Goal: Task Accomplishment & Management: Complete application form

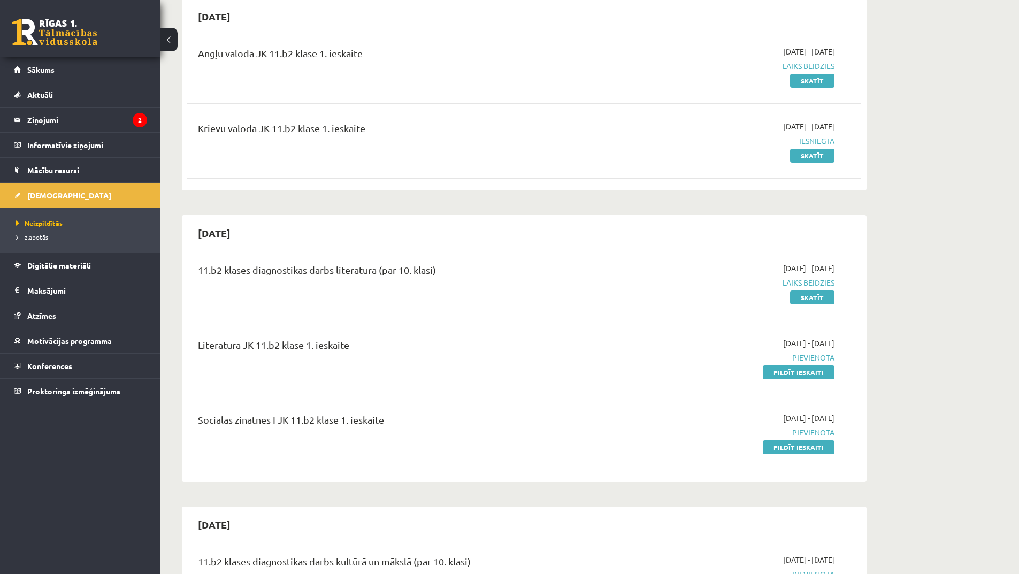
scroll to position [161, 0]
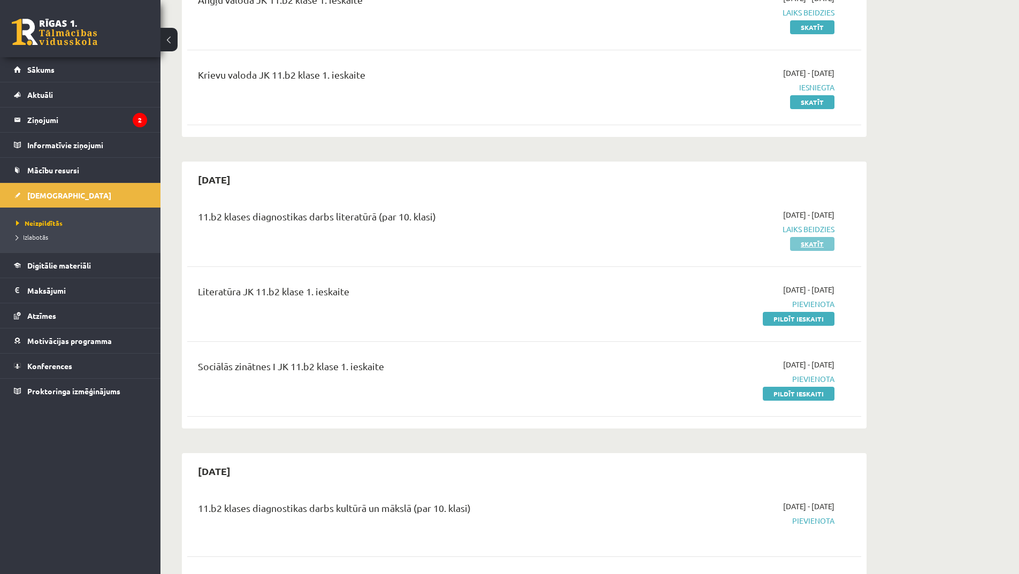
click at [811, 241] on link "Skatīt" at bounding box center [812, 244] width 44 height 14
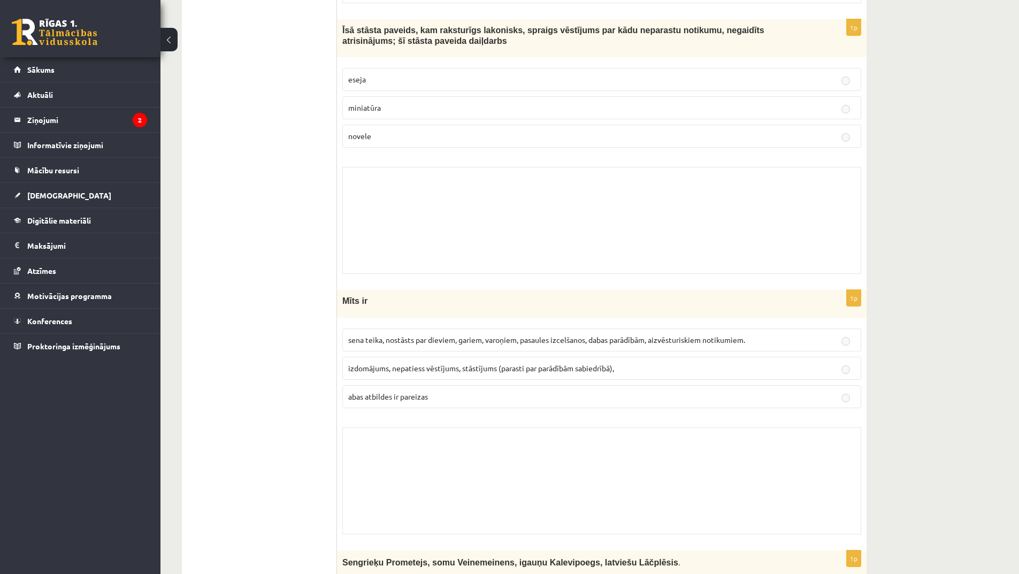
scroll to position [6217, 0]
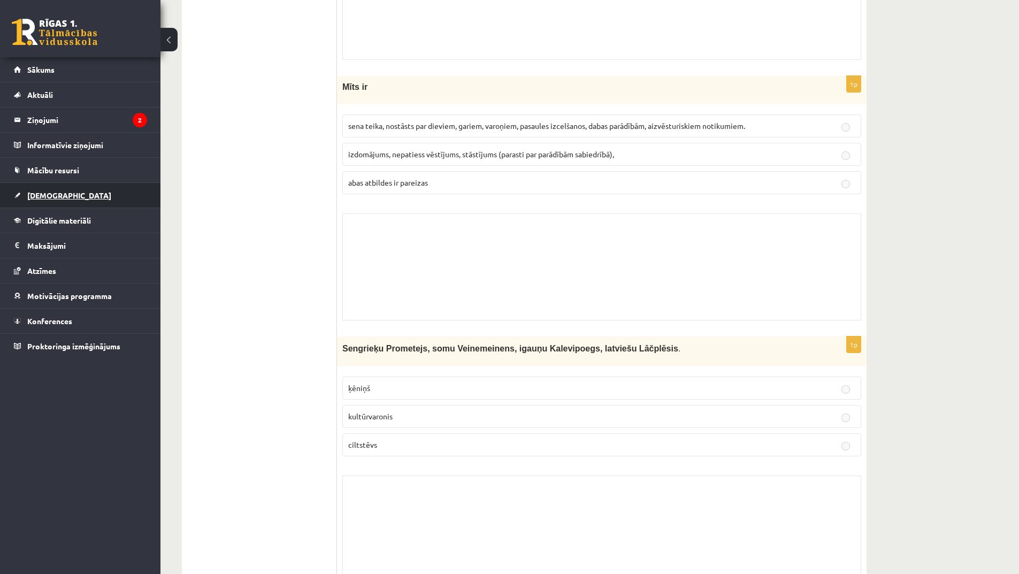
click at [43, 197] on span "[DEMOGRAPHIC_DATA]" at bounding box center [69, 196] width 84 height 10
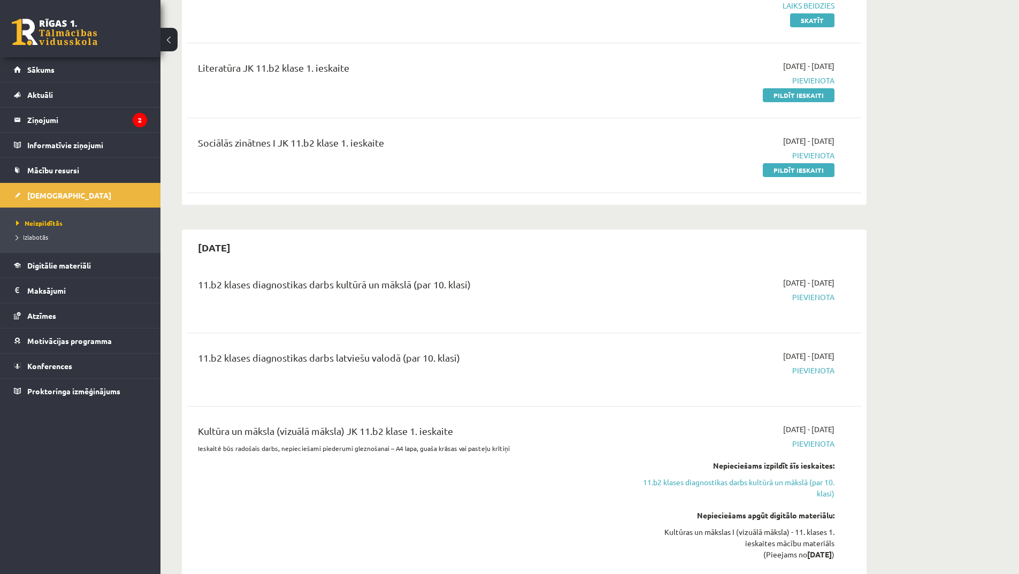
scroll to position [224, 0]
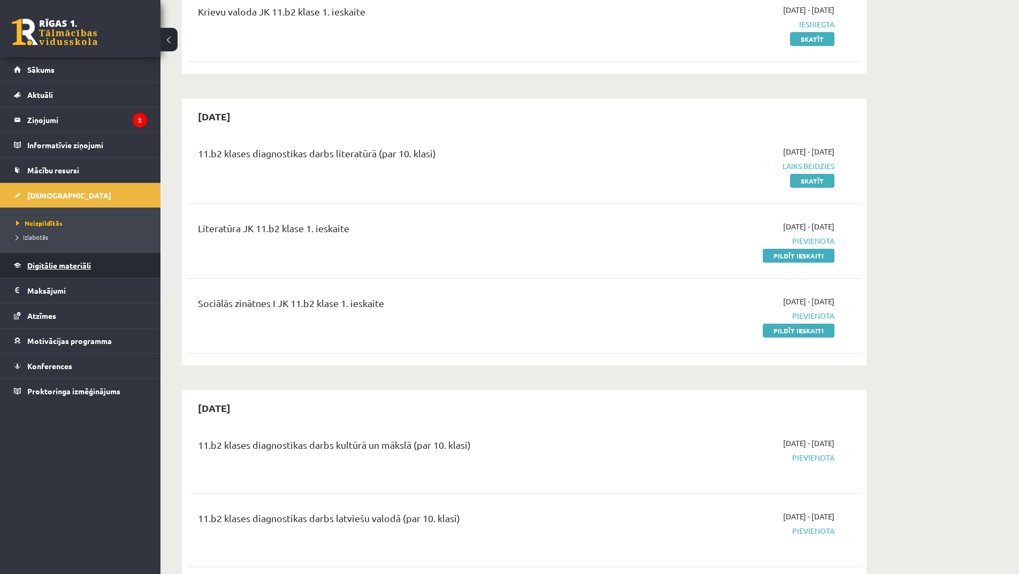
click at [80, 264] on span "Digitālie materiāli" at bounding box center [59, 266] width 64 height 10
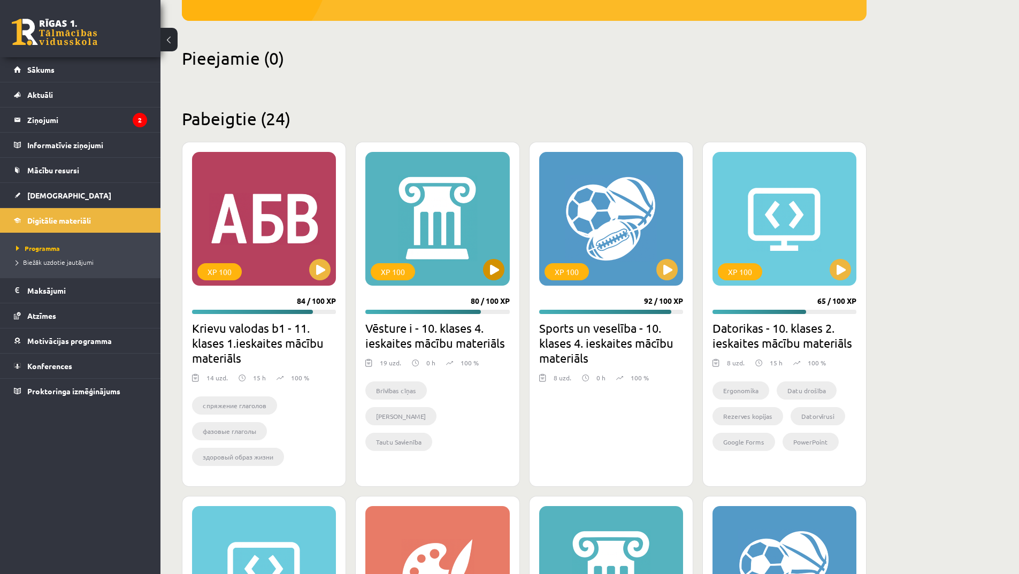
click at [455, 246] on div "XP 100" at bounding box center [438, 219] width 144 height 134
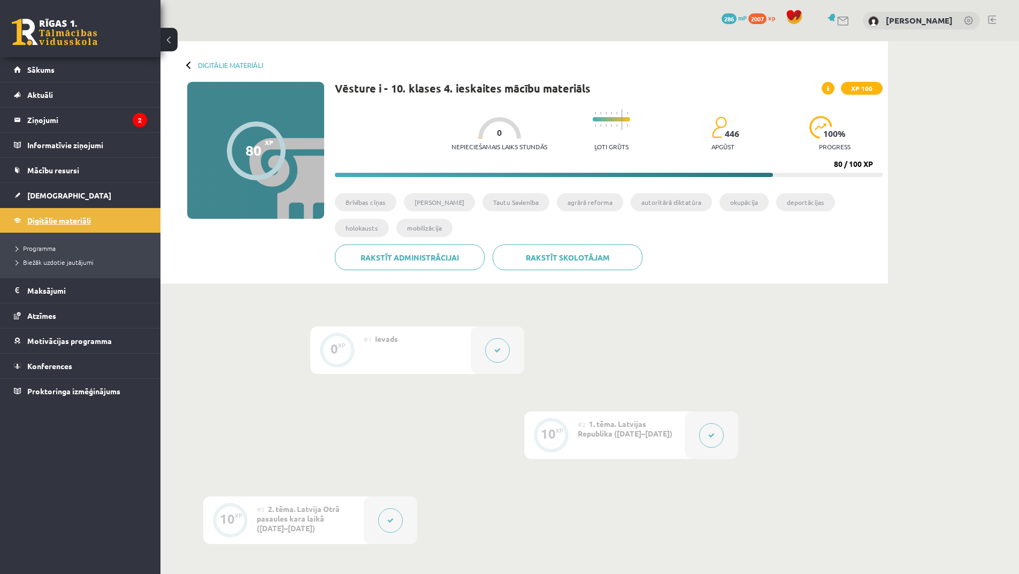
click at [40, 222] on span "Digitālie materiāli" at bounding box center [59, 221] width 64 height 10
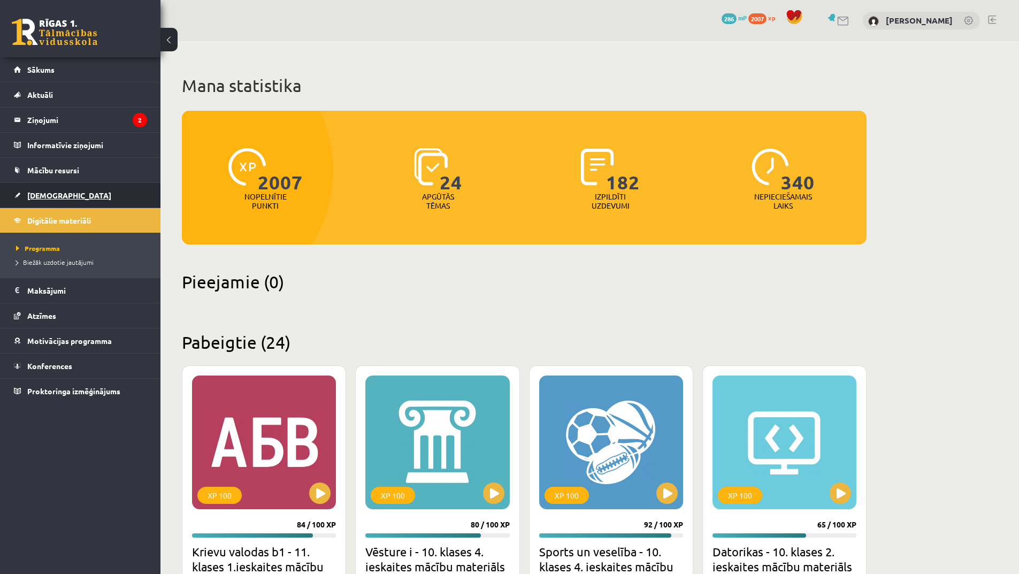
click at [50, 197] on span "[DEMOGRAPHIC_DATA]" at bounding box center [69, 196] width 84 height 10
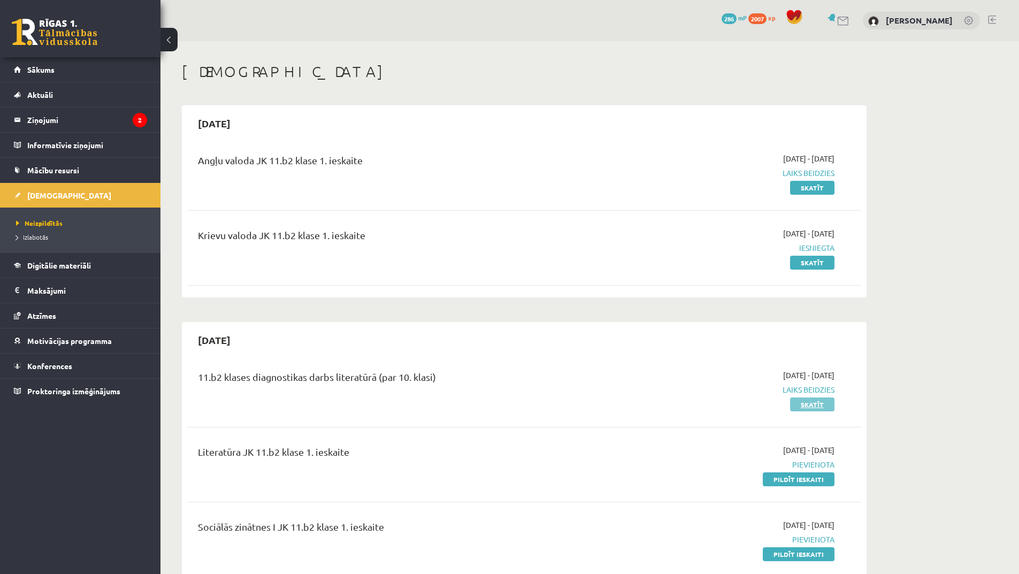
click at [827, 404] on link "Skatīt" at bounding box center [812, 405] width 44 height 14
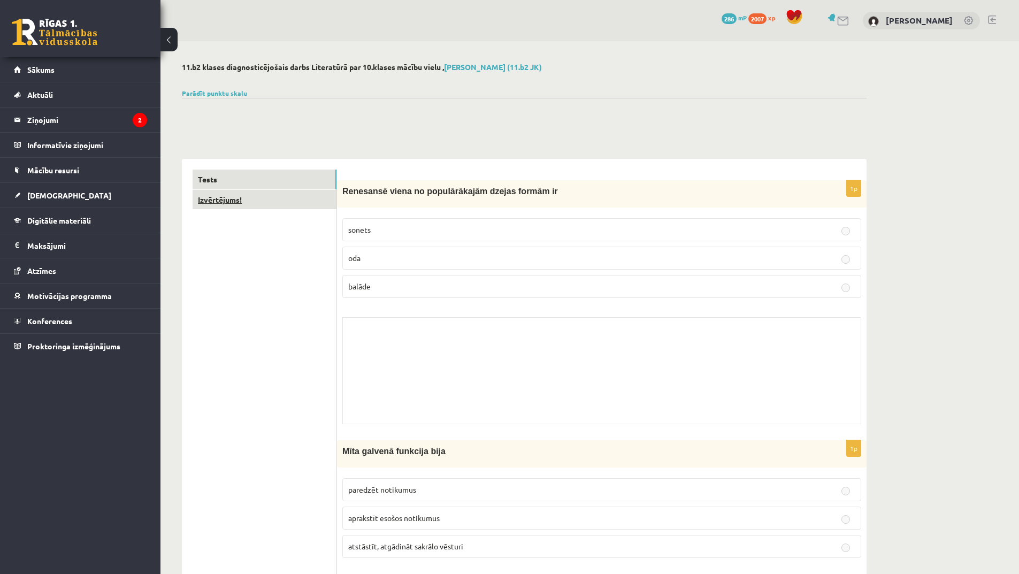
click at [248, 193] on link "Izvērtējums!" at bounding box center [265, 200] width 144 height 20
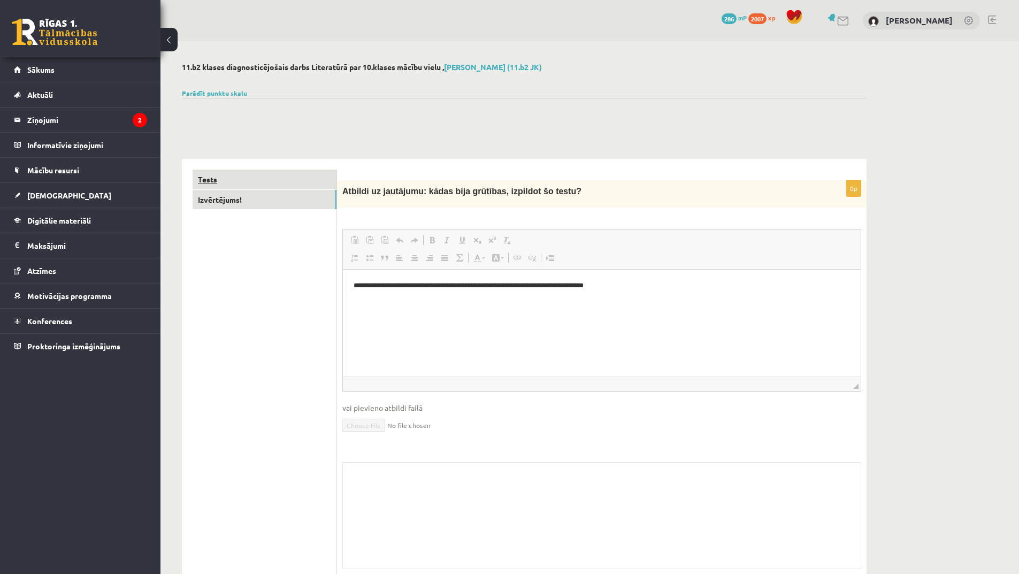
click at [245, 186] on link "Tests" at bounding box center [265, 180] width 144 height 20
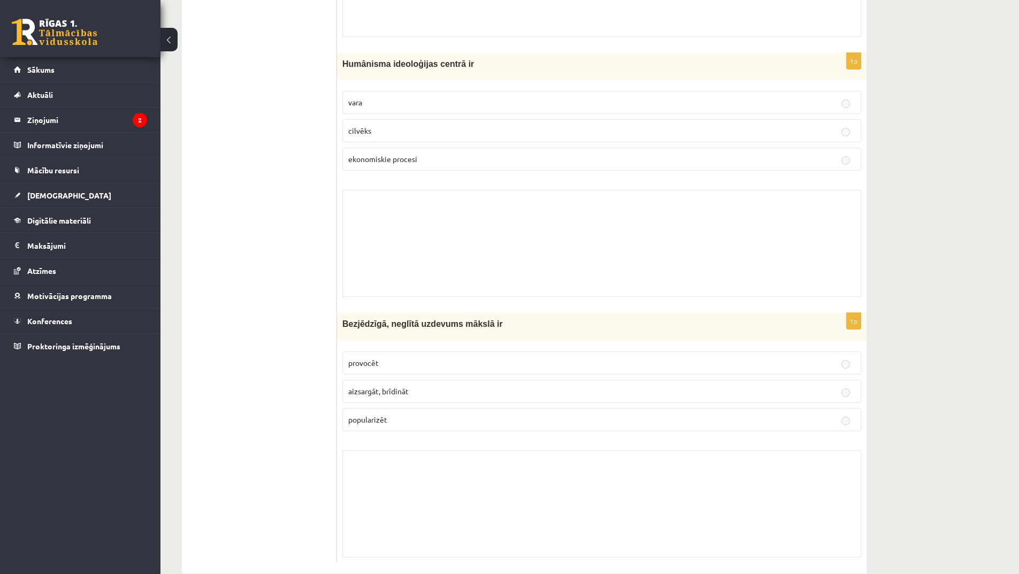
scroll to position [7556, 0]
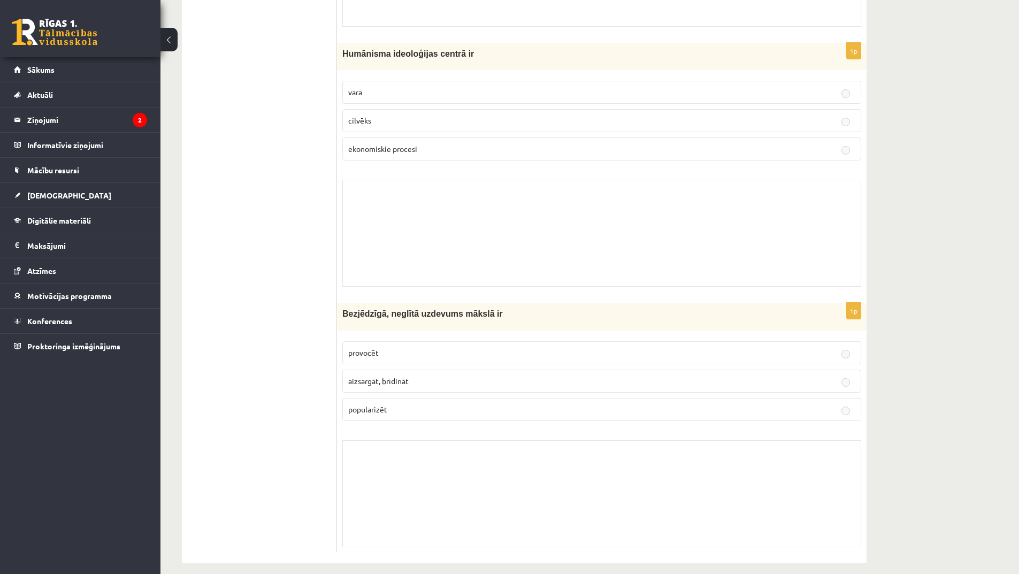
click at [540, 440] on div "Skolotāja pielikums" at bounding box center [601, 493] width 519 height 107
click at [538, 349] on label "provocēt" at bounding box center [601, 352] width 519 height 23
click at [599, 376] on label "aizsargāt, brīdināt" at bounding box center [601, 381] width 519 height 23
click at [568, 347] on p "provocēt" at bounding box center [601, 352] width 507 height 11
click at [585, 376] on p "aizsargāt, brīdināt" at bounding box center [601, 381] width 507 height 11
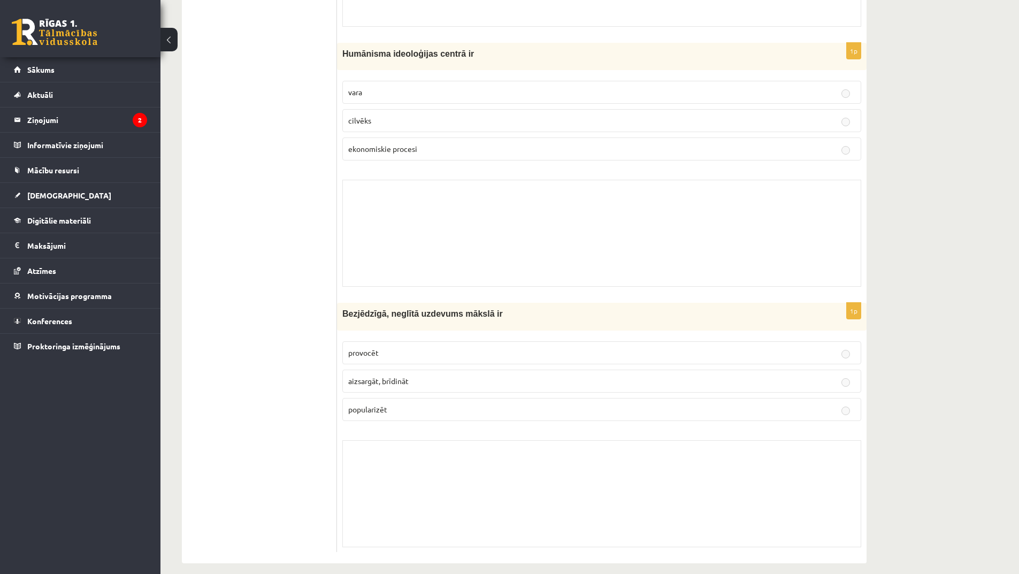
click at [577, 315] on div "Bezjēdzīgā, neglītā uzdevums mākslā ir" at bounding box center [602, 316] width 530 height 27
click at [590, 348] on label "provocēt" at bounding box center [601, 352] width 519 height 23
click at [51, 190] on link "[DEMOGRAPHIC_DATA]" at bounding box center [80, 195] width 133 height 25
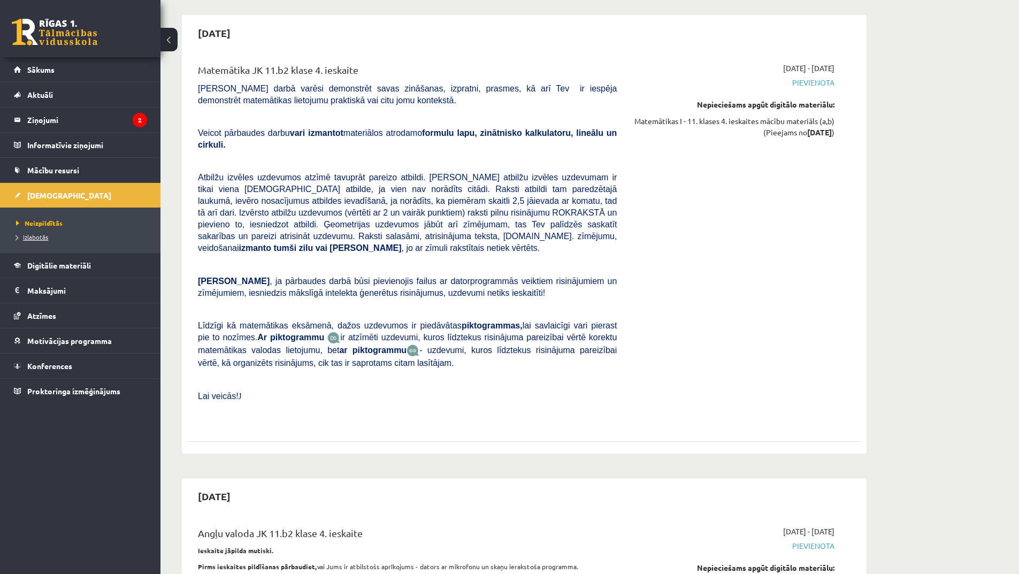
click at [37, 237] on span "Izlabotās" at bounding box center [32, 237] width 32 height 9
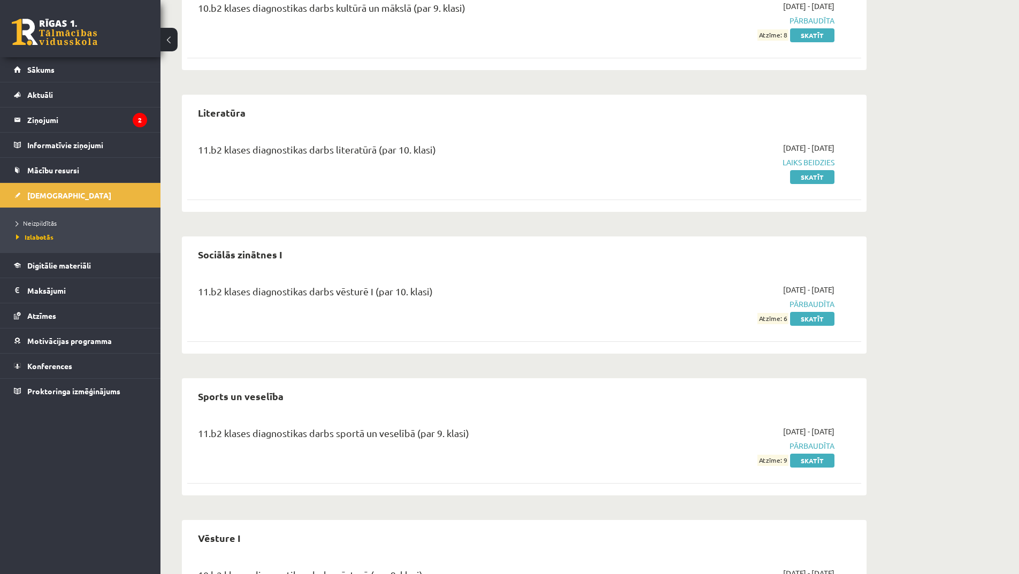
scroll to position [888, 0]
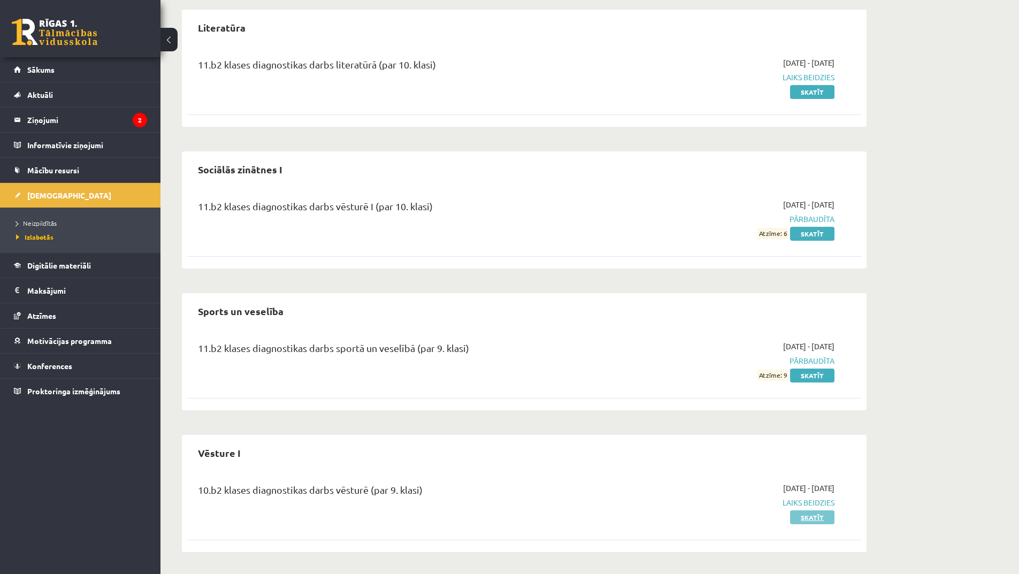
click at [830, 516] on link "Skatīt" at bounding box center [812, 518] width 44 height 14
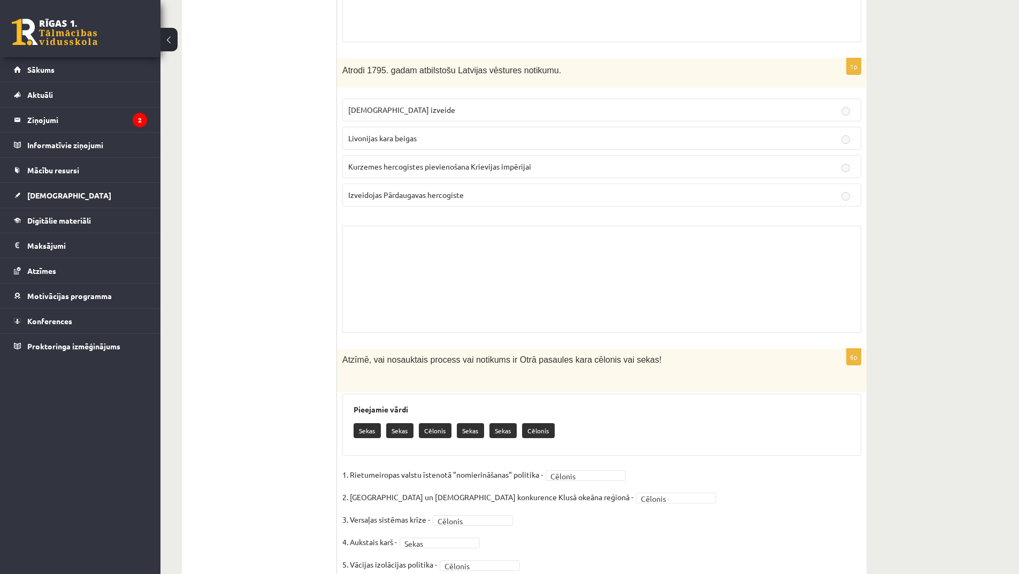
scroll to position [7271, 0]
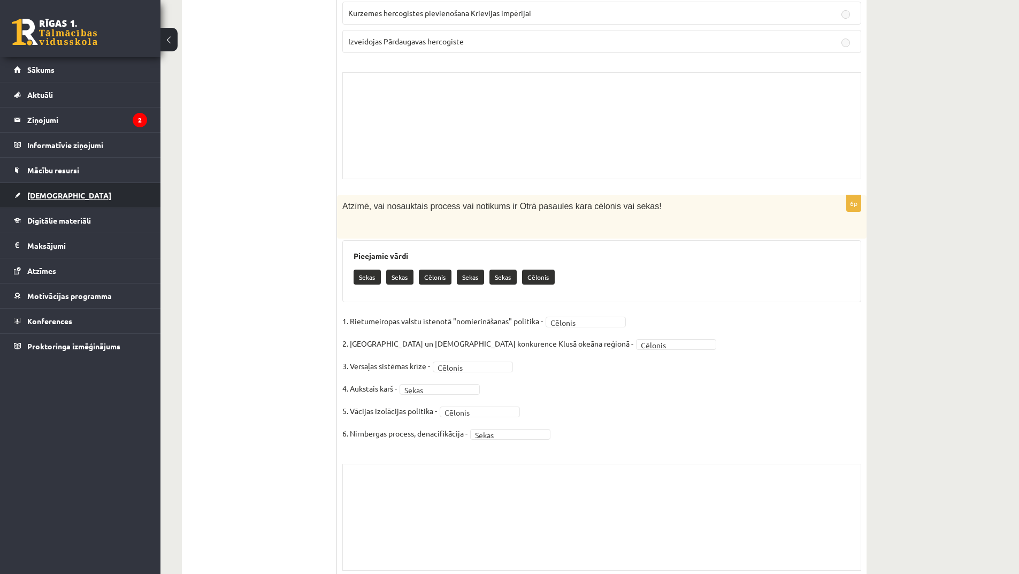
click at [52, 195] on span "[DEMOGRAPHIC_DATA]" at bounding box center [69, 196] width 84 height 10
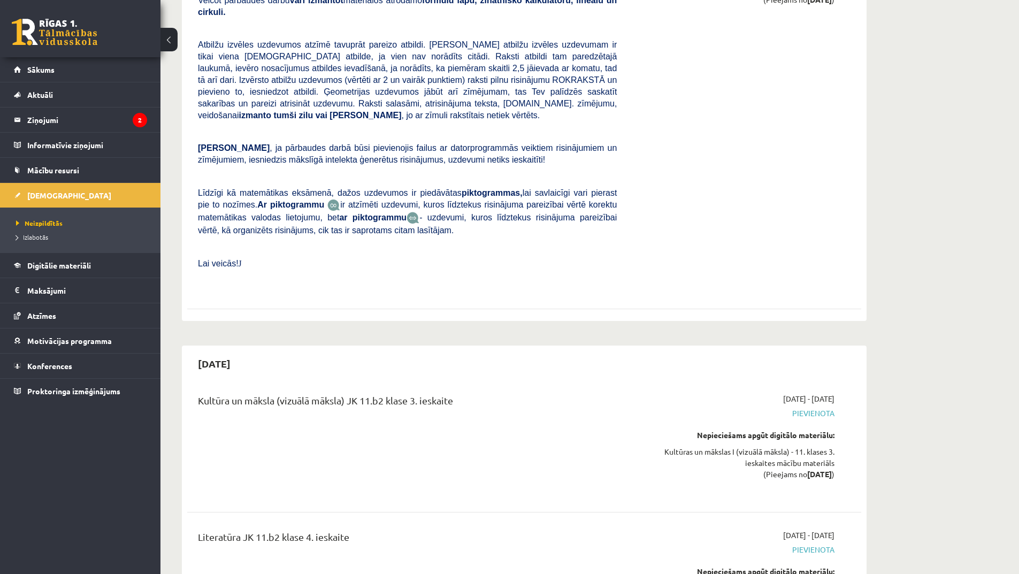
scroll to position [6629, 0]
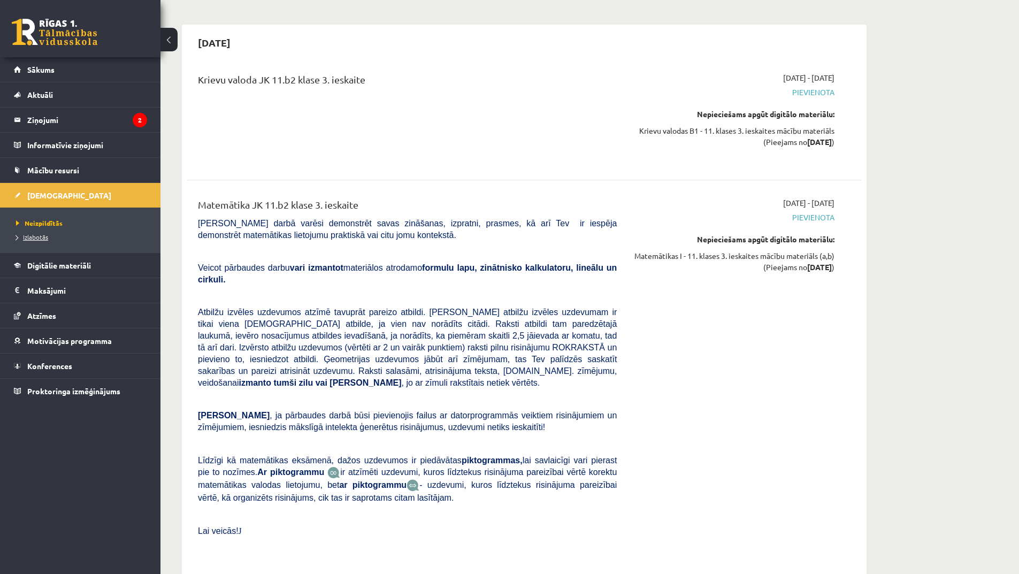
click at [41, 233] on span "Izlabotās" at bounding box center [32, 237] width 32 height 9
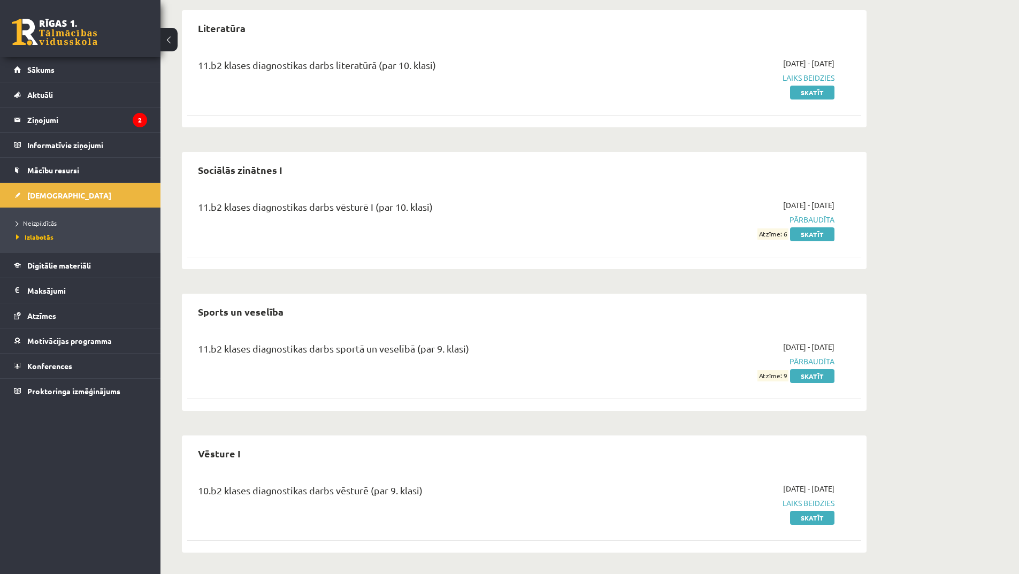
scroll to position [887, 0]
click at [813, 233] on link "Skatīt" at bounding box center [812, 234] width 44 height 14
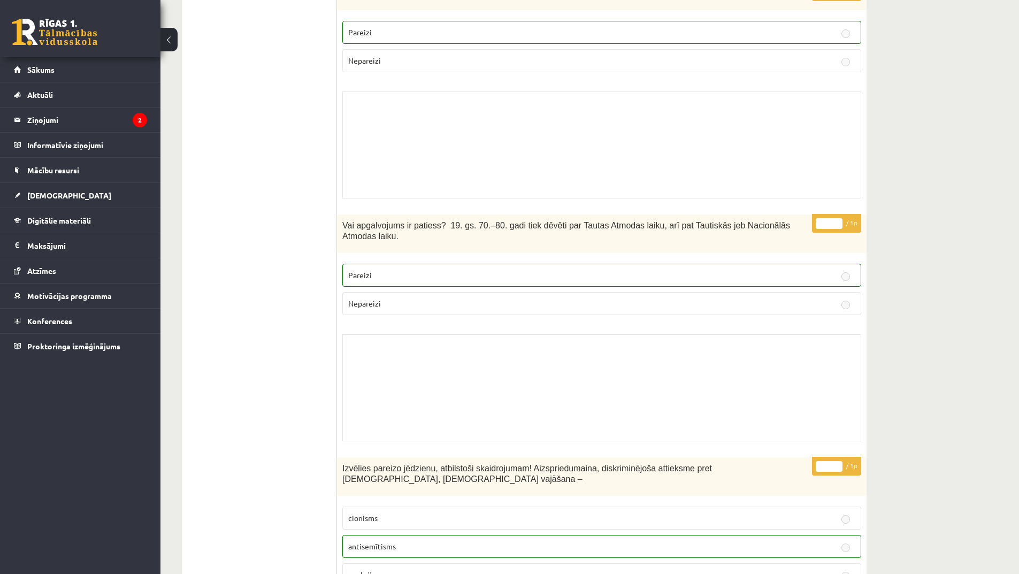
scroll to position [7109, 0]
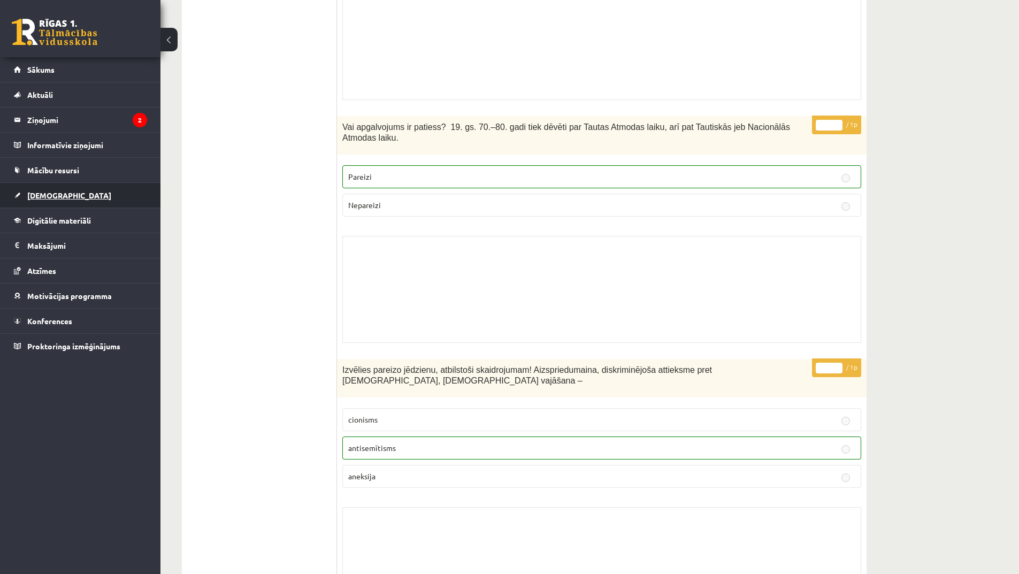
click at [60, 189] on link "[DEMOGRAPHIC_DATA]" at bounding box center [80, 195] width 133 height 25
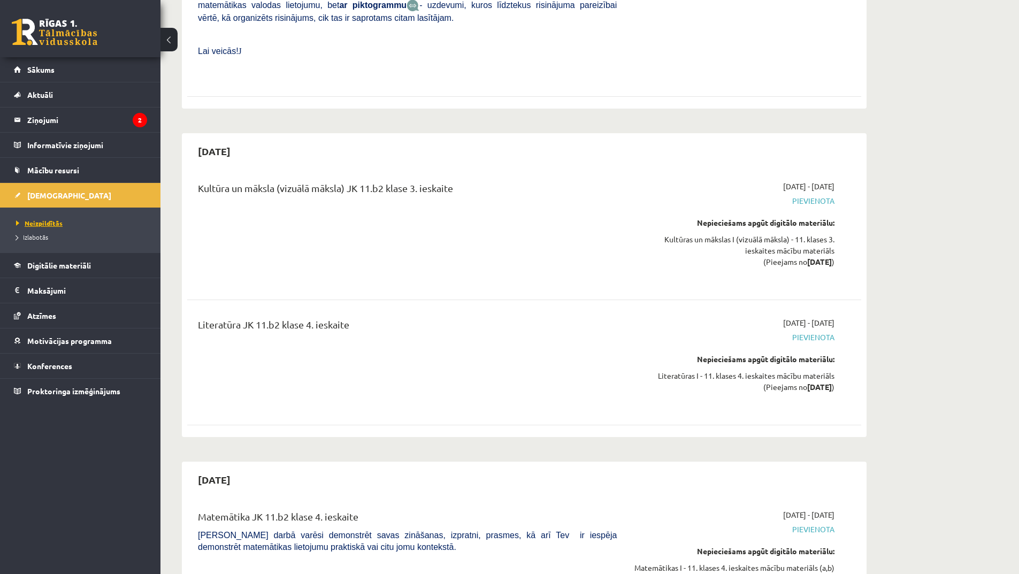
click at [25, 226] on link "Neizpildītās" at bounding box center [83, 223] width 134 height 10
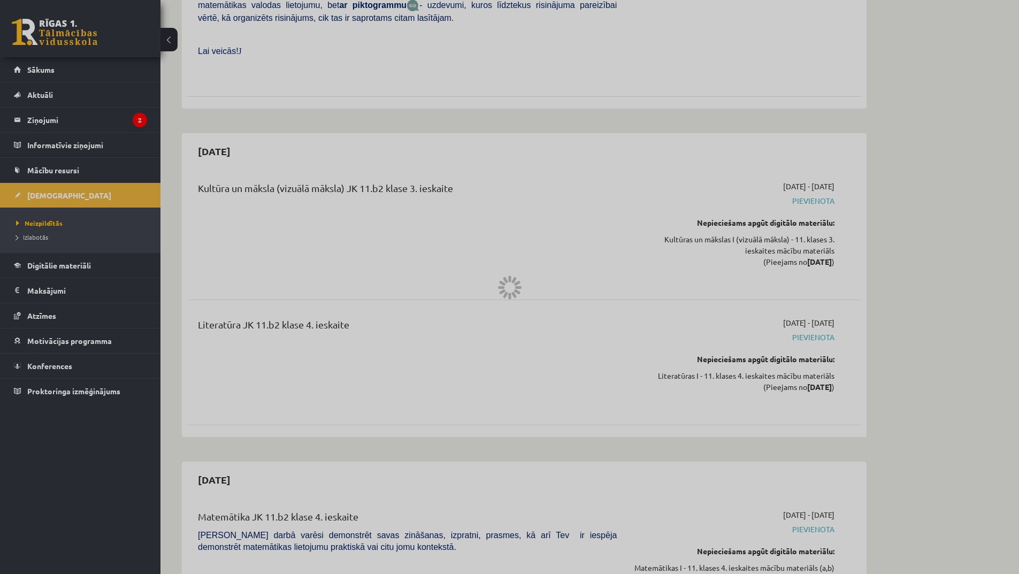
click at [34, 237] on div at bounding box center [509, 287] width 1019 height 574
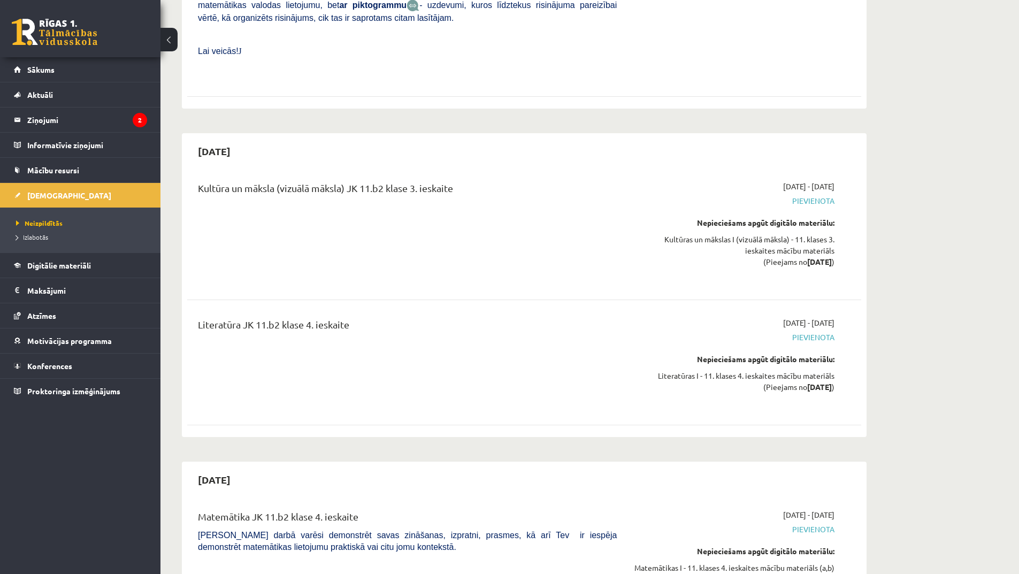
click at [34, 237] on span "Izlabotās" at bounding box center [32, 237] width 32 height 9
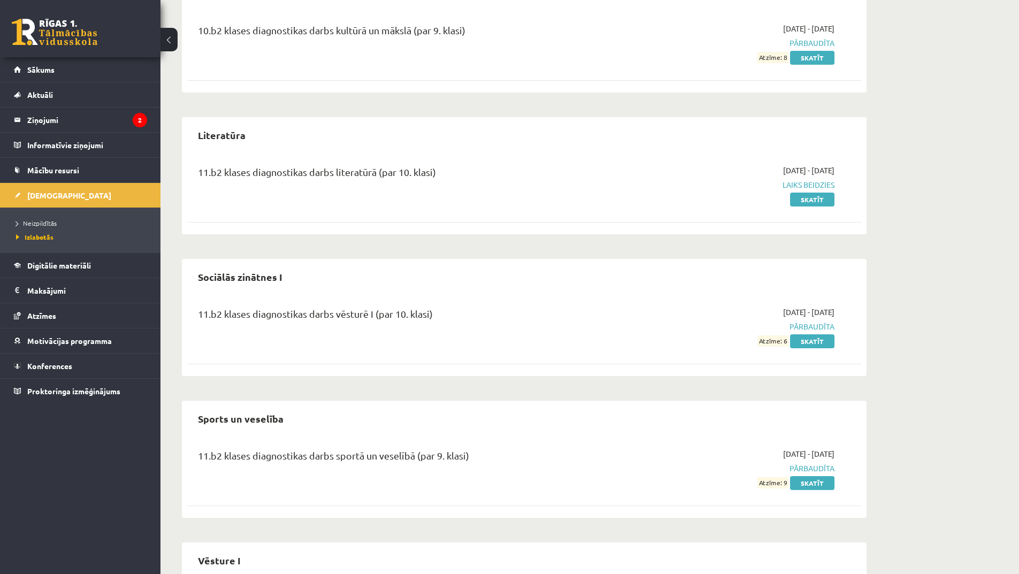
scroll to position [727, 0]
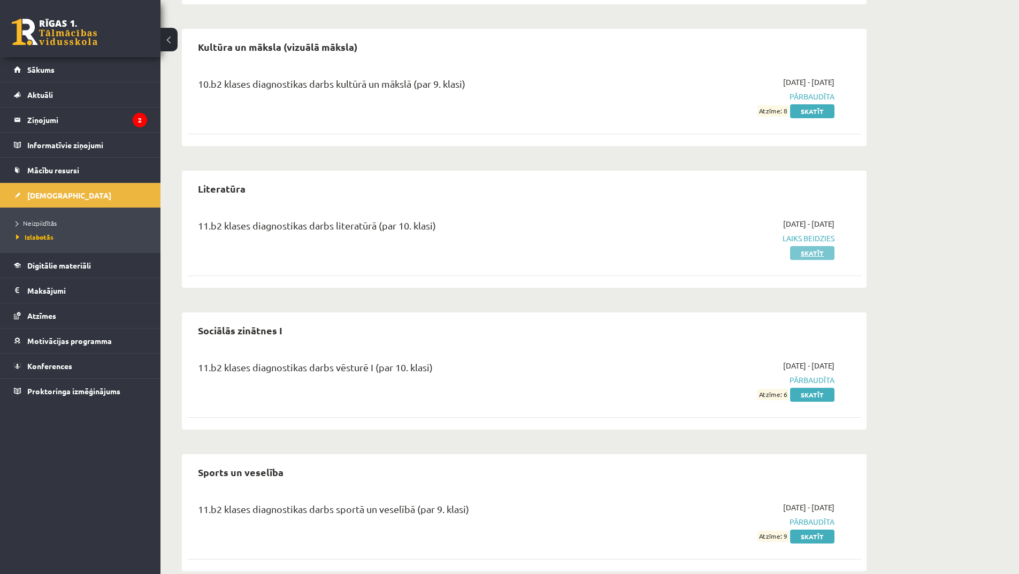
click at [801, 253] on link "Skatīt" at bounding box center [812, 253] width 44 height 14
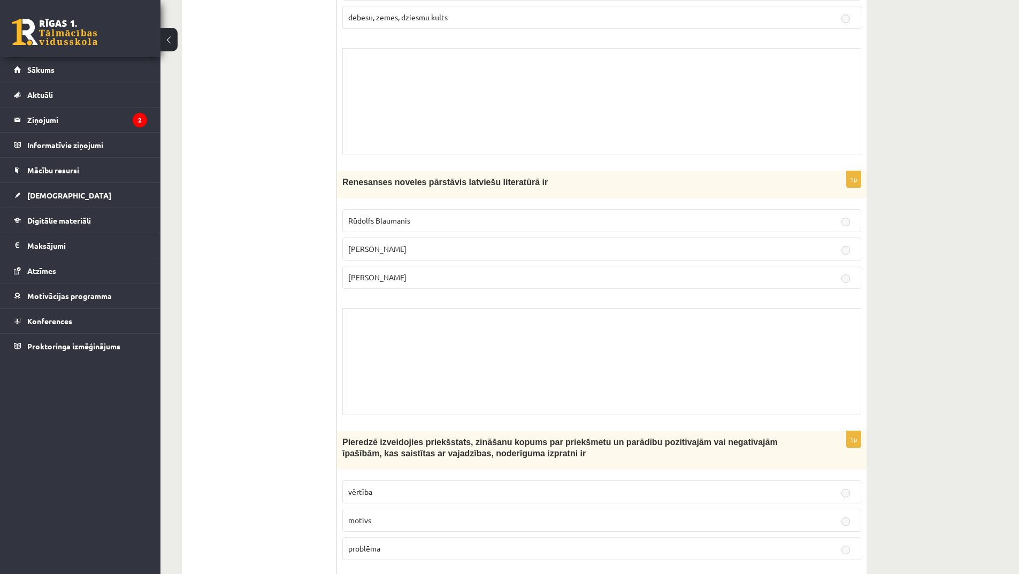
scroll to position [4442, 0]
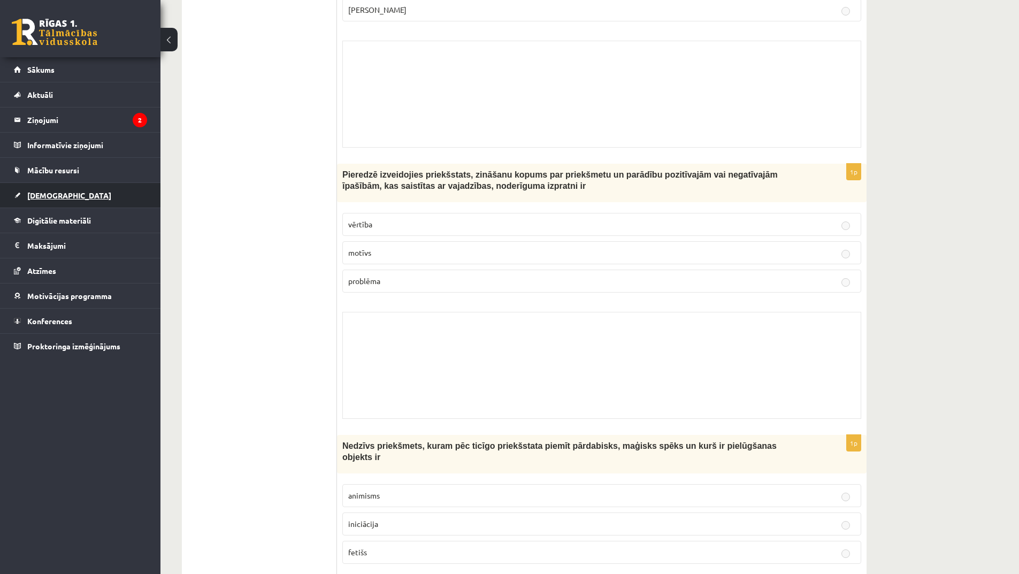
click at [50, 193] on span "[DEMOGRAPHIC_DATA]" at bounding box center [69, 196] width 84 height 10
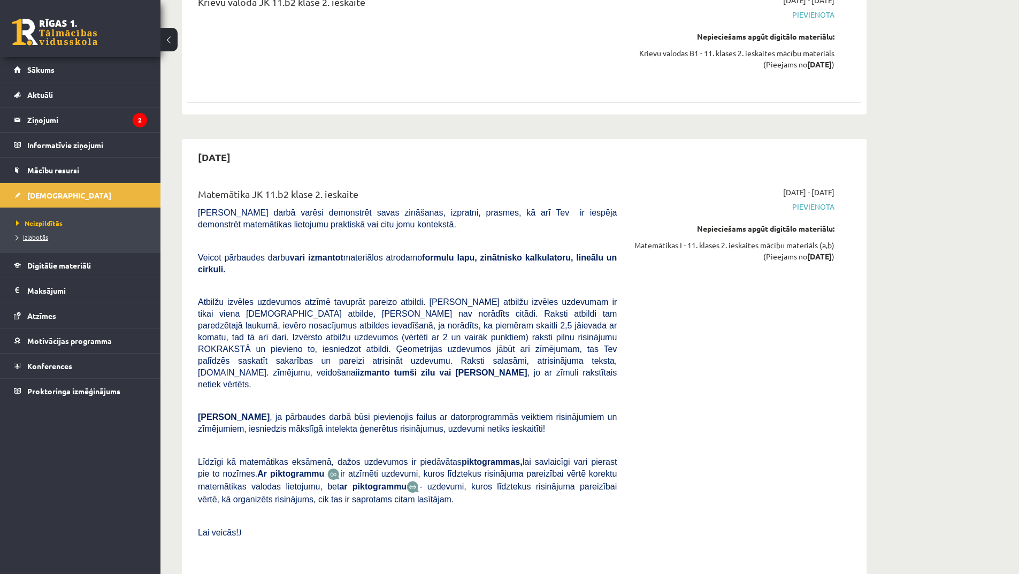
click at [39, 236] on span "Izlabotās" at bounding box center [32, 237] width 32 height 9
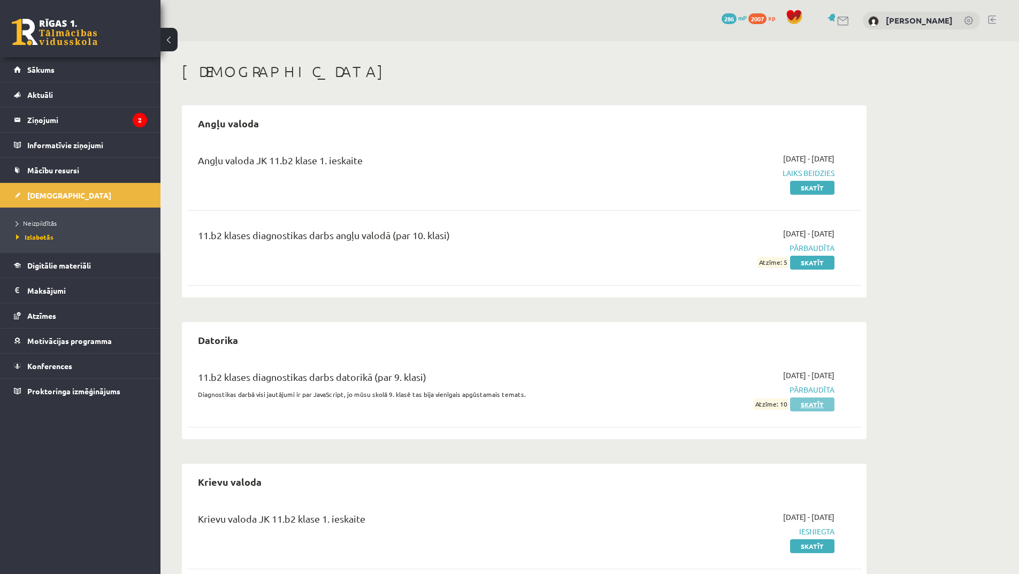
click at [805, 408] on link "Skatīt" at bounding box center [812, 405] width 44 height 14
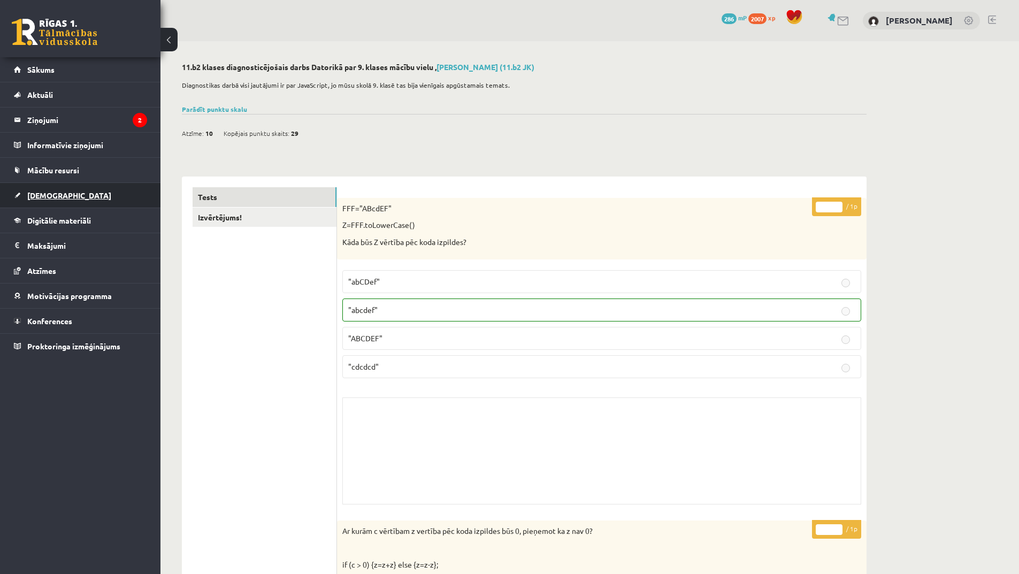
click at [36, 200] on link "[DEMOGRAPHIC_DATA]" at bounding box center [80, 195] width 133 height 25
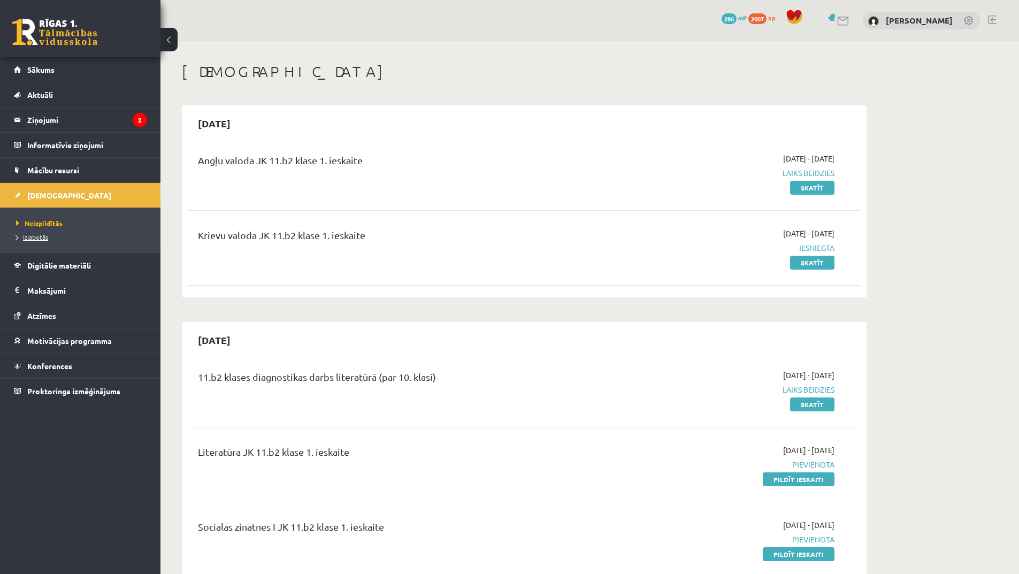
click at [46, 236] on span "Izlabotās" at bounding box center [32, 237] width 32 height 9
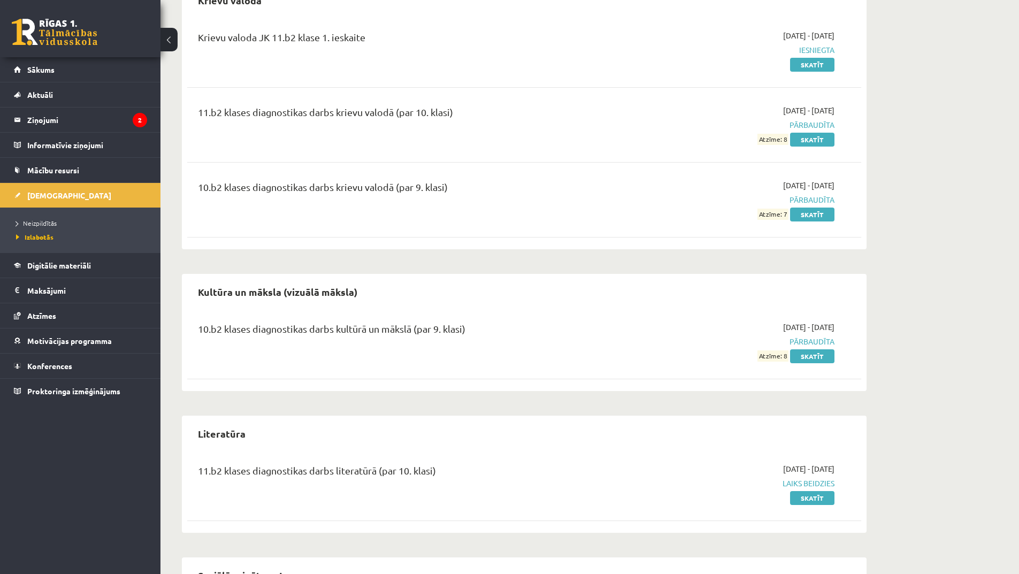
scroll to position [642, 0]
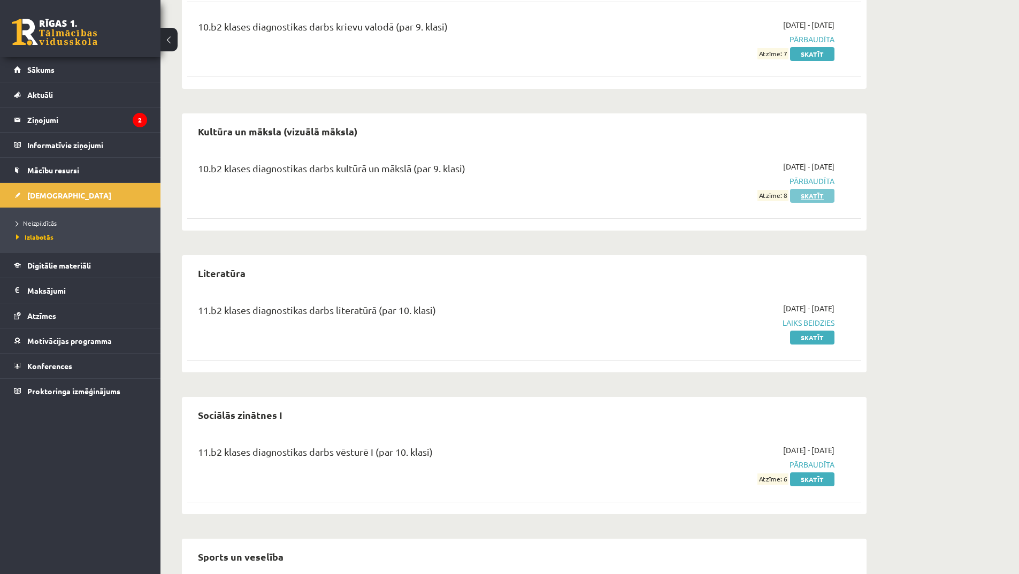
click at [827, 193] on link "Skatīt" at bounding box center [812, 196] width 44 height 14
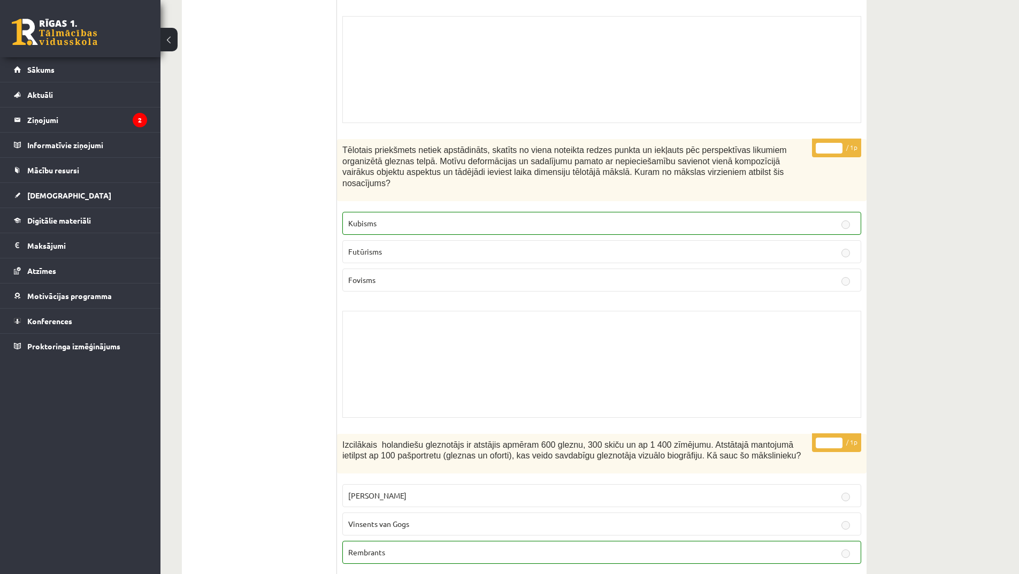
scroll to position [8276, 0]
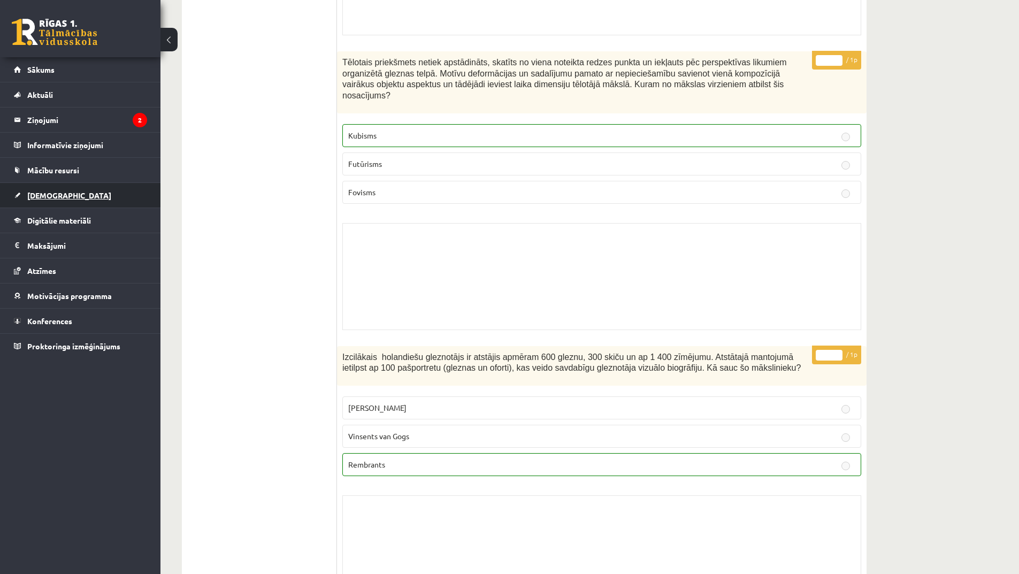
click at [69, 190] on link "[DEMOGRAPHIC_DATA]" at bounding box center [80, 195] width 133 height 25
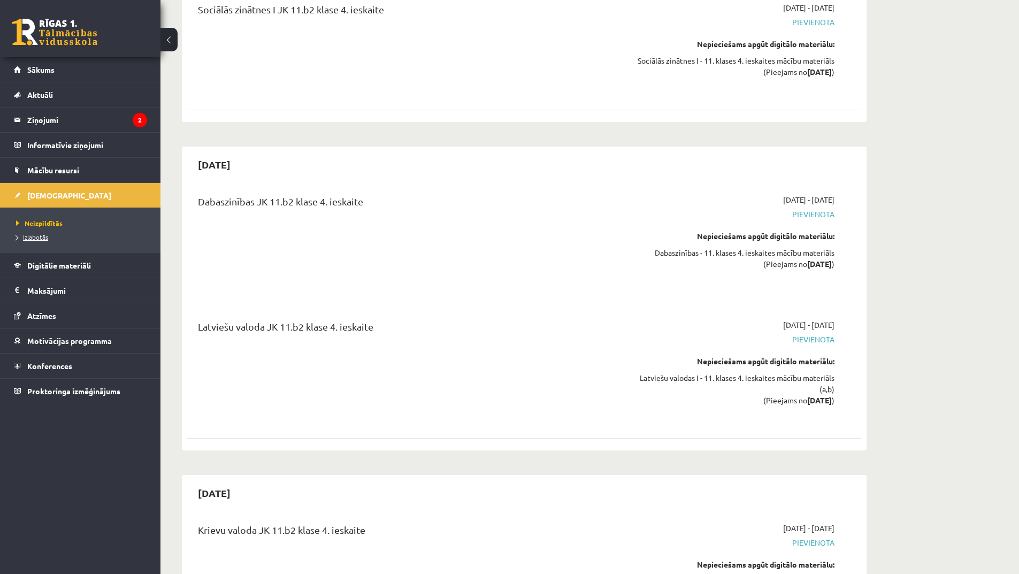
click at [41, 237] on span "Izlabotās" at bounding box center [32, 237] width 32 height 9
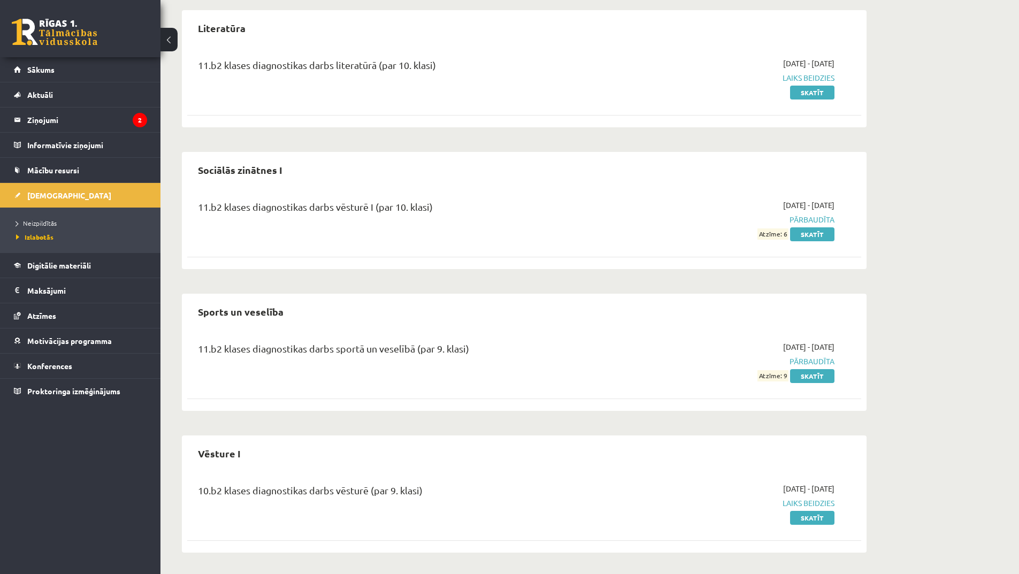
scroll to position [887, 0]
click at [811, 375] on link "Skatīt" at bounding box center [812, 376] width 44 height 14
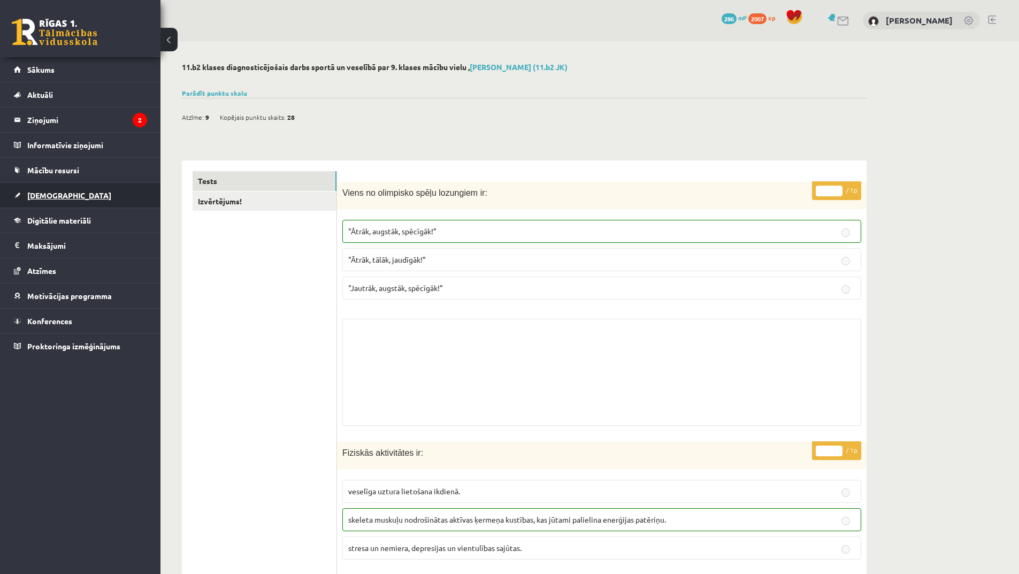
click at [49, 191] on link "[DEMOGRAPHIC_DATA]" at bounding box center [80, 195] width 133 height 25
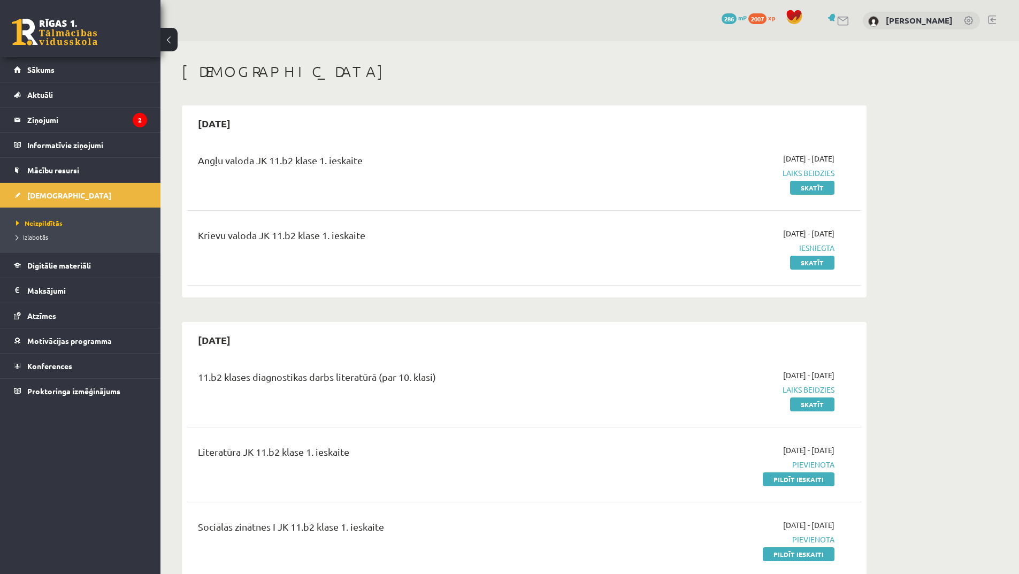
scroll to position [107, 0]
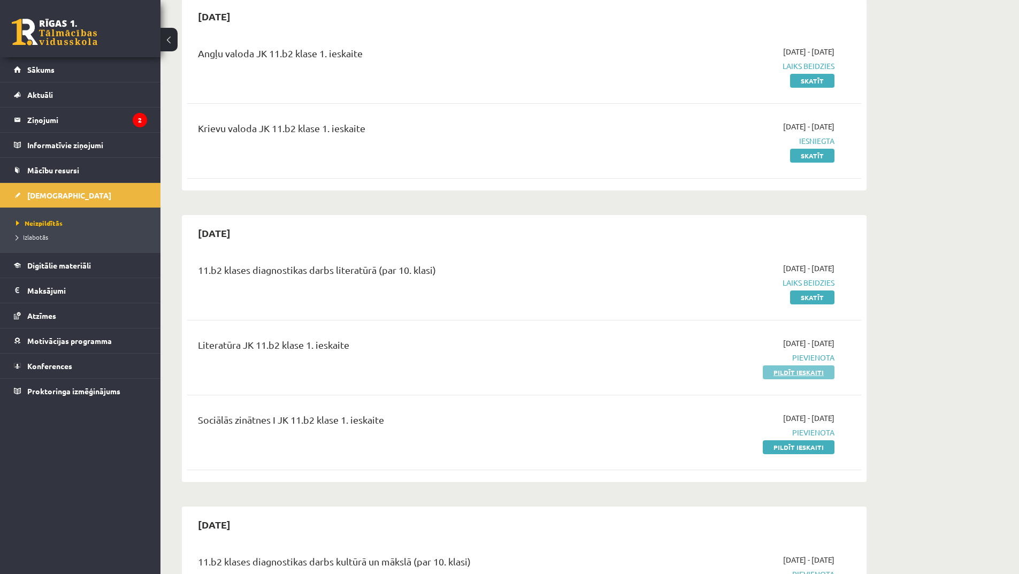
click at [830, 376] on link "Pildīt ieskaiti" at bounding box center [799, 373] width 72 height 14
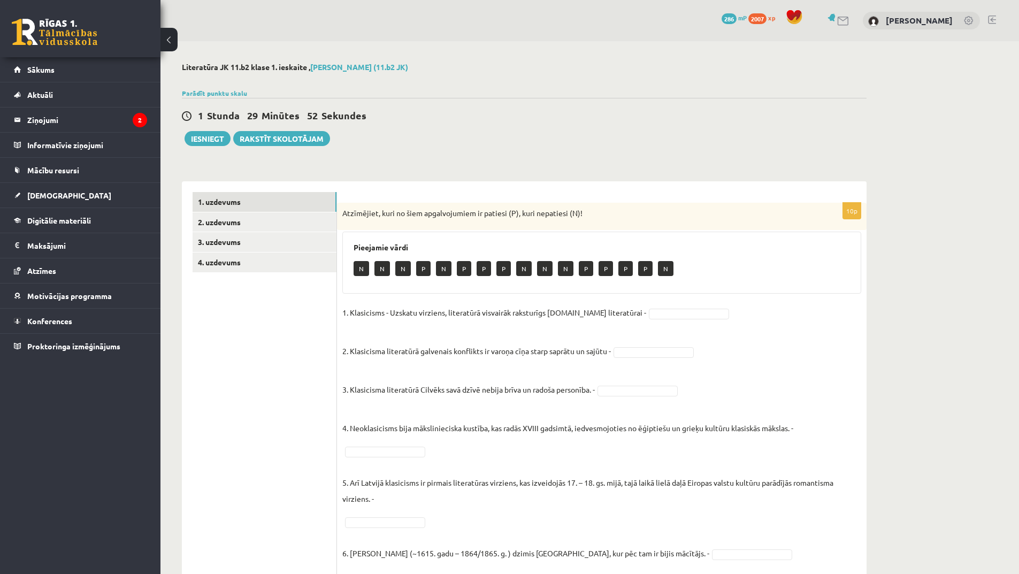
scroll to position [54, 0]
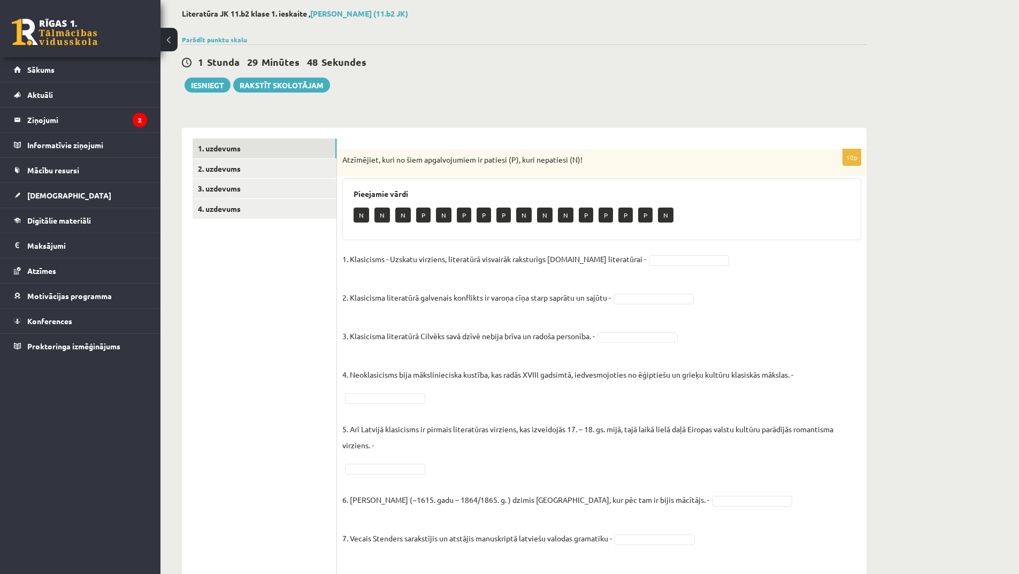
click at [481, 215] on p "P" at bounding box center [484, 215] width 14 height 15
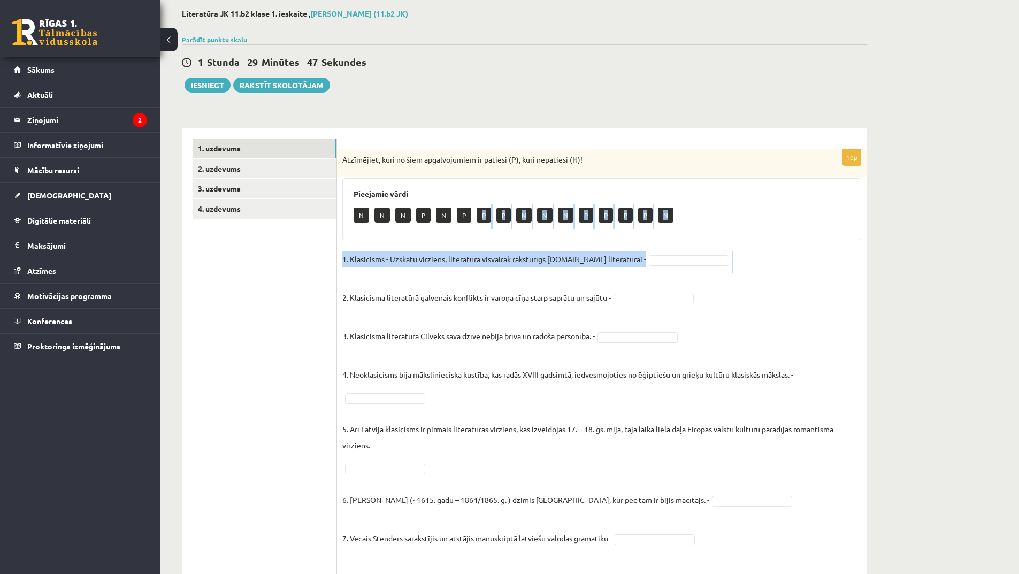
drag, startPoint x: 481, startPoint y: 216, endPoint x: 596, endPoint y: 269, distance: 126.0
click at [596, 276] on div "10p Atzīmējiet, kuri no šiem apgalvojumiem ir patiesi (P), kuri nepatiesi (N)! …" at bounding box center [602, 427] width 530 height 557
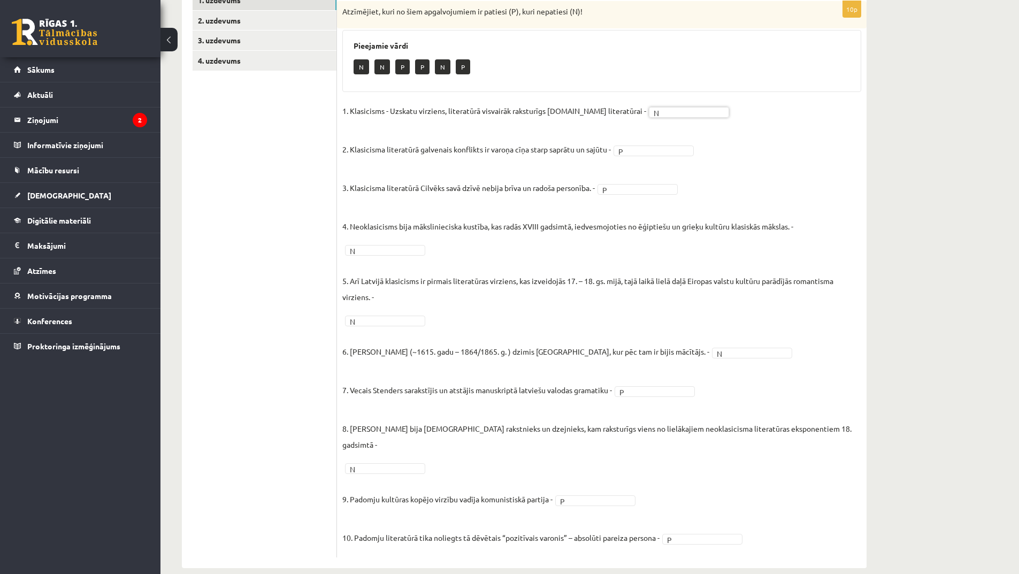
scroll to position [0, 0]
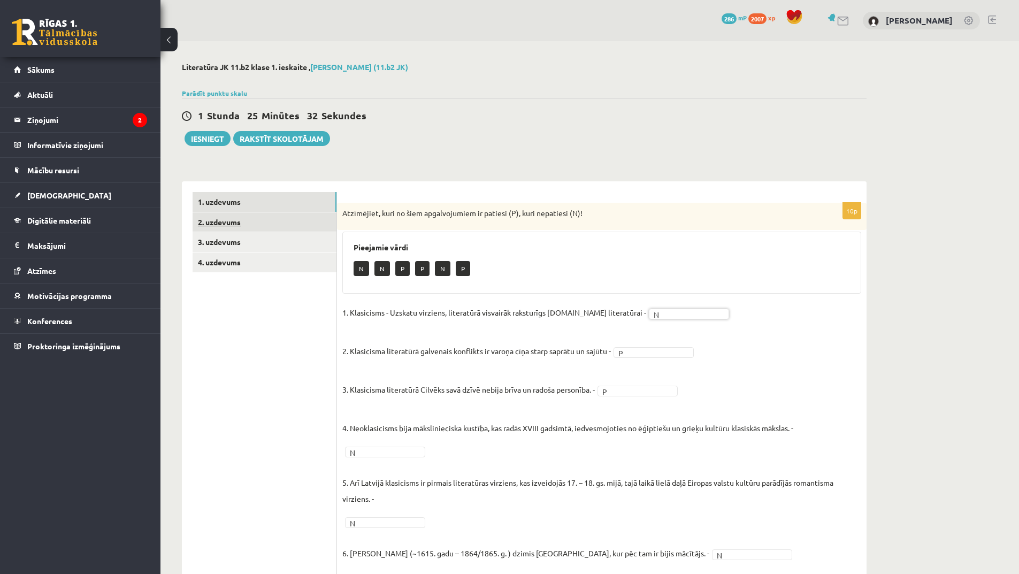
click at [285, 222] on link "2. uzdevums" at bounding box center [265, 222] width 144 height 20
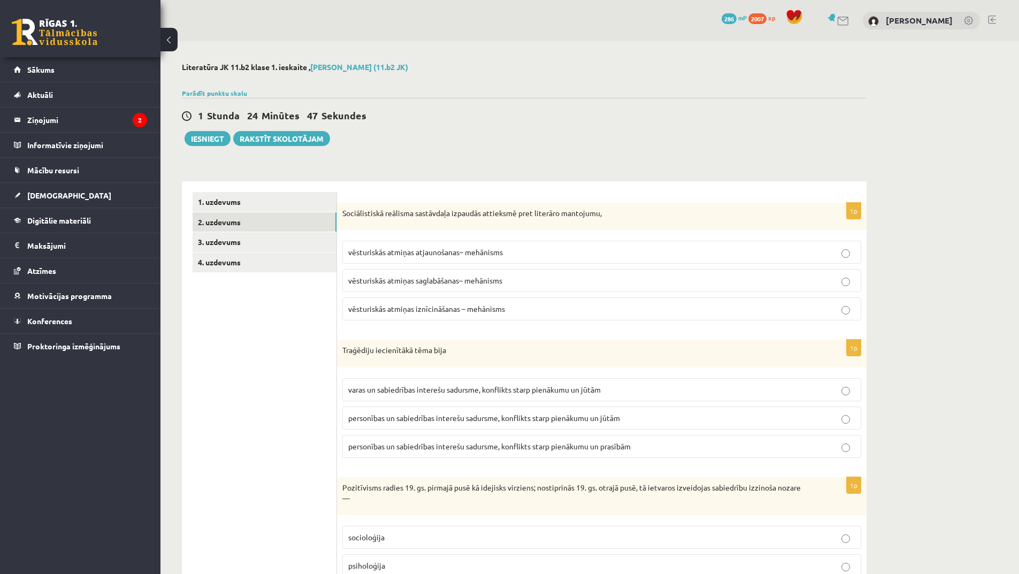
click at [486, 285] on span "vēsturiskās atmiņas saglabāšanas– mehānisms" at bounding box center [425, 281] width 154 height 10
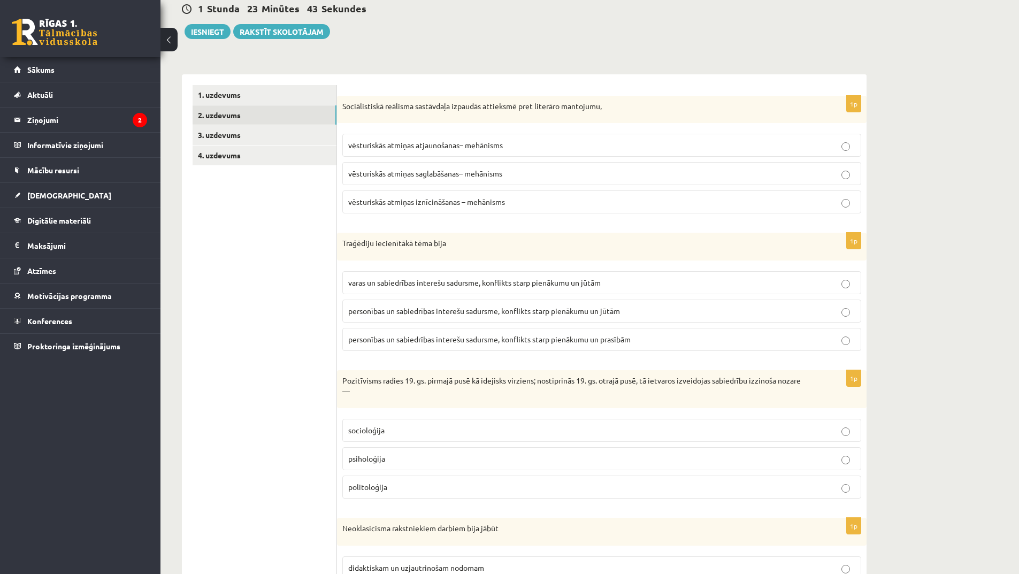
click at [636, 338] on p "personības un sabiedrības interešu sadursme, konflikts starp pienākumu un prasī…" at bounding box center [601, 339] width 507 height 11
click at [711, 311] on p "personības un sabiedrības interešu sadursme, konflikts starp pienākumu un jūtām" at bounding box center [601, 311] width 507 height 11
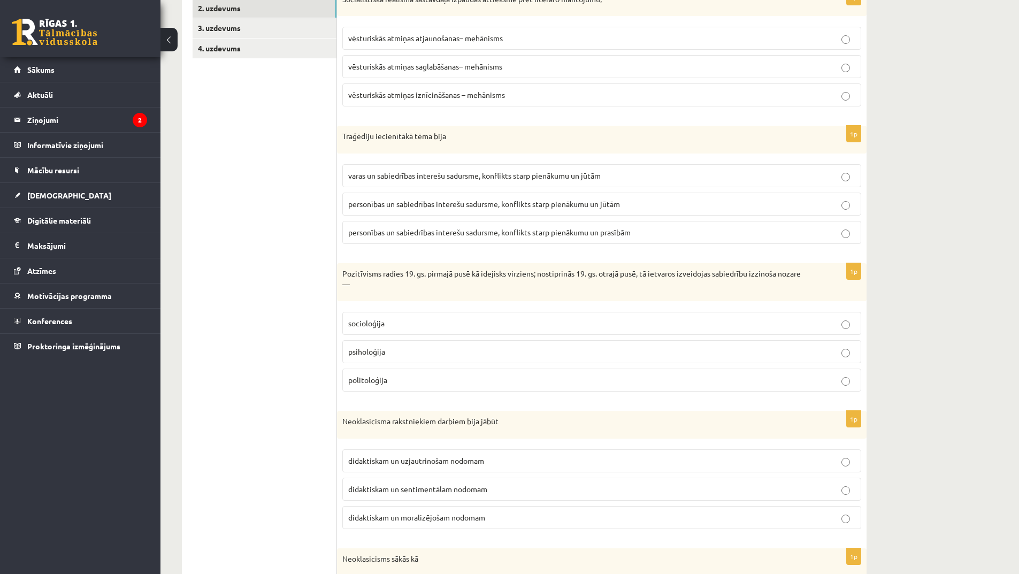
scroll to position [321, 0]
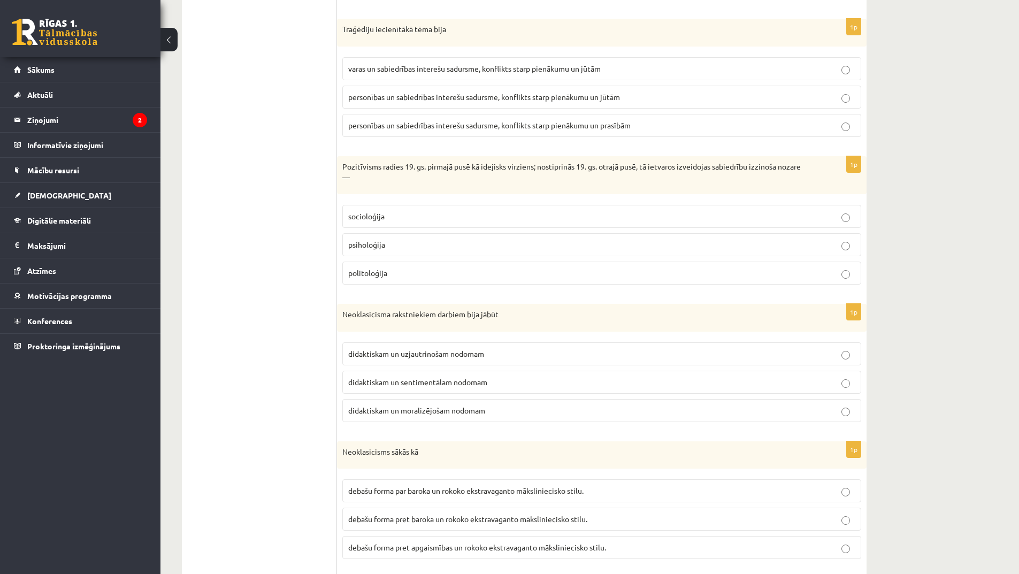
click at [534, 221] on p "socioloģija" at bounding box center [601, 216] width 507 height 11
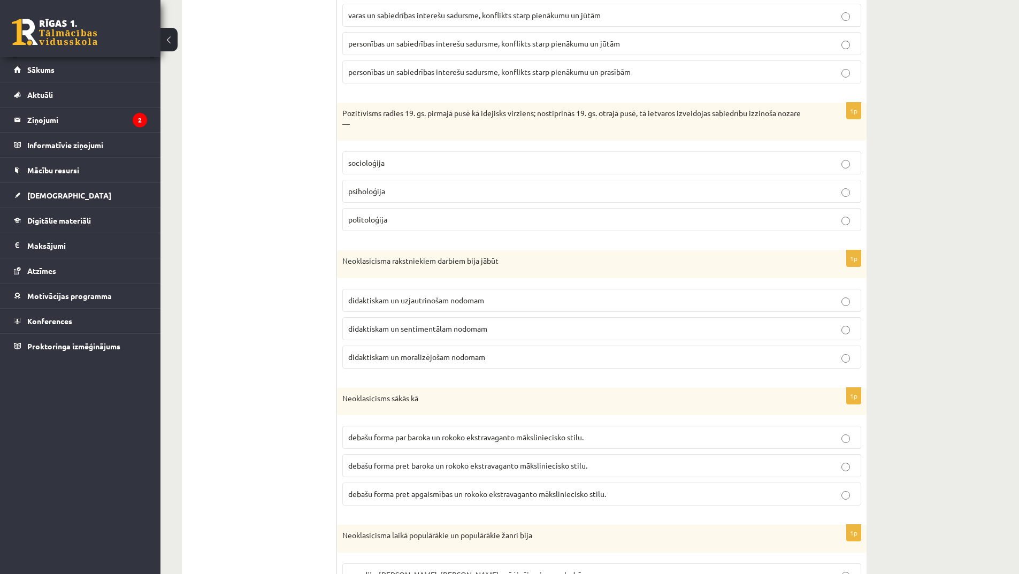
scroll to position [482, 0]
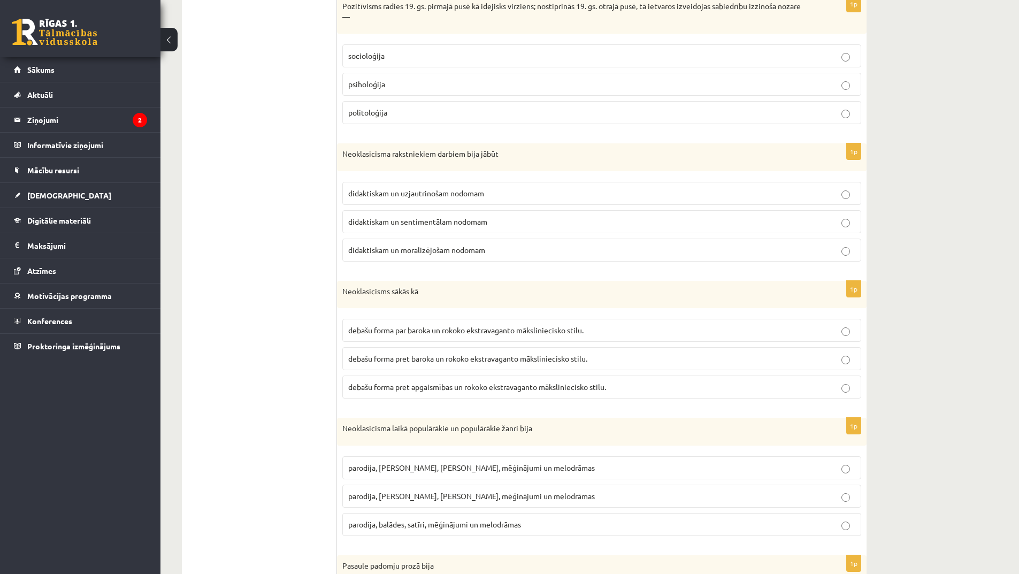
click at [645, 254] on p "didaktiskam un moralizējošam nodomam" at bounding box center [601, 250] width 507 height 11
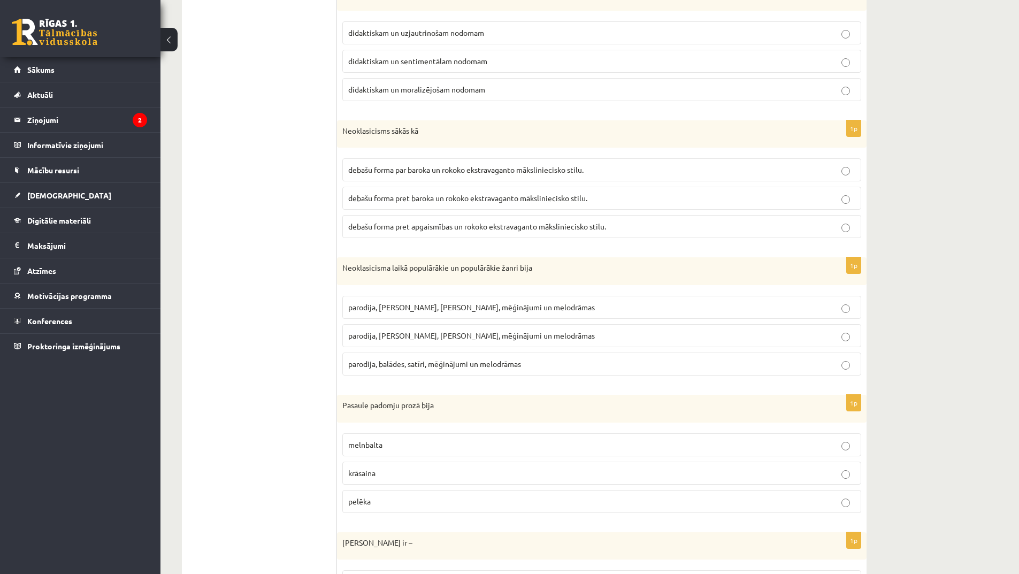
click at [547, 449] on p "melnbalta" at bounding box center [601, 444] width 507 height 11
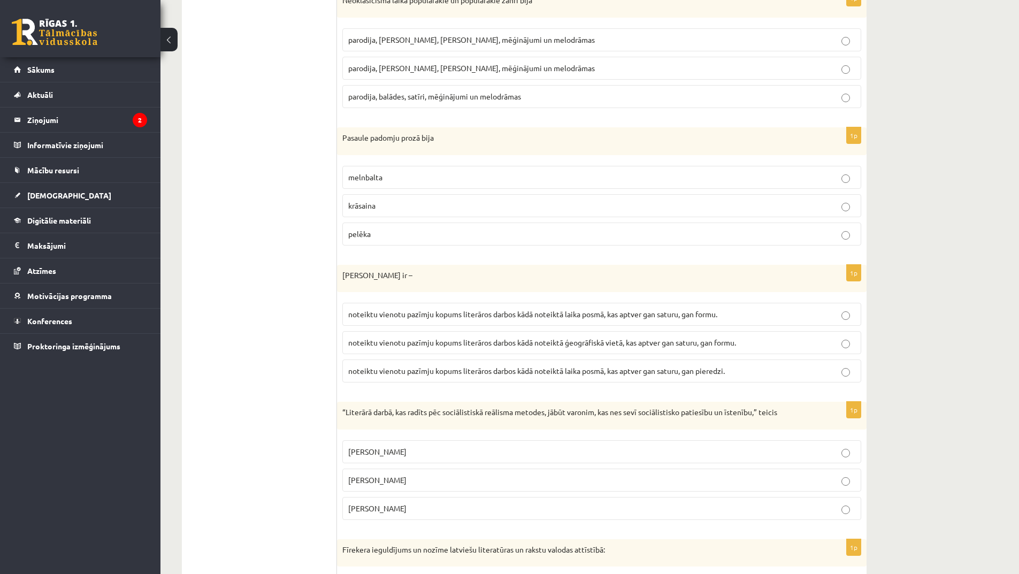
scroll to position [1017, 0]
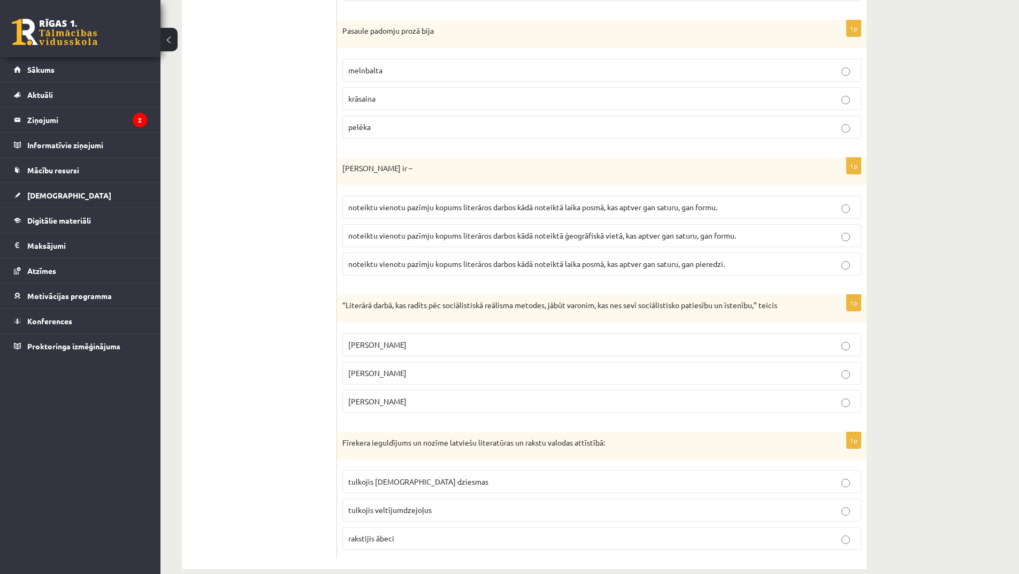
click at [548, 345] on p "Imants Ziedonis" at bounding box center [601, 344] width 507 height 11
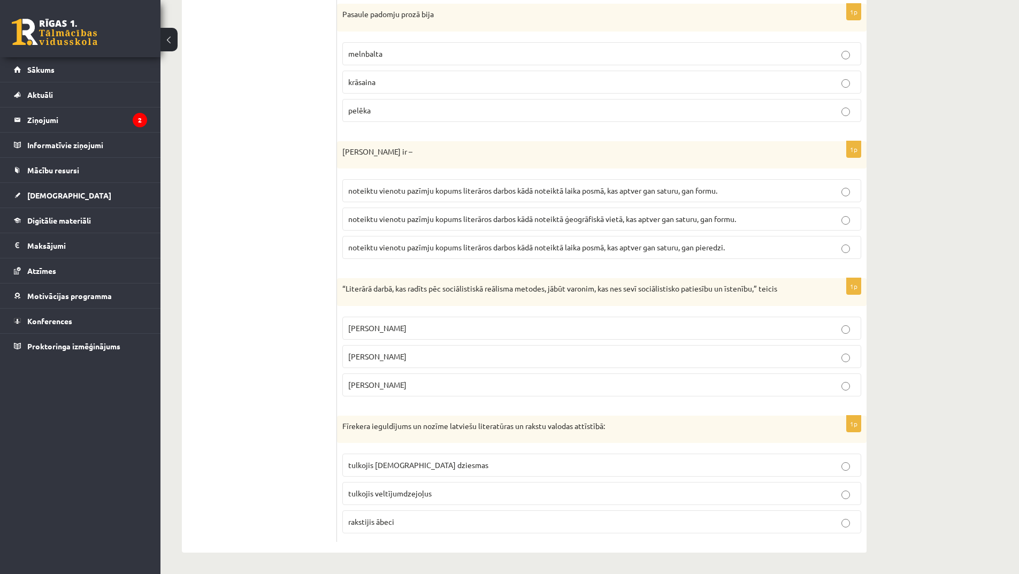
drag, startPoint x: 511, startPoint y: 459, endPoint x: 516, endPoint y: 466, distance: 9.5
click at [511, 459] on label "tulkojis baznīcas dziesmas" at bounding box center [601, 465] width 519 height 23
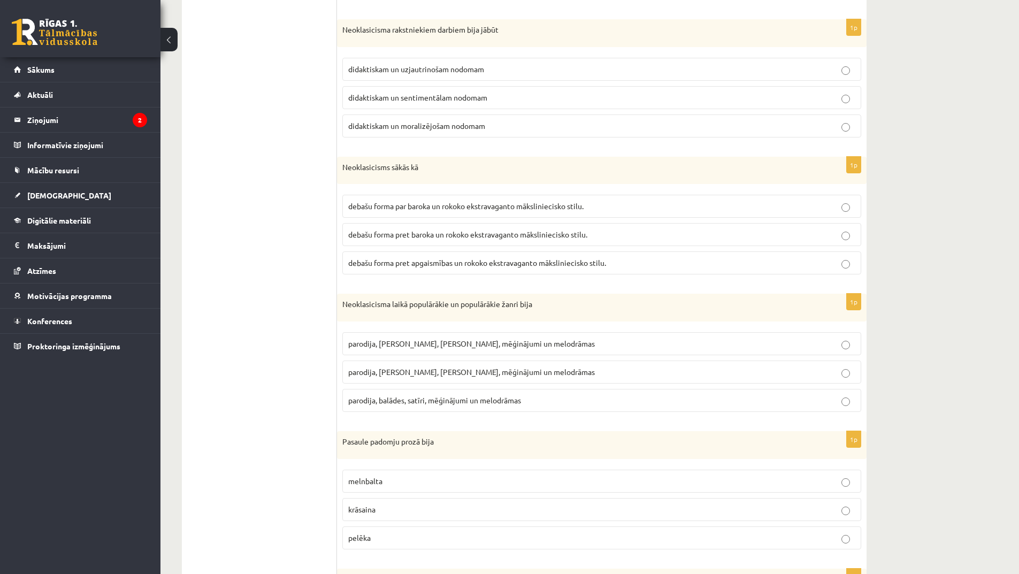
scroll to position [552, 0]
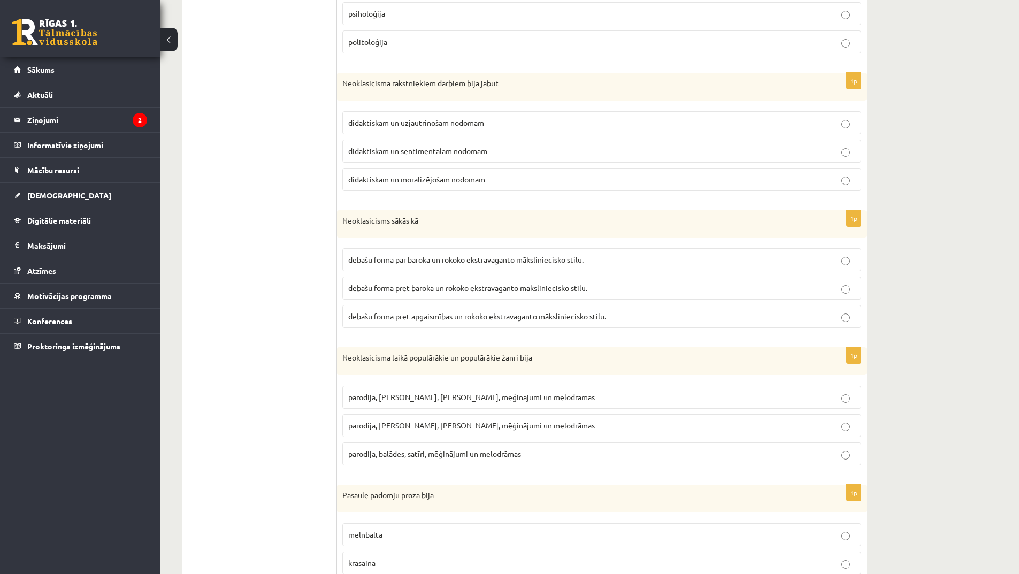
click at [561, 317] on span "debašu forma pret apgaismības un rokoko ekstravaganto māksliniecisko stilu." at bounding box center [477, 316] width 258 height 10
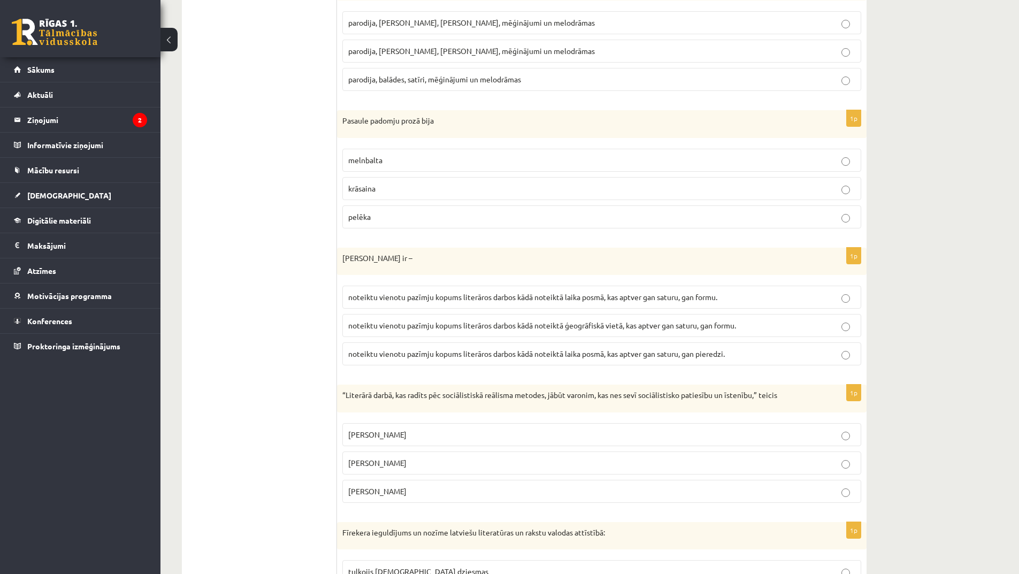
scroll to position [1034, 0]
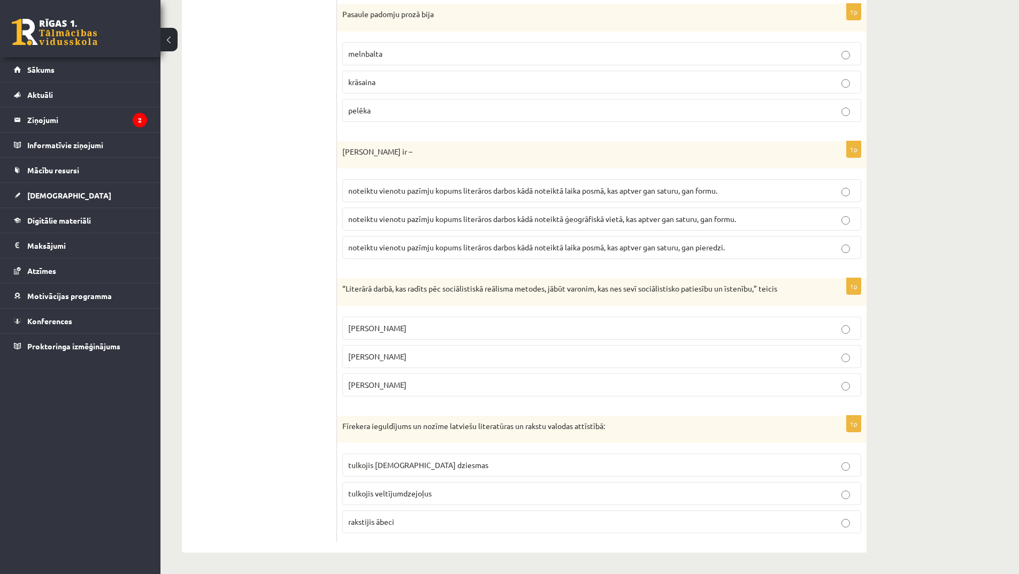
click at [682, 239] on label "noteiktu vienotu pazīmju kopums literāros darbos kādā noteiktā laika posmā, kas…" at bounding box center [601, 247] width 519 height 23
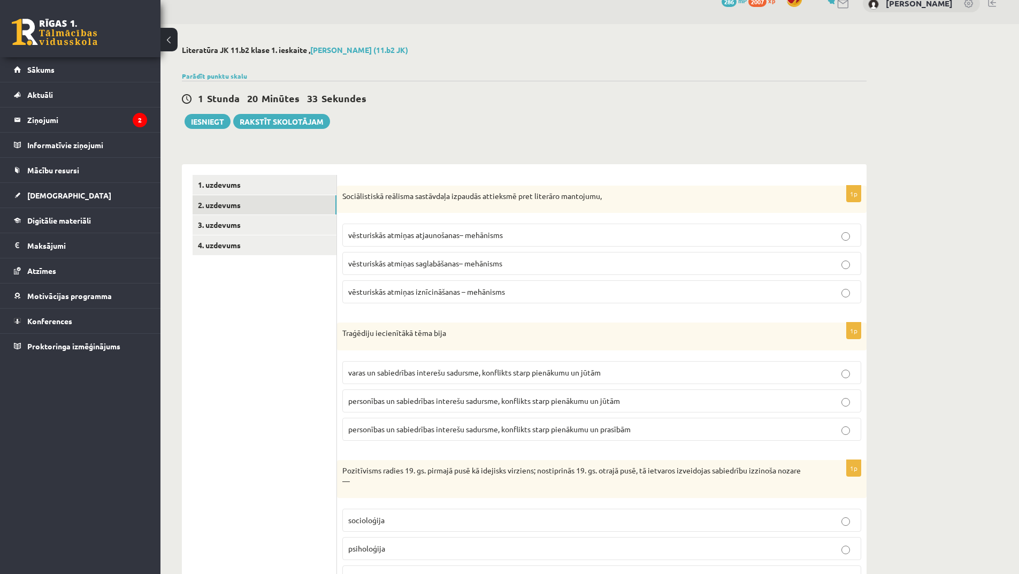
scroll to position [0, 0]
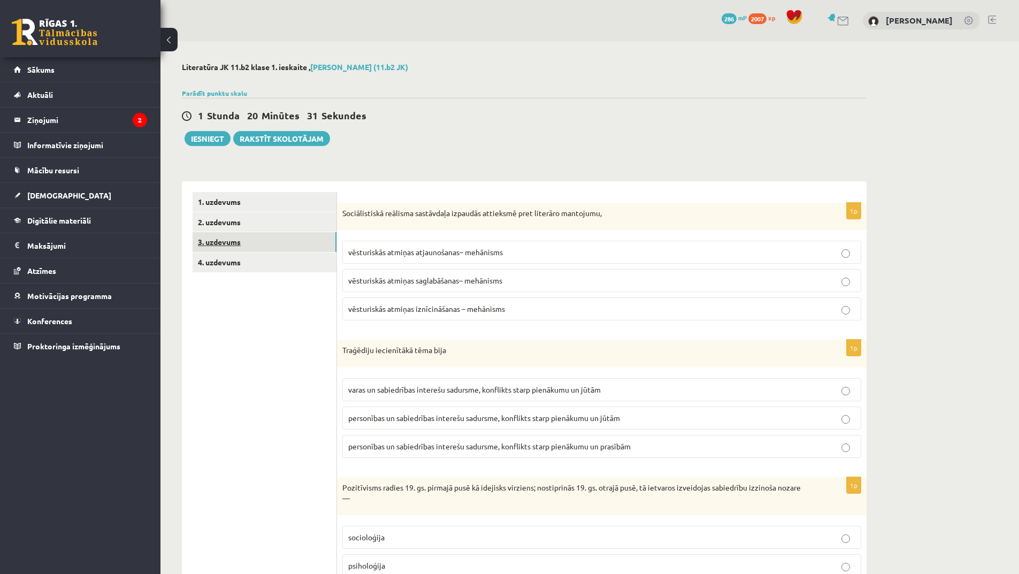
click at [250, 240] on link "3. uzdevums" at bounding box center [265, 242] width 144 height 20
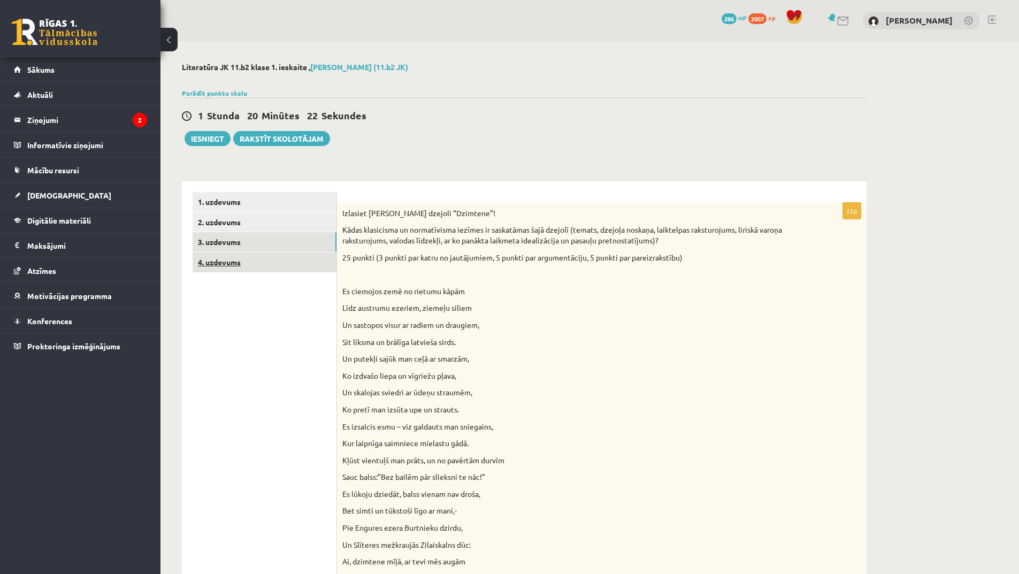
click at [230, 266] on link "4. uzdevums" at bounding box center [265, 263] width 144 height 20
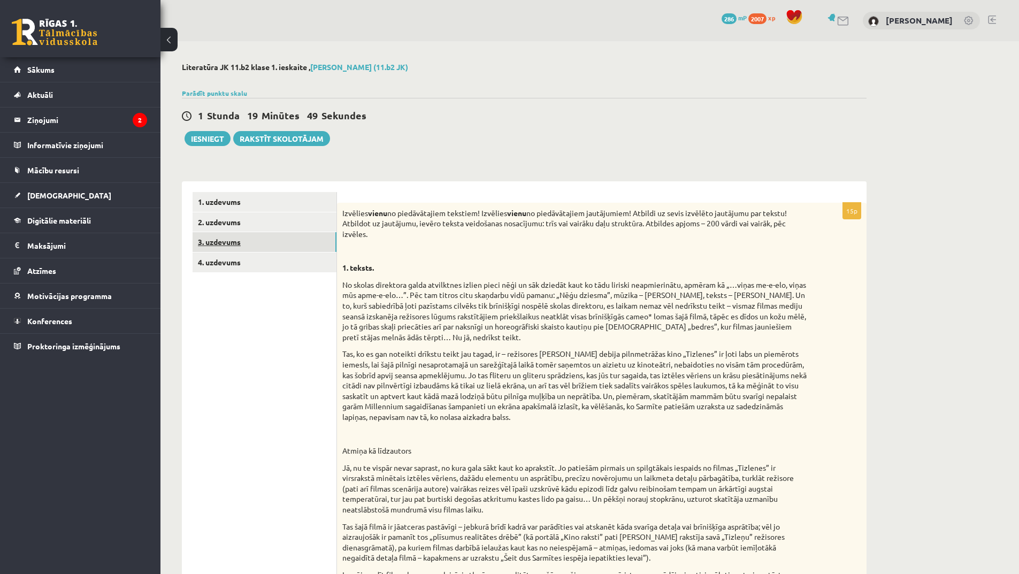
click at [241, 242] on link "3. uzdevums" at bounding box center [265, 242] width 144 height 20
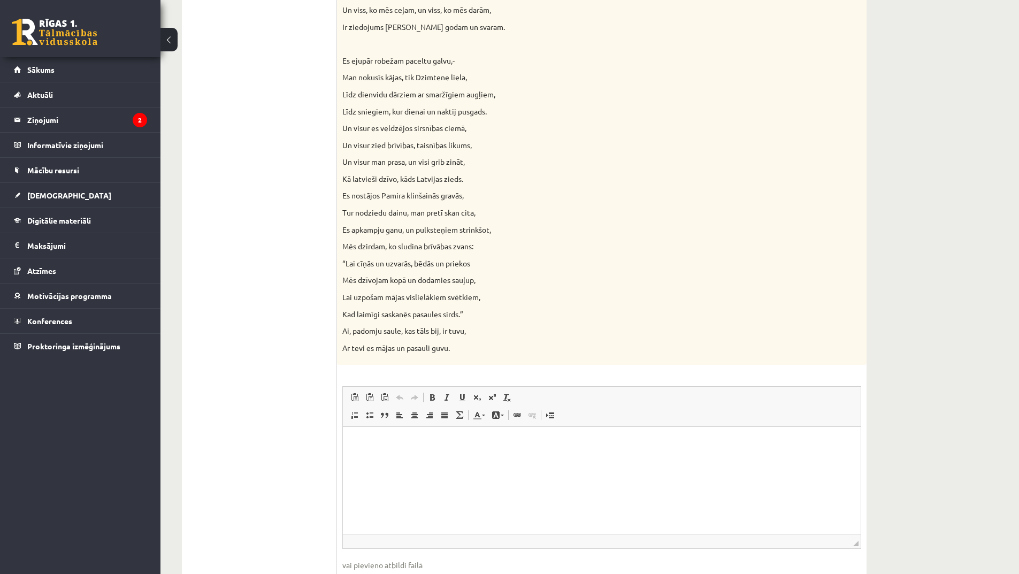
scroll to position [924, 0]
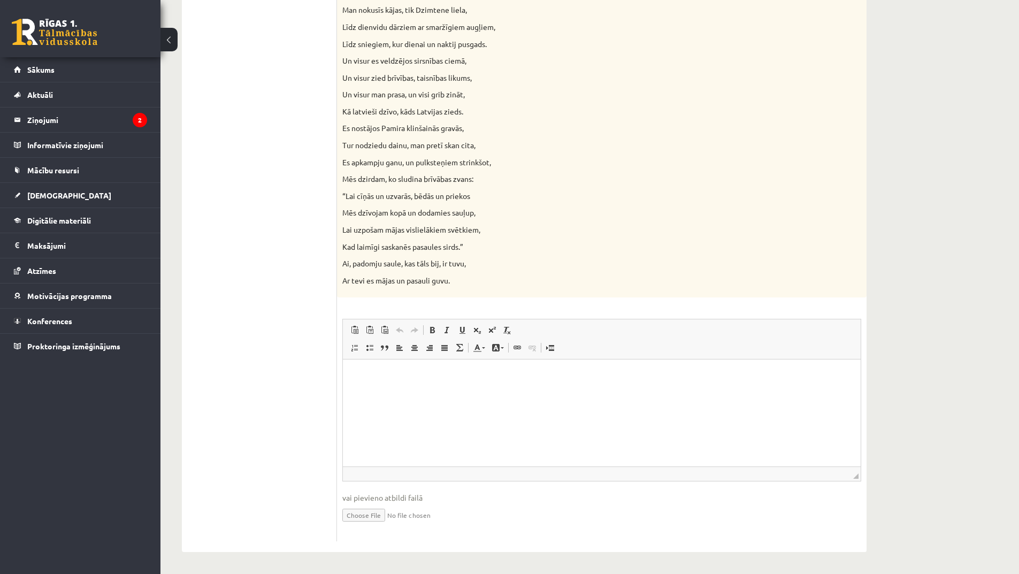
click at [473, 392] on html at bounding box center [602, 376] width 518 height 33
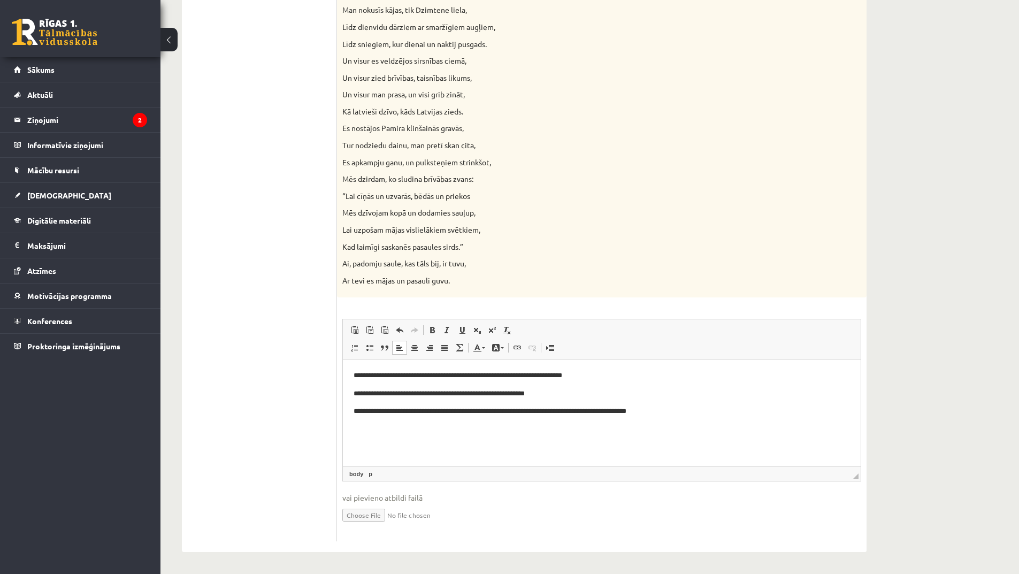
click at [470, 428] on html "**********" at bounding box center [602, 394] width 518 height 68
click at [688, 412] on p "**********" at bounding box center [602, 411] width 497 height 11
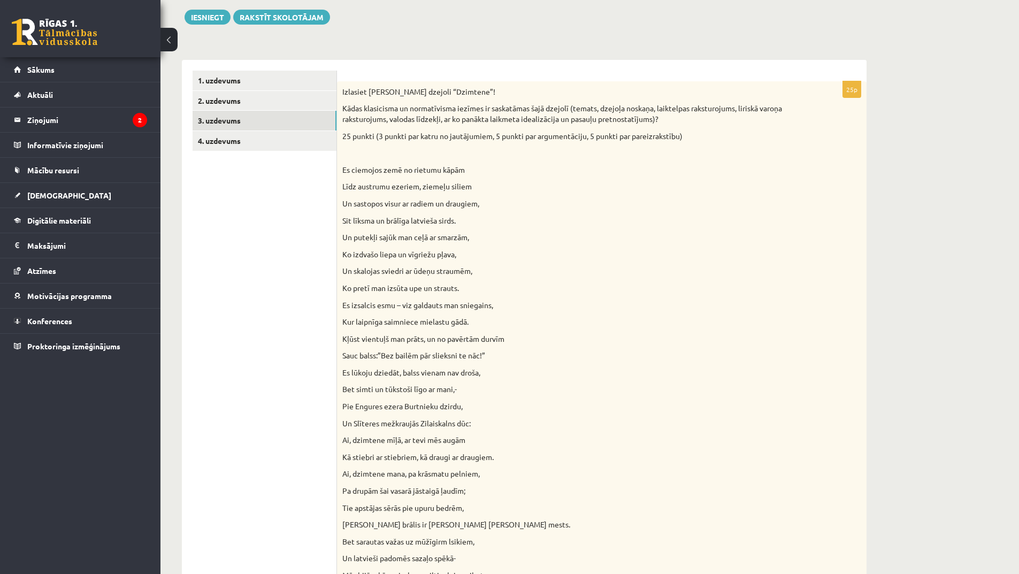
scroll to position [0, 0]
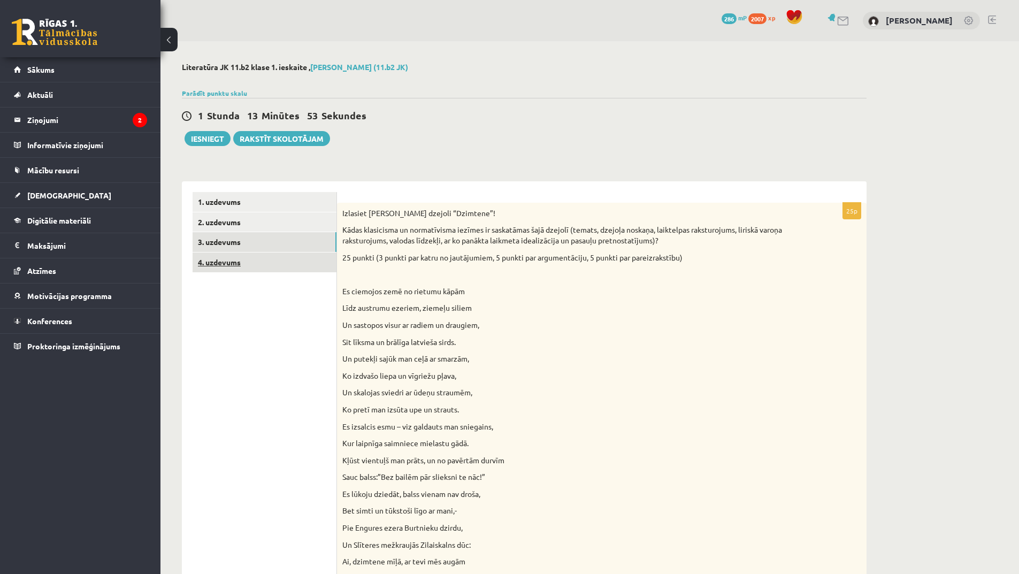
click at [268, 265] on link "4. uzdevums" at bounding box center [265, 263] width 144 height 20
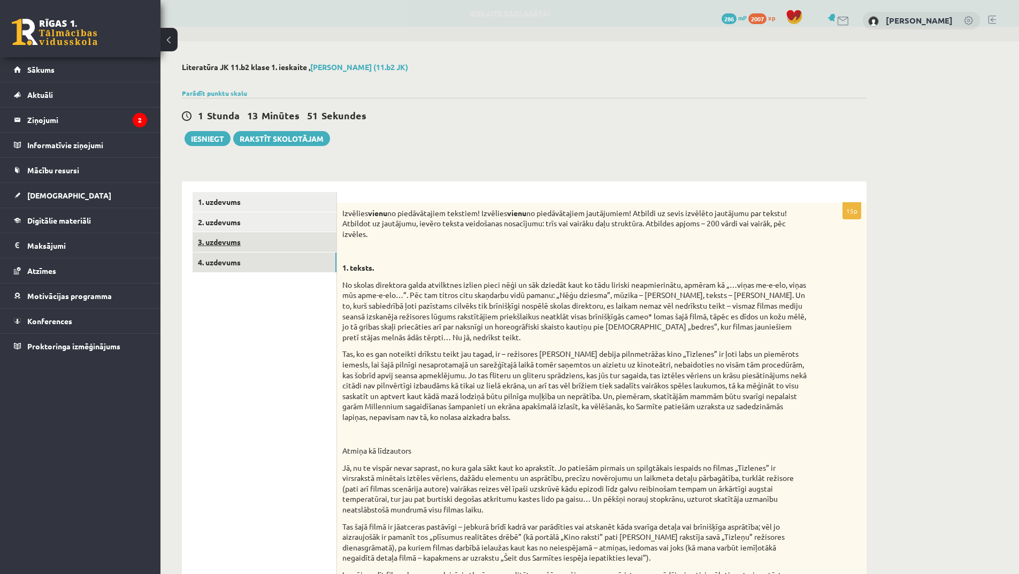
click at [255, 243] on link "3. uzdevums" at bounding box center [265, 242] width 144 height 20
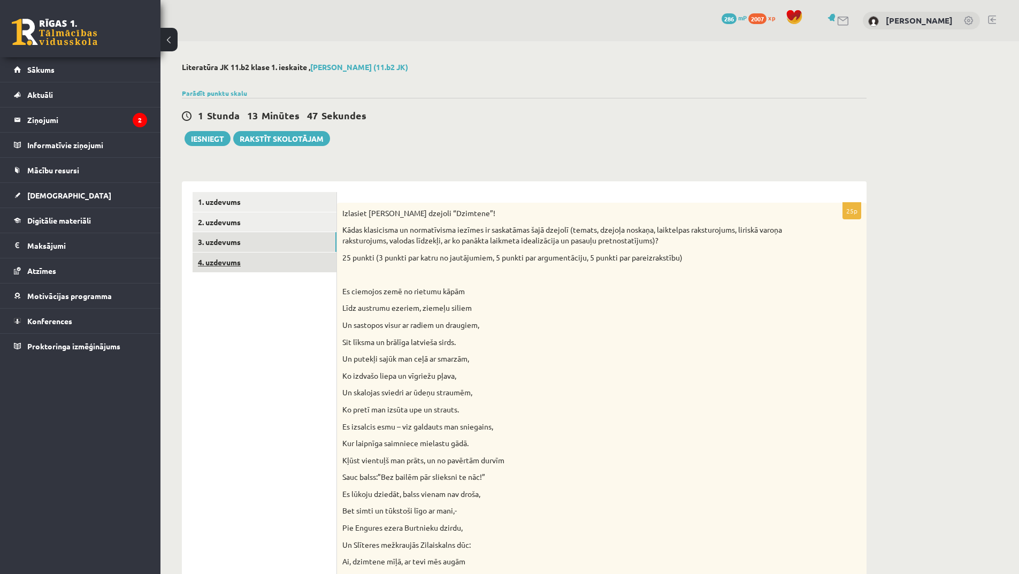
click at [233, 269] on link "4. uzdevums" at bounding box center [265, 263] width 144 height 20
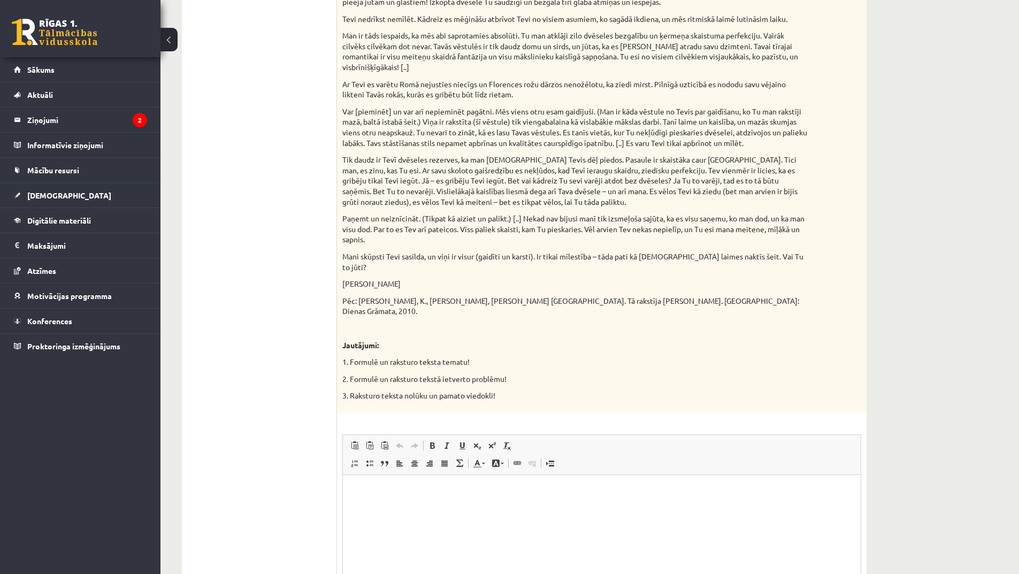
scroll to position [856, 0]
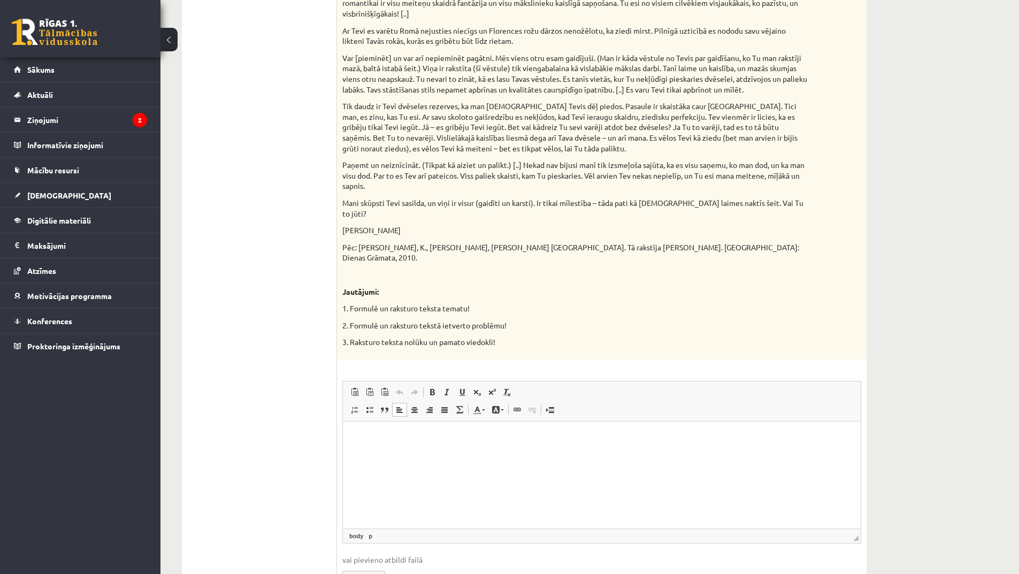
click at [445, 438] on p "Editor, wiswyg-editor-user-answer-47024730709600" at bounding box center [602, 437] width 497 height 11
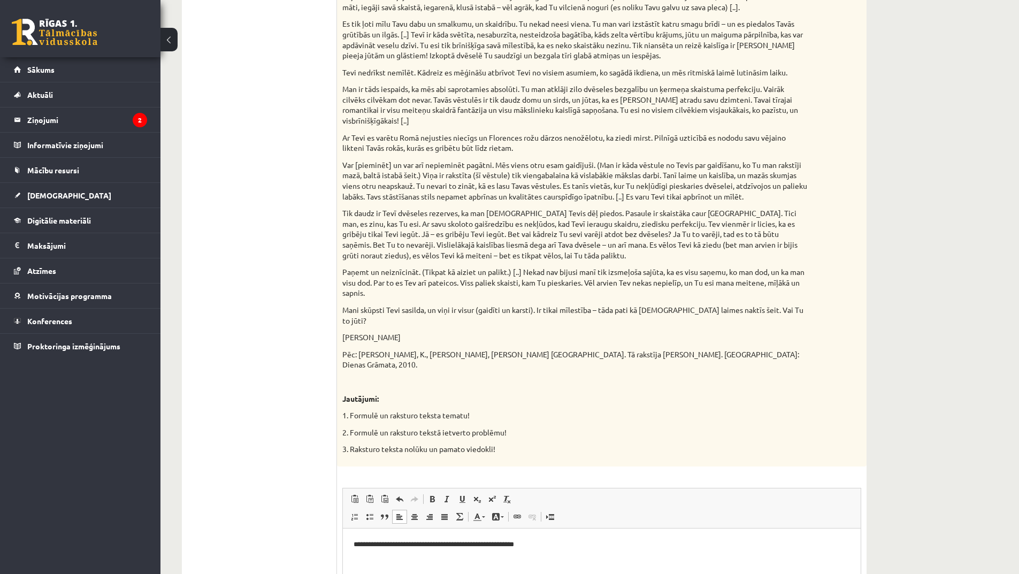
scroll to position [803, 0]
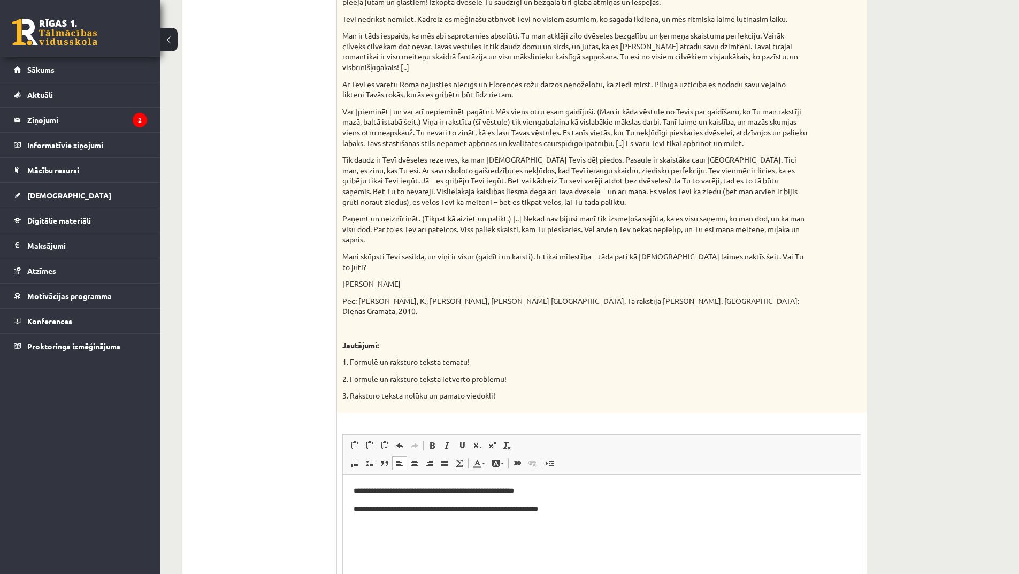
click at [528, 489] on p "**********" at bounding box center [602, 490] width 497 height 11
click at [364, 527] on p "Editor, wiswyg-editor-user-answer-47024730709600" at bounding box center [602, 526] width 497 height 11
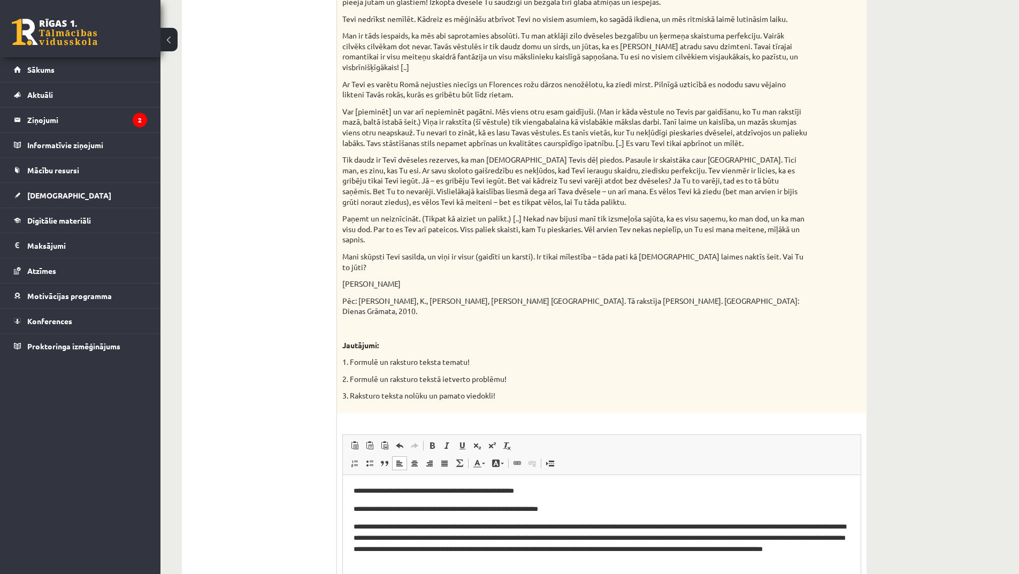
scroll to position [0, 0]
drag, startPoint x: 345, startPoint y: 82, endPoint x: 382, endPoint y: 82, distance: 37.5
click at [371, 82] on p "Ar Tevi es varētu Romā nejusties niecīgs un Florences rožu dārzos nenožēlotu, k…" at bounding box center [575, 89] width 466 height 21
drag, startPoint x: 382, startPoint y: 82, endPoint x: 531, endPoint y: 78, distance: 148.8
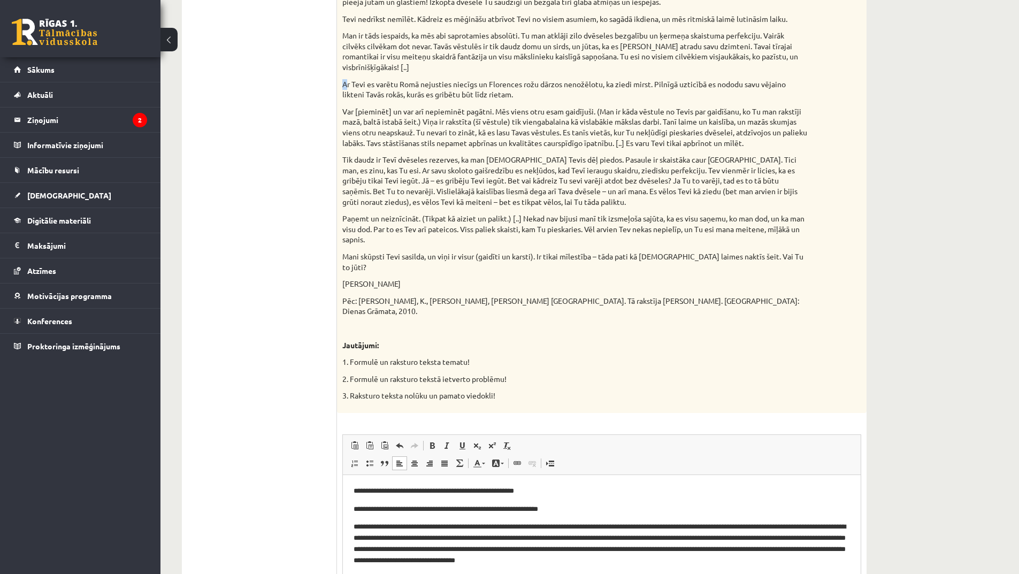
drag, startPoint x: 343, startPoint y: 85, endPoint x: 353, endPoint y: 86, distance: 9.7
click at [344, 85] on p "Ar Tevi es varētu Romā nejusties niecīgs un Florences rožu dārzos nenožēlotu, k…" at bounding box center [575, 89] width 466 height 21
click at [357, 86] on p "Ar Tevi es varētu Romā nejusties niecīgs un Florences rožu dārzos nenožēlotu, k…" at bounding box center [575, 89] width 466 height 21
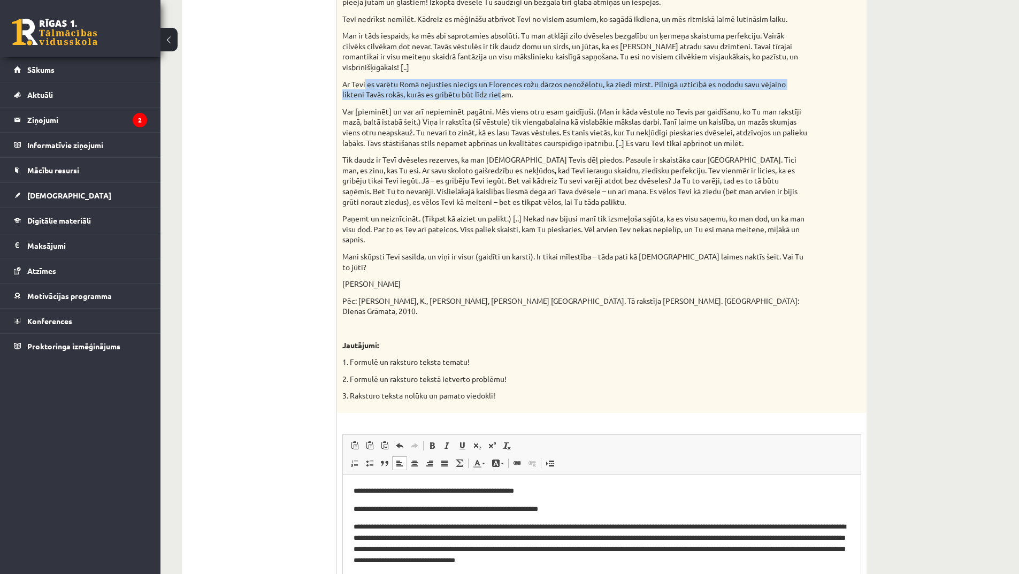
drag, startPoint x: 368, startPoint y: 86, endPoint x: 498, endPoint y: 90, distance: 130.6
click at [498, 92] on p "Ar Tevi es varētu Romā nejusties niecīgs un Florences rožu dārzos nenožēlotu, k…" at bounding box center [575, 89] width 466 height 21
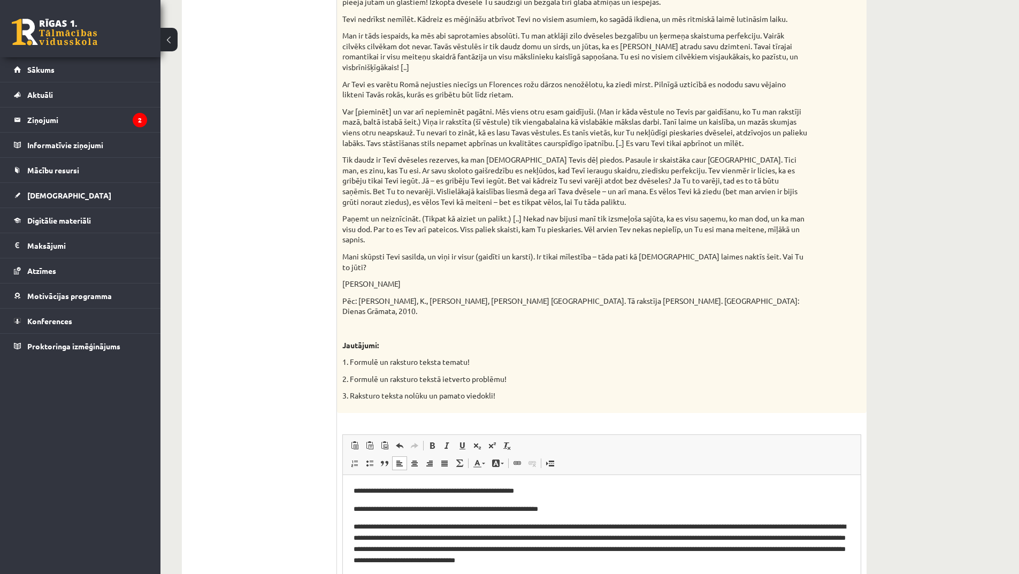
drag, startPoint x: 344, startPoint y: 82, endPoint x: 517, endPoint y: 94, distance: 173.8
click at [517, 94] on p "Ar Tevi es varētu Romā nejusties niecīgs un Florences rožu dārzos nenožēlotu, k…" at bounding box center [575, 89] width 466 height 21
copy p "Ar Tevi es varētu Romā nejusties niecīgs un Florences rožu dārzos nenožēlotu, k…"
click at [657, 559] on p "**********" at bounding box center [602, 543] width 497 height 44
click at [745, 556] on p "**********" at bounding box center [602, 543] width 497 height 44
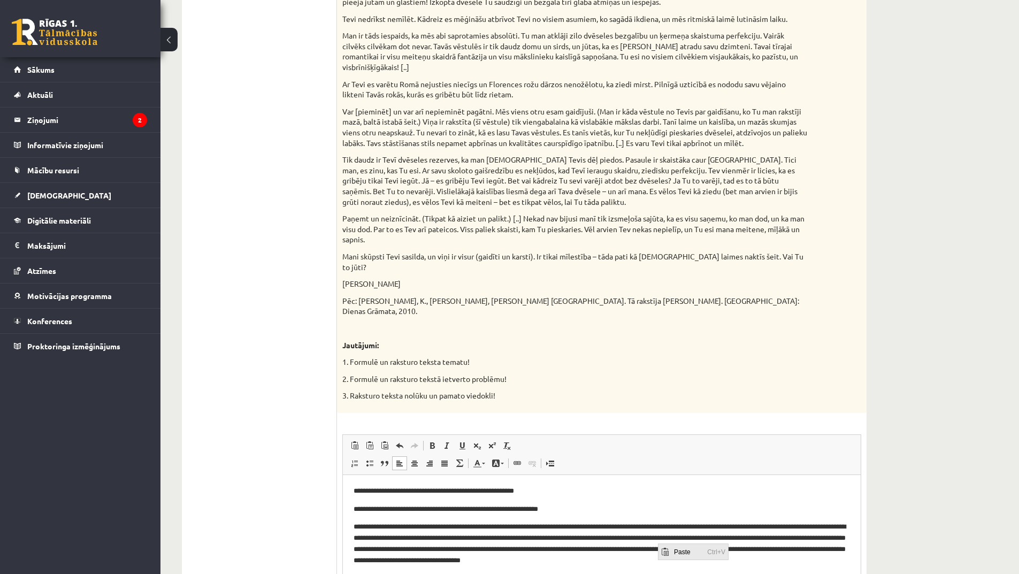
click at [676, 551] on span "Paste" at bounding box center [688, 552] width 33 height 16
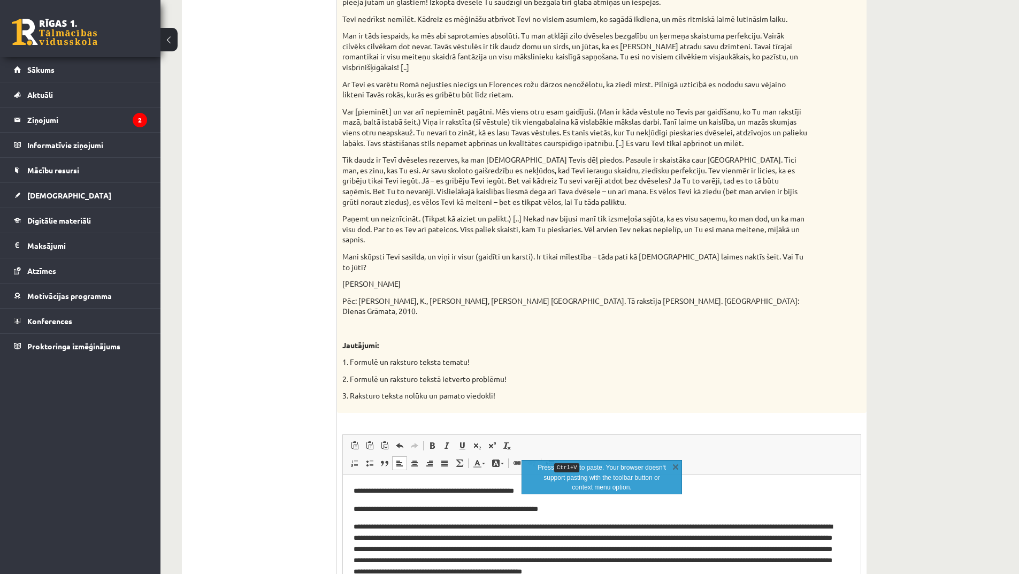
scroll to position [898, 0]
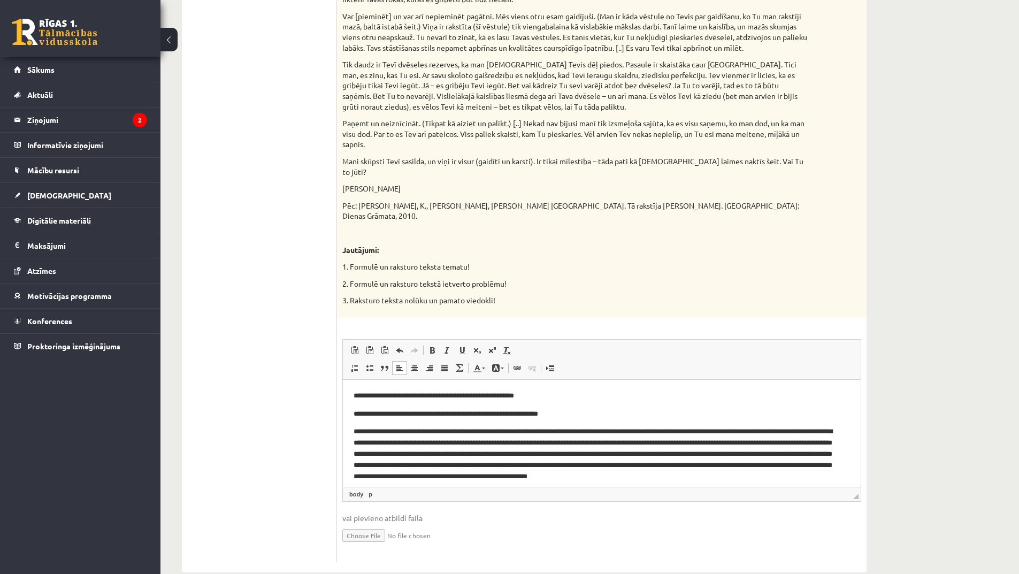
click at [614, 453] on p "**********" at bounding box center [598, 454] width 489 height 56
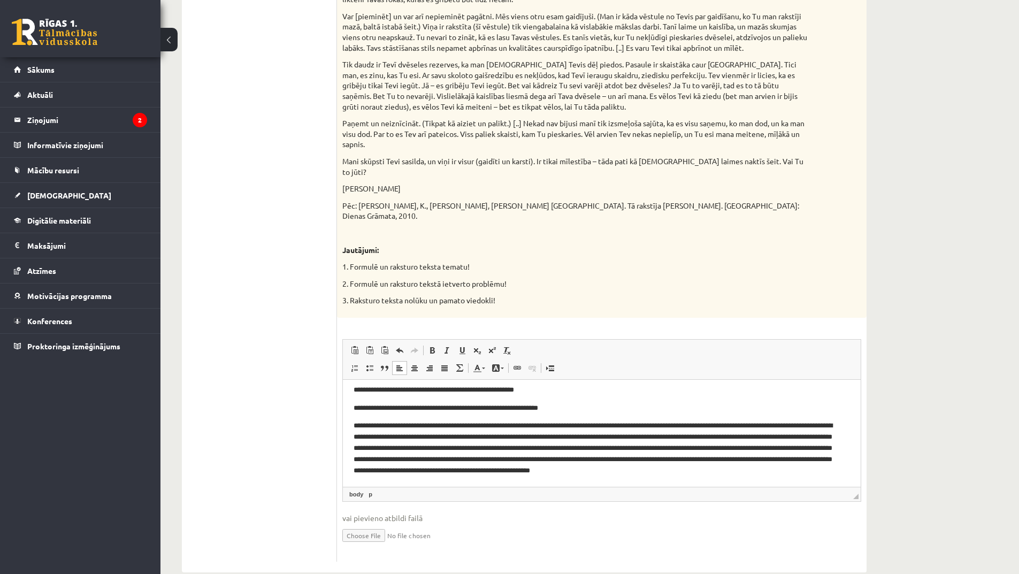
click at [803, 468] on p "**********" at bounding box center [598, 448] width 489 height 56
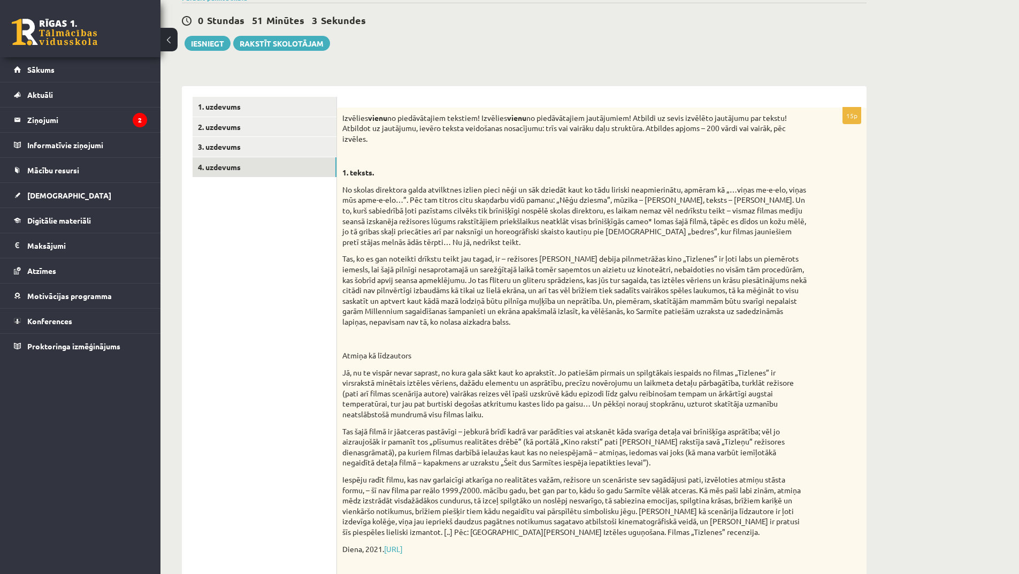
scroll to position [0, 0]
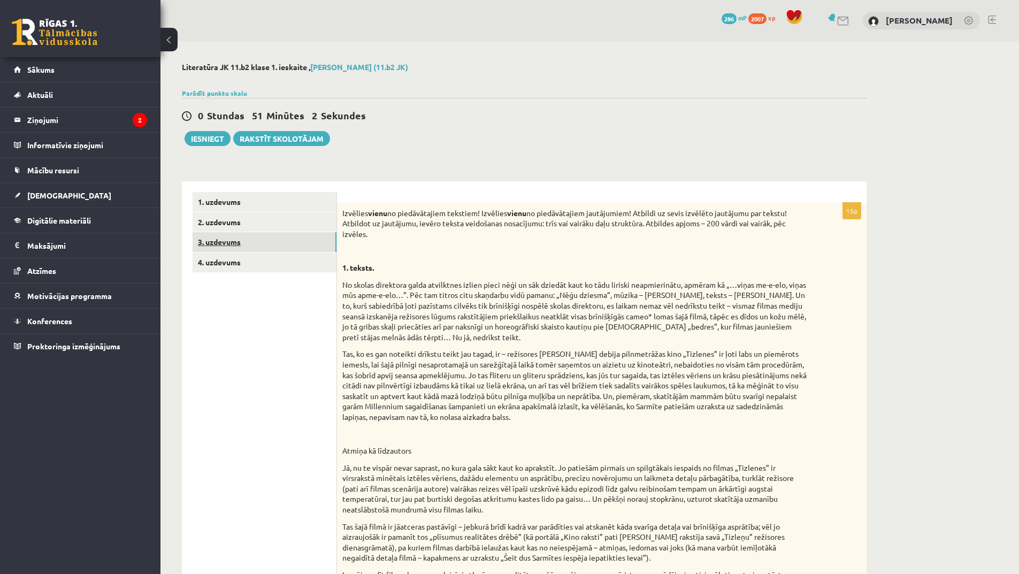
click at [270, 242] on link "3. uzdevums" at bounding box center [265, 242] width 144 height 20
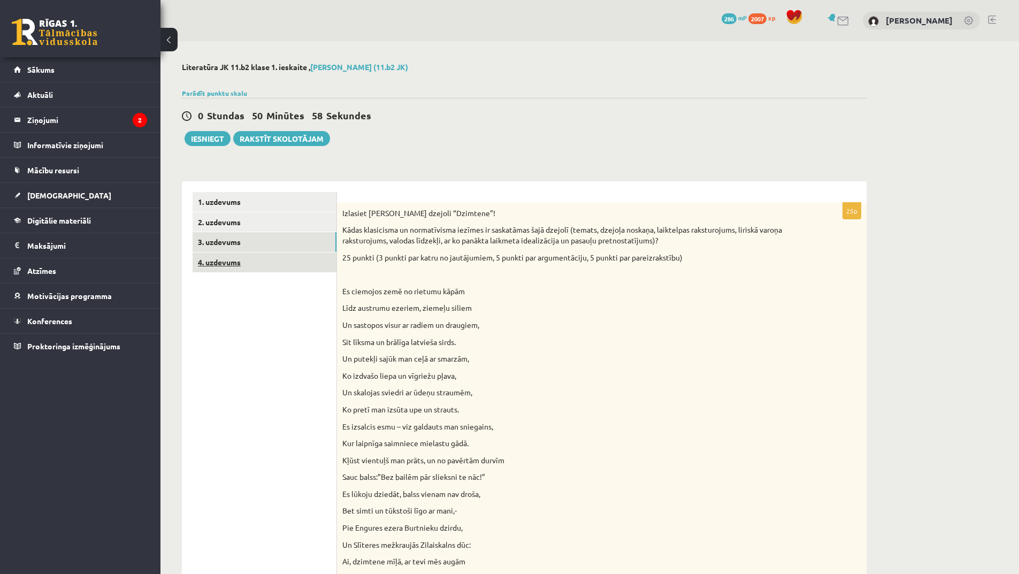
click at [246, 269] on link "4. uzdevums" at bounding box center [265, 263] width 144 height 20
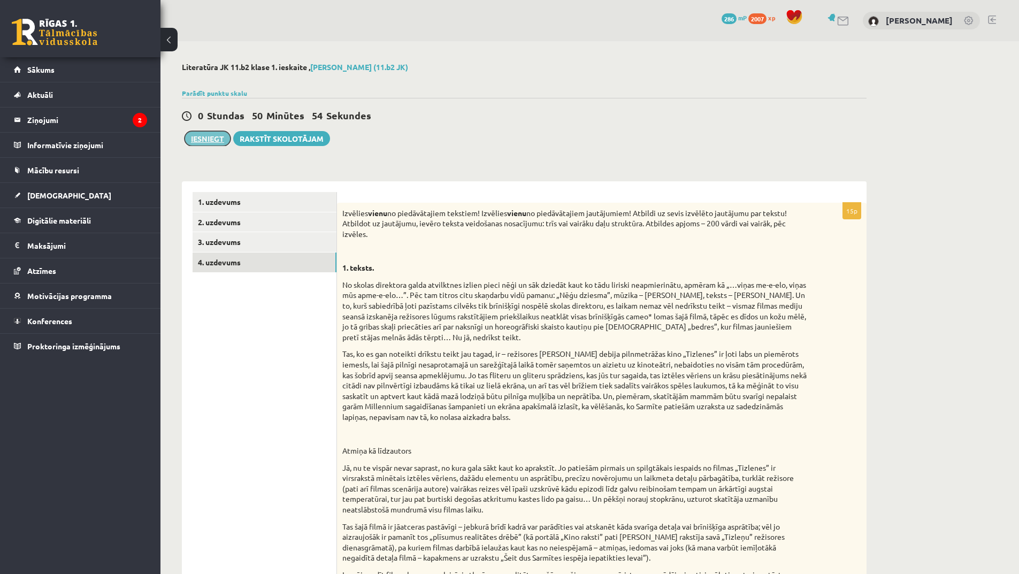
click at [220, 141] on button "Iesniegt" at bounding box center [208, 138] width 46 height 15
click at [216, 233] on link "3. uzdevums" at bounding box center [265, 242] width 144 height 20
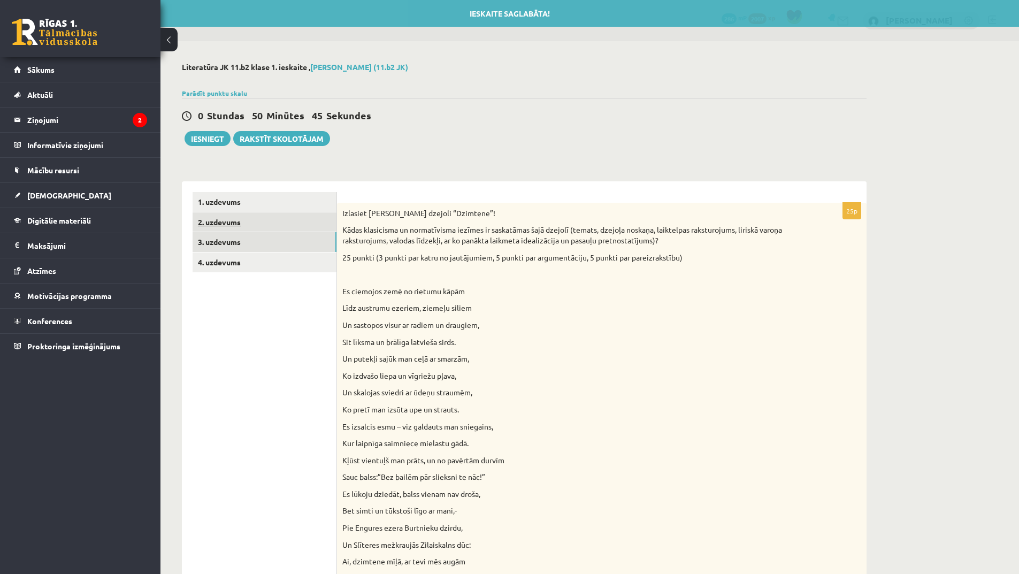
click at [220, 219] on link "2. uzdevums" at bounding box center [265, 222] width 144 height 20
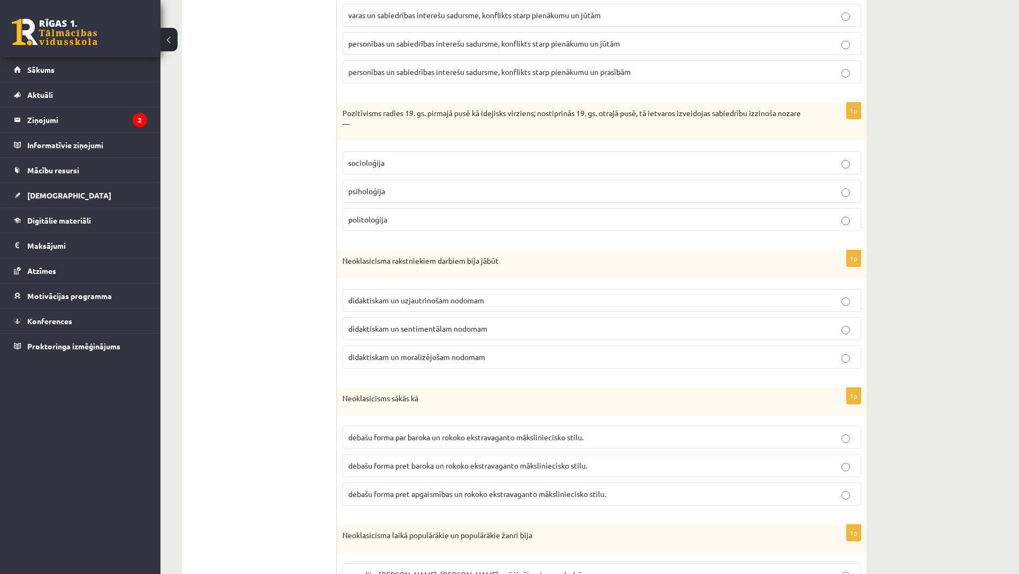
scroll to position [589, 0]
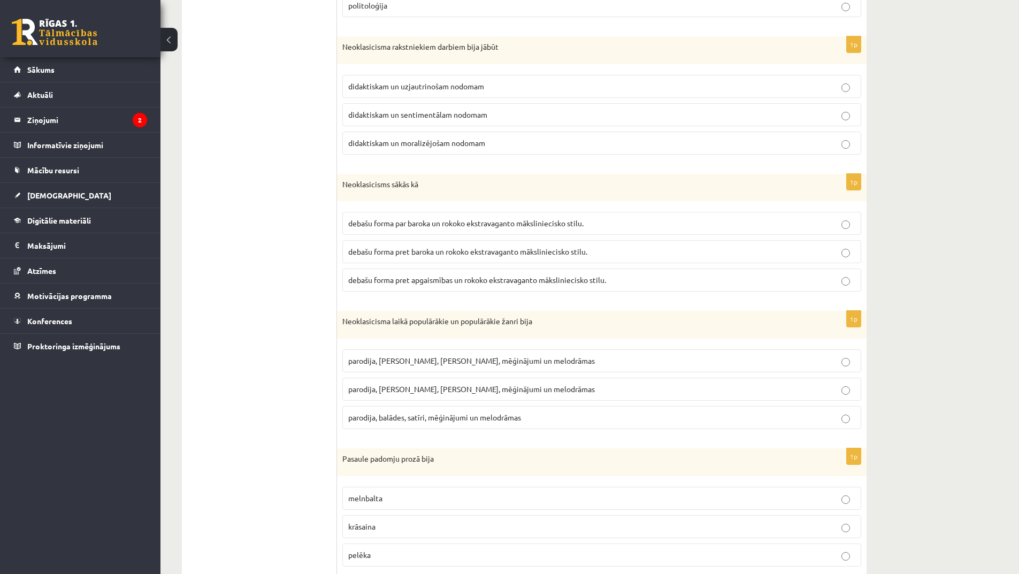
click at [546, 417] on p "parodija, balādes, satīri, mēģinājumi un melodrāmas" at bounding box center [601, 417] width 507 height 11
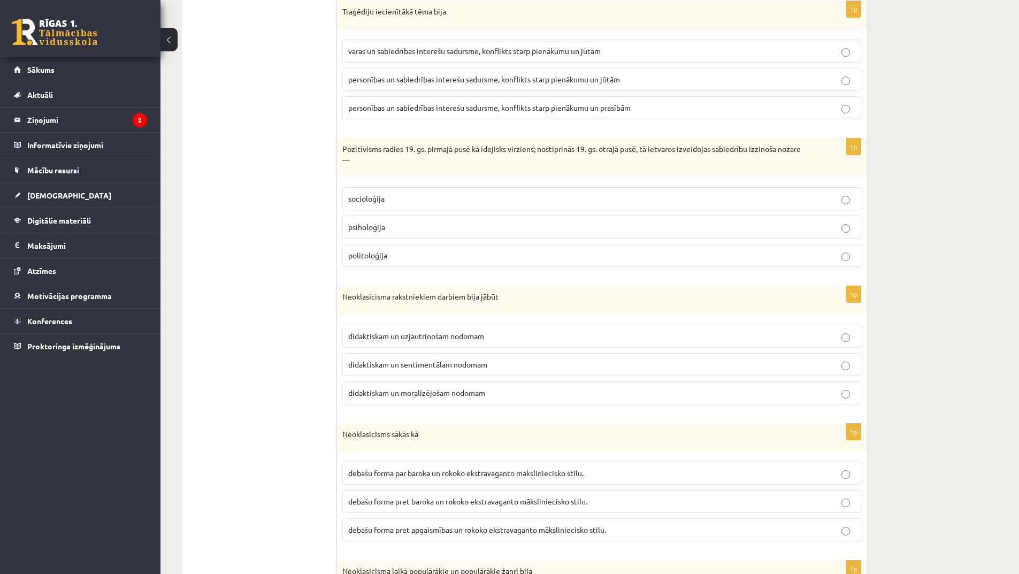
scroll to position [0, 0]
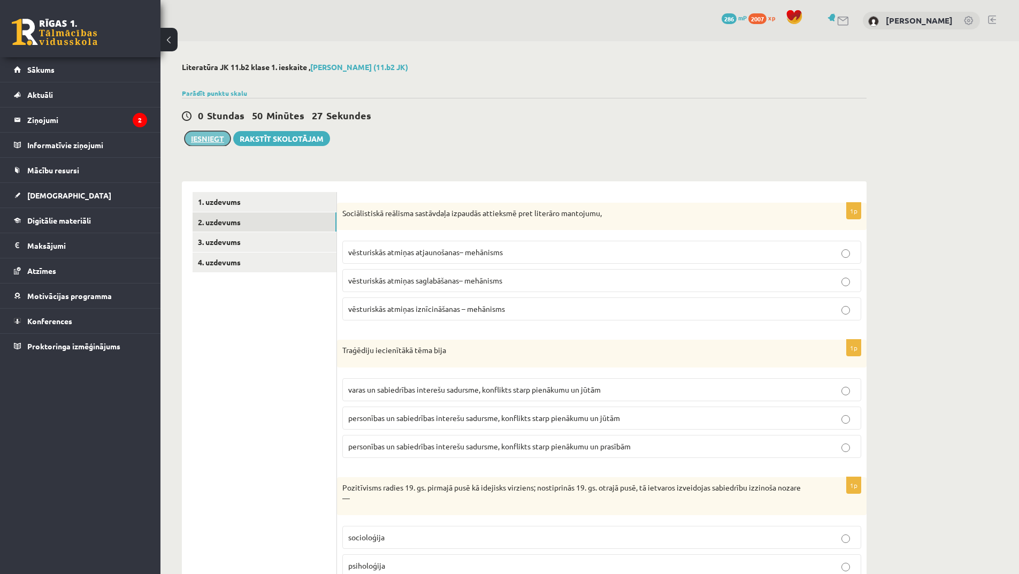
click at [209, 134] on button "Iesniegt" at bounding box center [208, 138] width 46 height 15
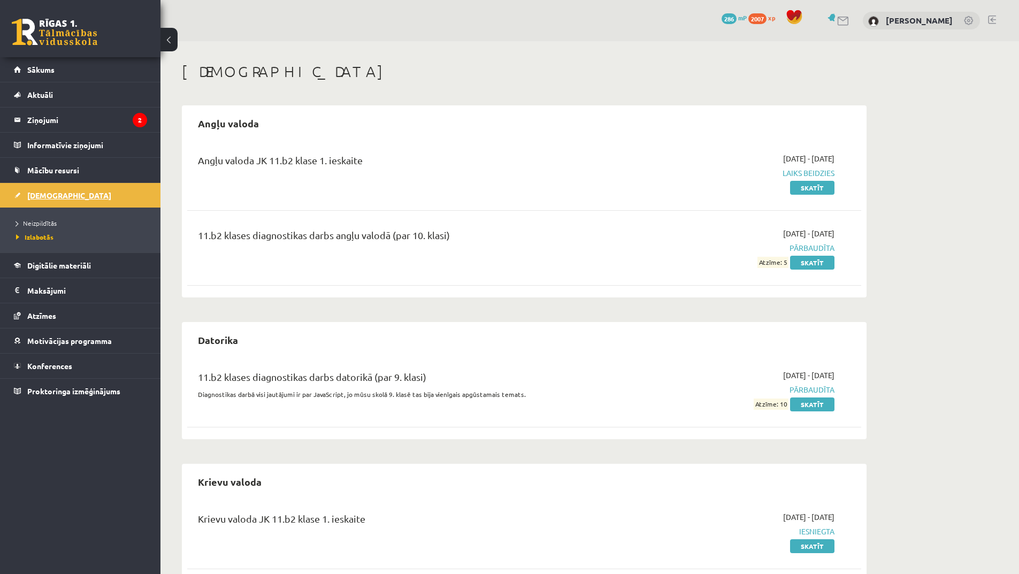
click at [43, 197] on span "[DEMOGRAPHIC_DATA]" at bounding box center [69, 196] width 84 height 10
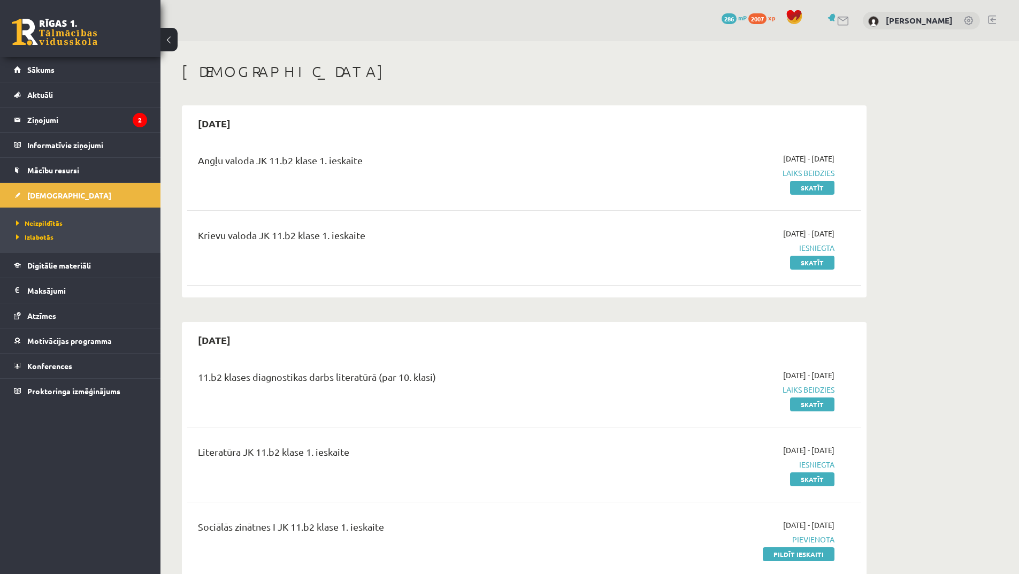
scroll to position [107, 0]
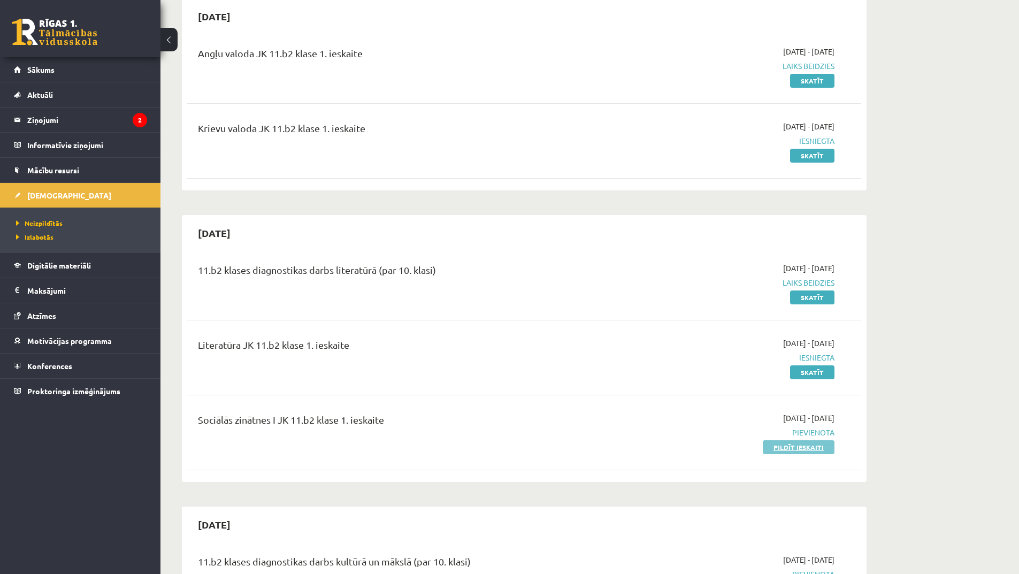
click at [771, 441] on link "Pildīt ieskaiti" at bounding box center [799, 447] width 72 height 14
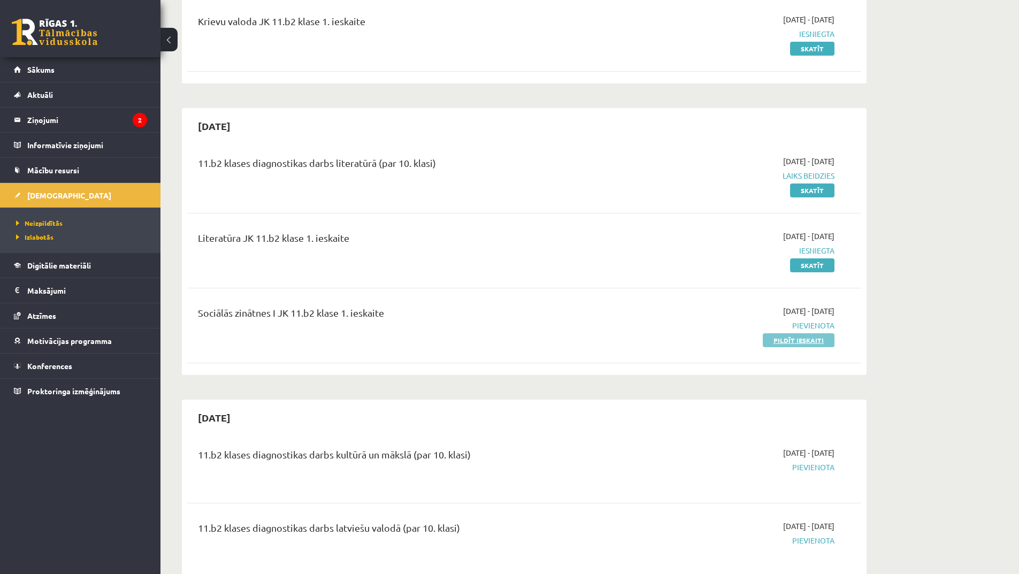
click at [802, 340] on link "Pildīt ieskaiti" at bounding box center [799, 340] width 72 height 14
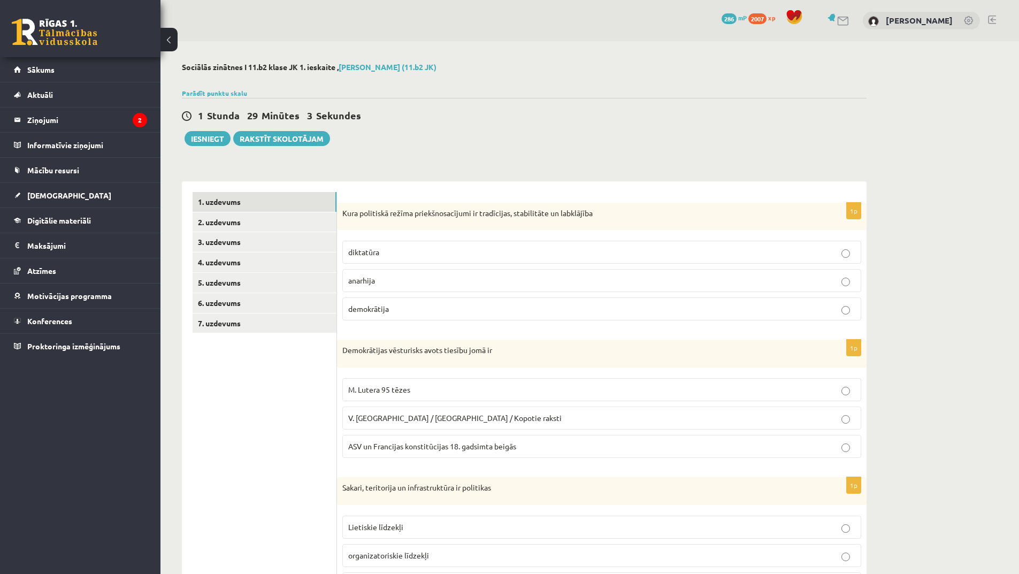
click at [462, 250] on p "diktatūra" at bounding box center [601, 252] width 507 height 11
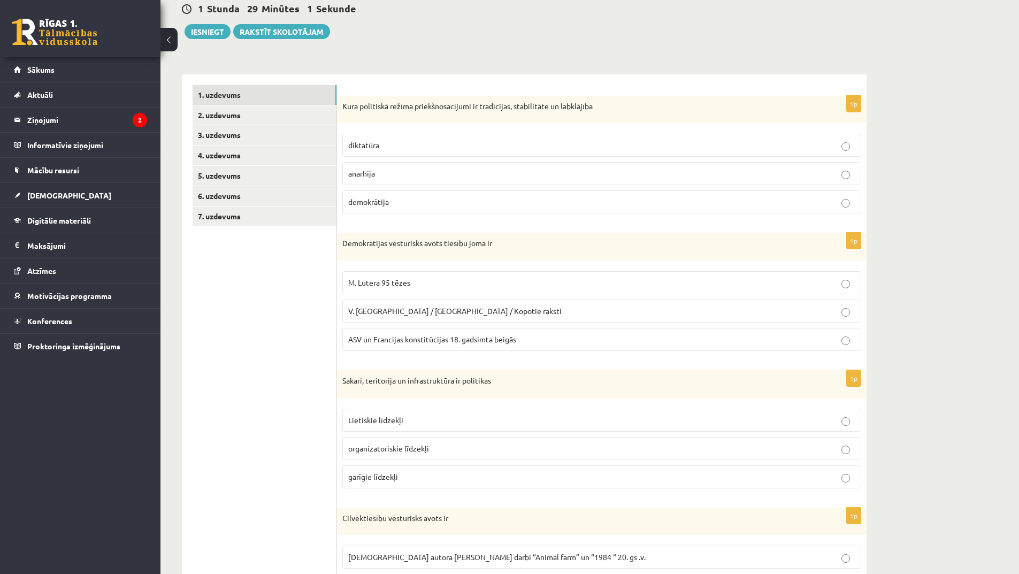
scroll to position [161, 0]
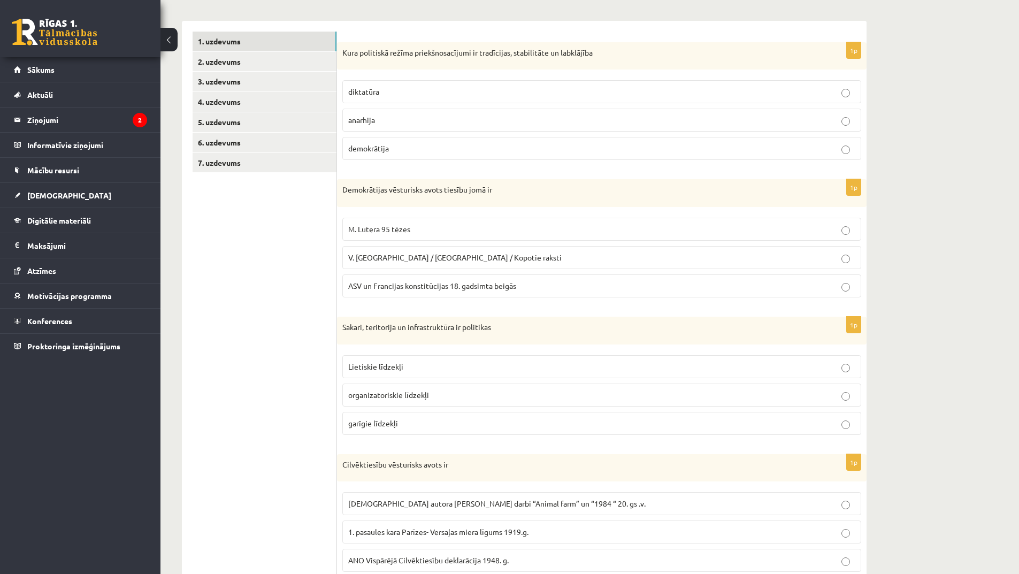
click at [593, 230] on p "M. Lutera 95 tēzes" at bounding box center [601, 229] width 507 height 11
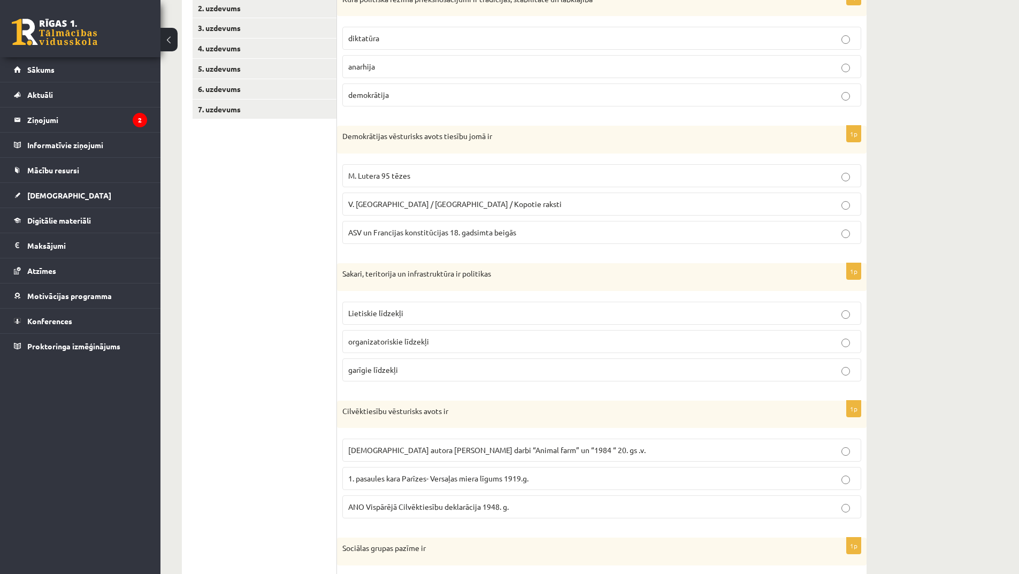
click at [476, 333] on label "organizatoriskie līdzekļi" at bounding box center [601, 341] width 519 height 23
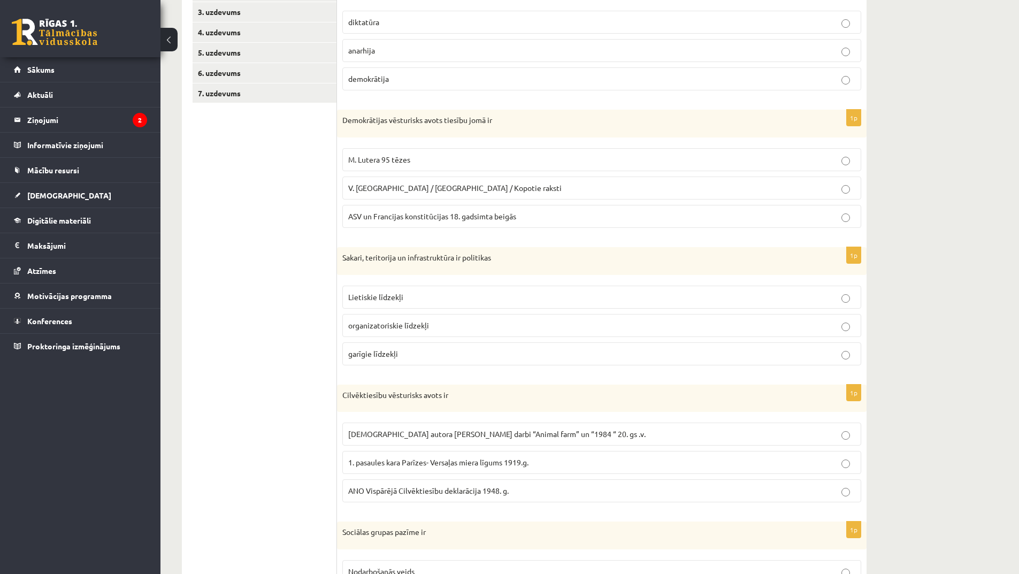
scroll to position [337, 0]
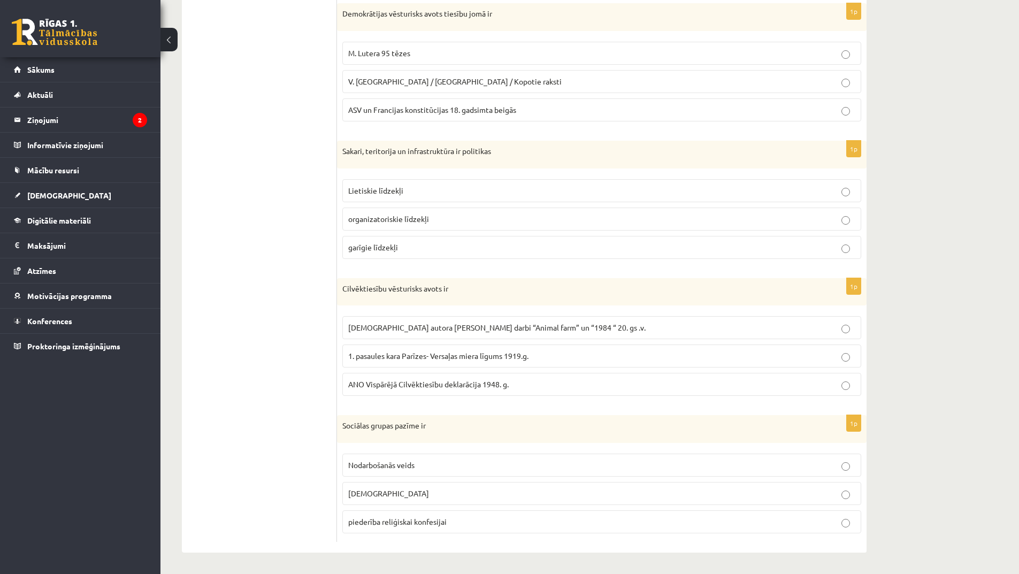
click at [512, 392] on label "ANO Vispārējā Cilvēktiesību deklarācija 1948. g." at bounding box center [601, 384] width 519 height 23
click at [675, 520] on p "piederība reliģiskai konfesijai" at bounding box center [601, 521] width 507 height 11
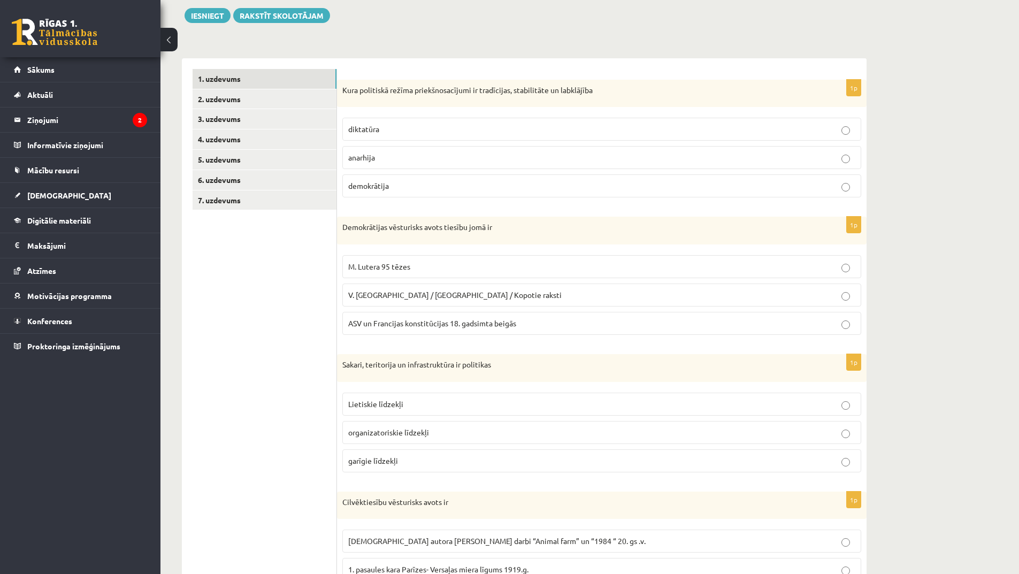
scroll to position [0, 0]
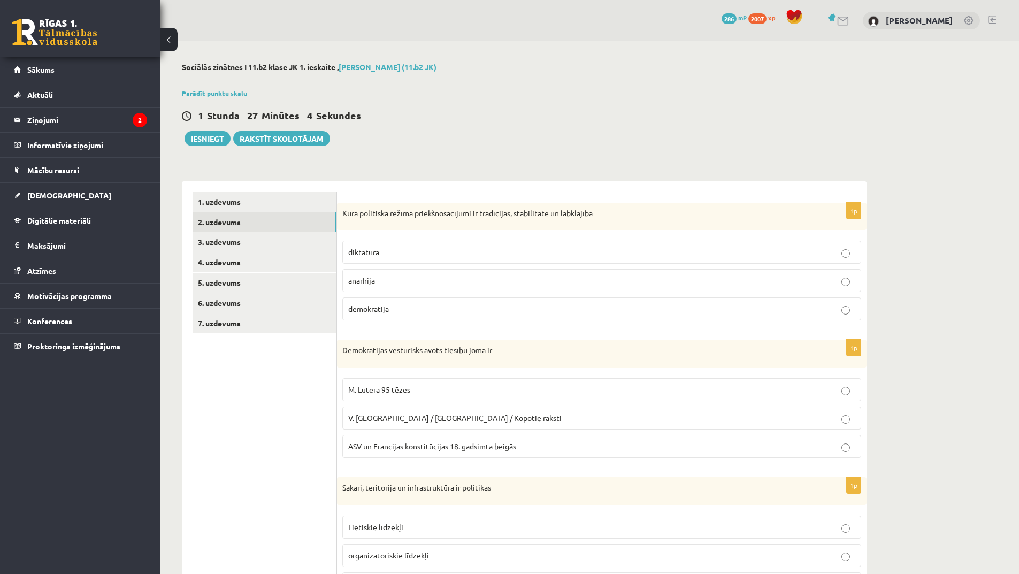
click at [231, 221] on link "2. uzdevums" at bounding box center [265, 222] width 144 height 20
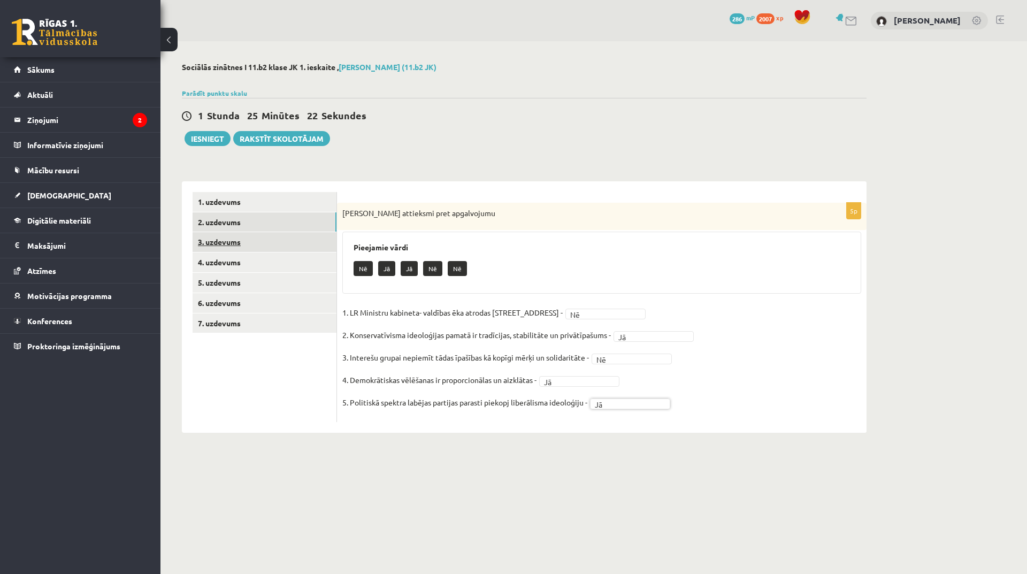
click at [275, 248] on link "3. uzdevums" at bounding box center [265, 242] width 144 height 20
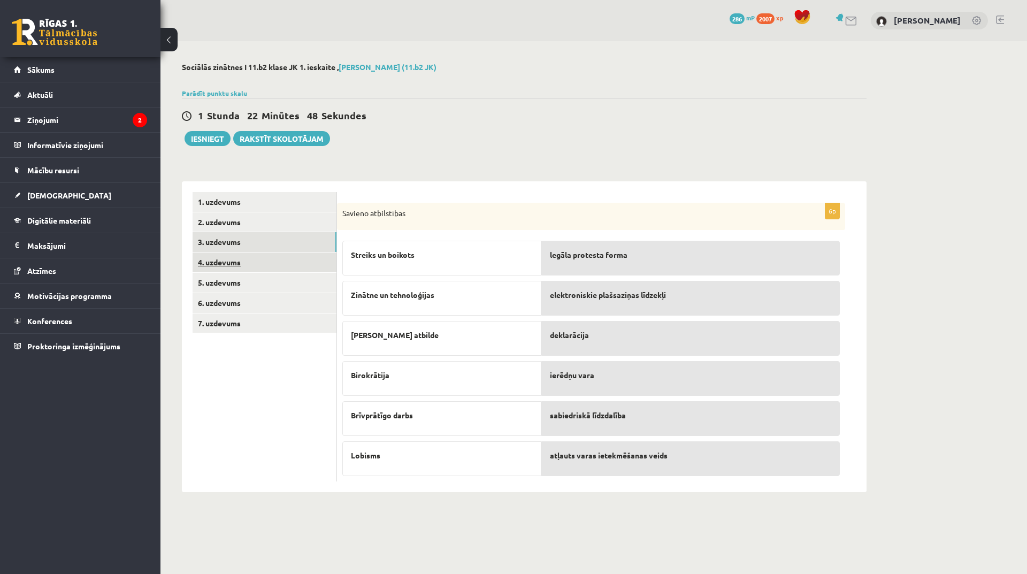
click at [238, 264] on link "4. uzdevums" at bounding box center [265, 263] width 144 height 20
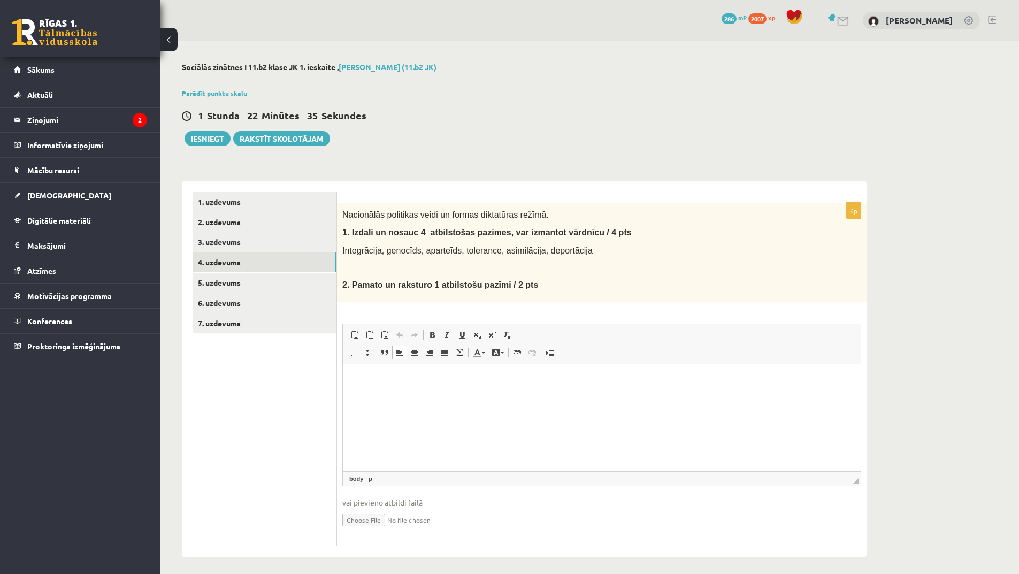
click at [390, 391] on html at bounding box center [602, 380] width 518 height 33
click at [767, 377] on p "**********" at bounding box center [602, 380] width 497 height 11
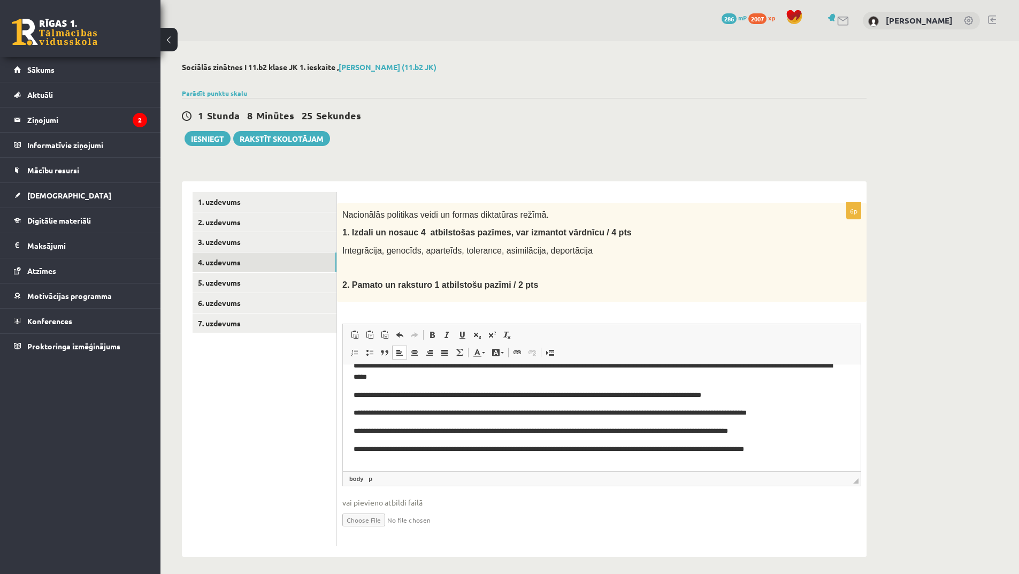
scroll to position [5, 0]
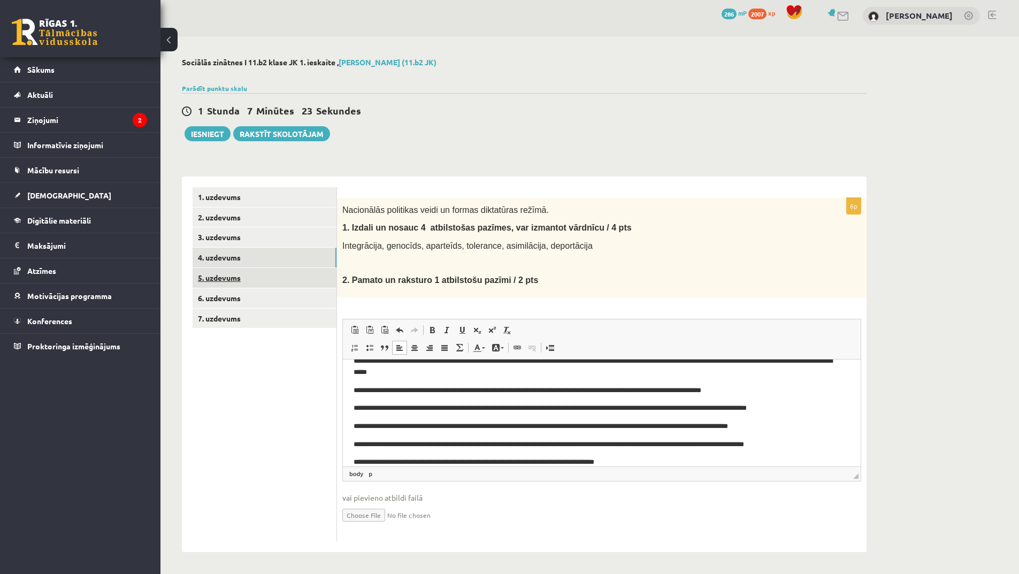
click at [231, 276] on link "5. uzdevums" at bounding box center [265, 278] width 144 height 20
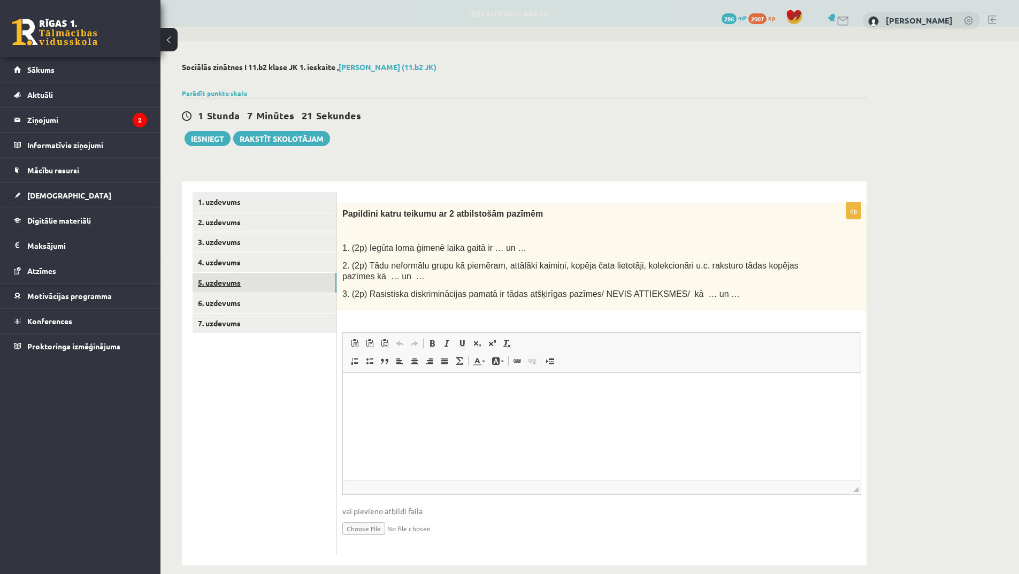
scroll to position [0, 0]
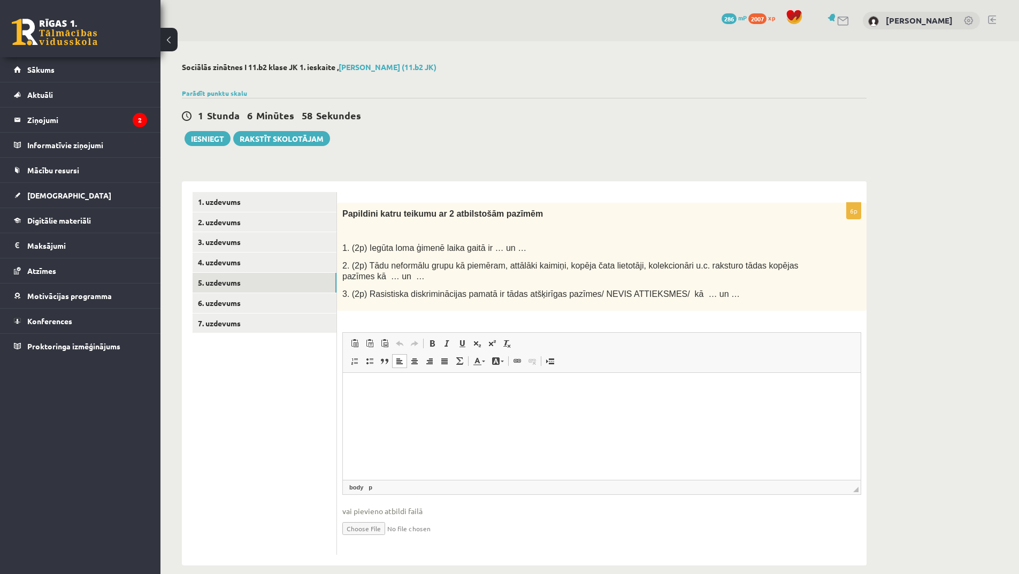
click at [411, 394] on p "Editor, wiswyg-editor-user-answer-47025046204200" at bounding box center [602, 389] width 497 height 11
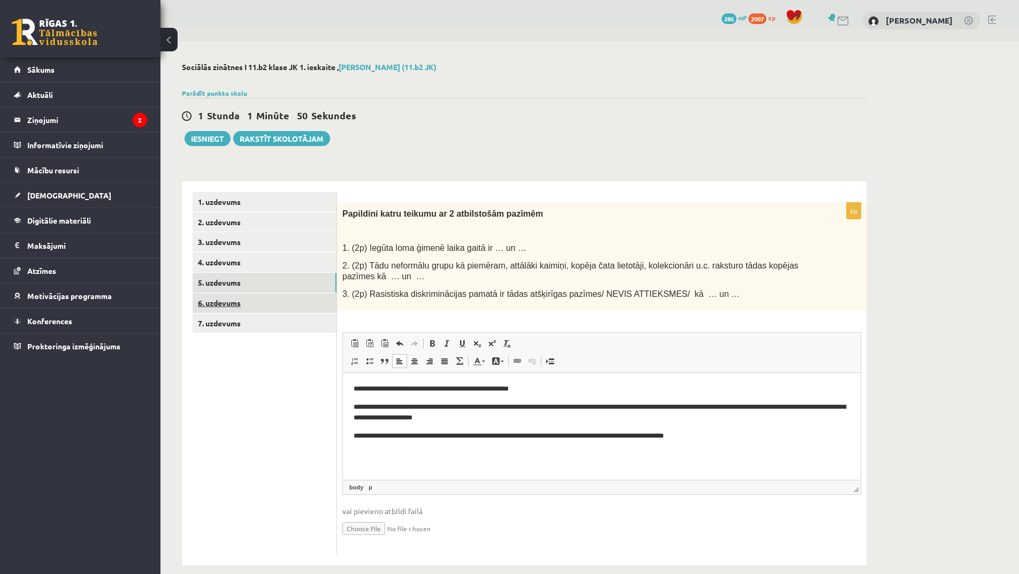
click at [234, 304] on link "6. uzdevums" at bounding box center [265, 303] width 144 height 20
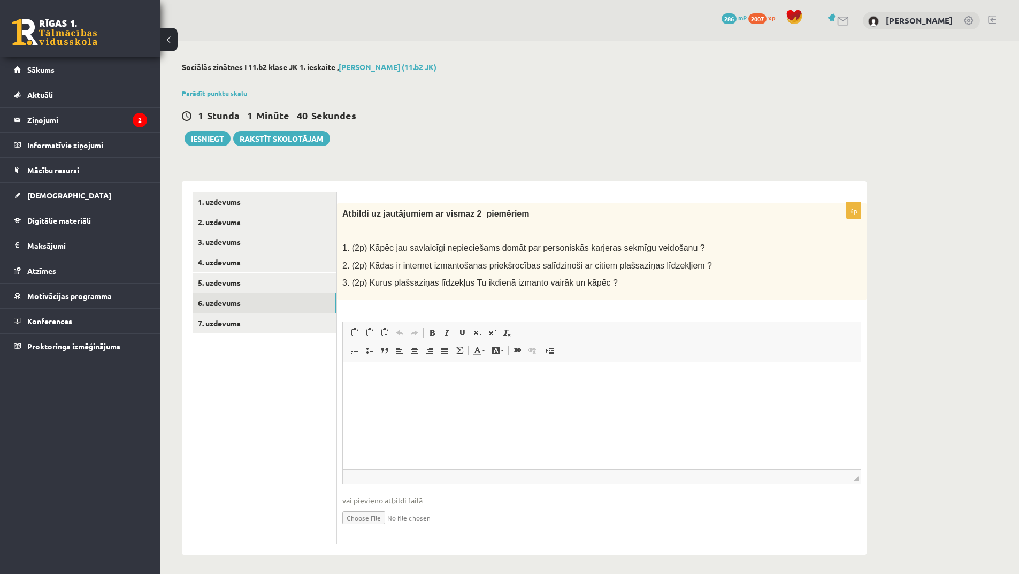
click at [429, 394] on html at bounding box center [602, 378] width 518 height 33
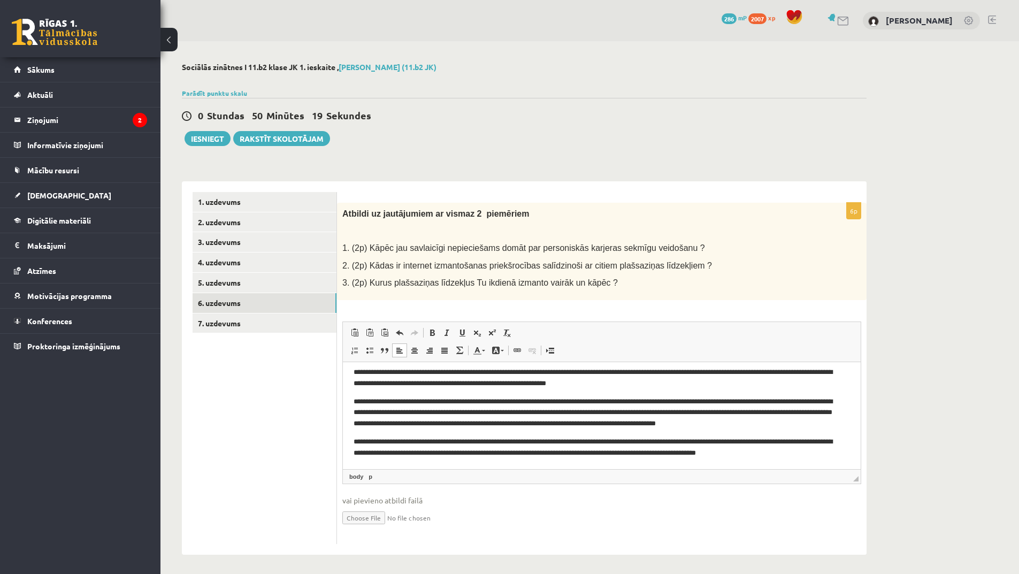
scroll to position [12, 0]
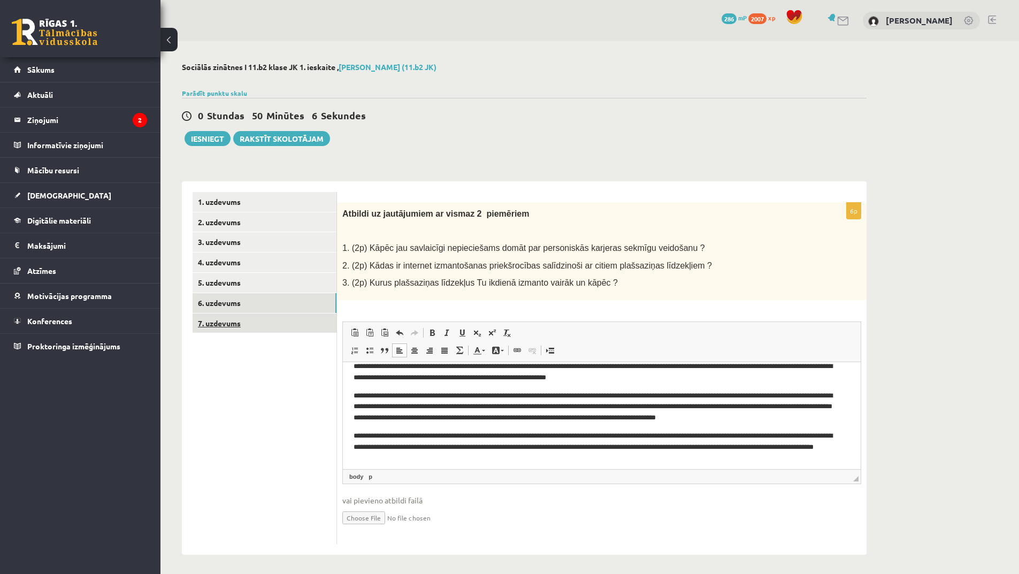
click at [254, 317] on link "7. uzdevums" at bounding box center [265, 324] width 144 height 20
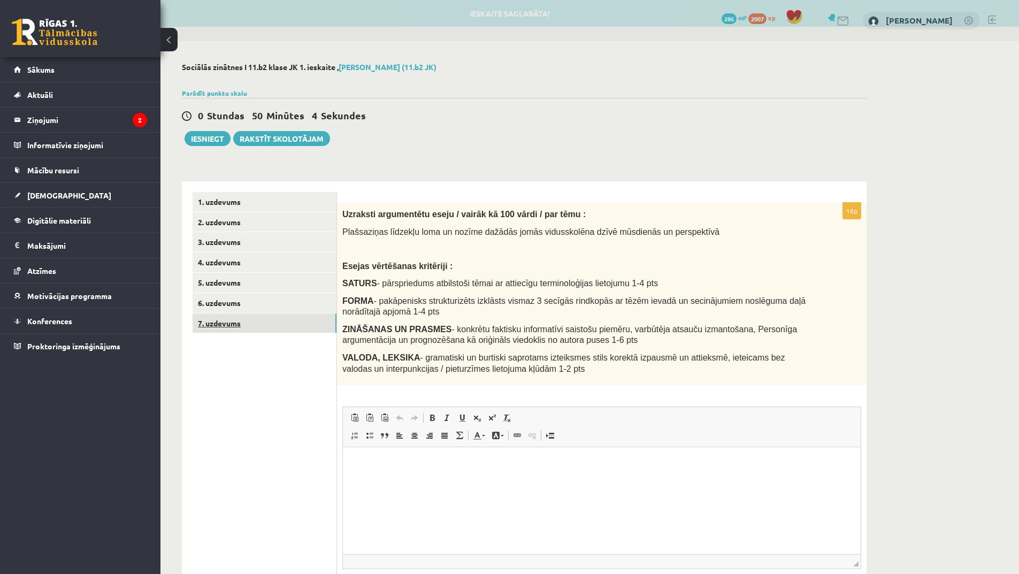
scroll to position [0, 0]
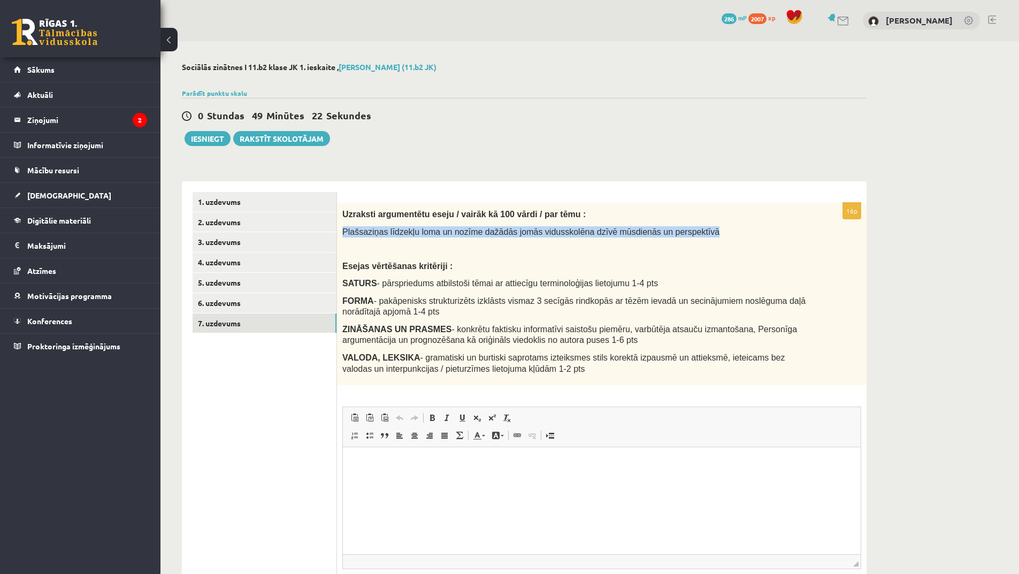
drag, startPoint x: 343, startPoint y: 233, endPoint x: 677, endPoint y: 234, distance: 333.9
click at [677, 234] on span "Plašsaziņas līdzekļu loma un nozīme dažādās jomās vidusskolēna dzīvē mūsdienās …" at bounding box center [530, 231] width 377 height 9
copy span "Plašsaziņas līdzekļu loma un nozīme dažādās jomās vidusskolēna dzīvē mūsdienās …"
click at [400, 469] on p "Editor, wiswyg-editor-user-answer-47024862297780" at bounding box center [602, 463] width 497 height 11
paste body "Editor, wiswyg-editor-user-answer-47024862297780"
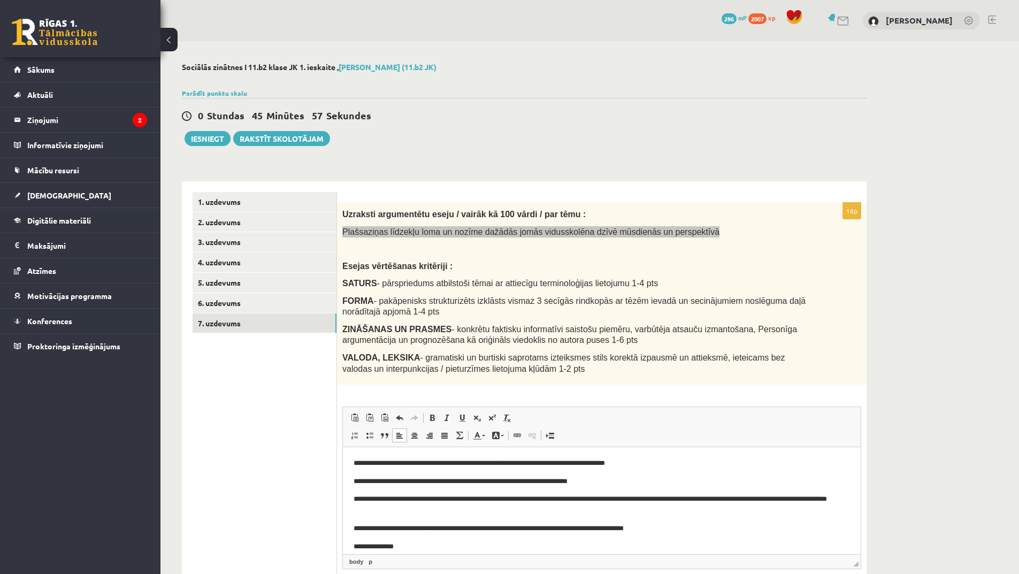
click at [359, 549] on p "**********" at bounding box center [598, 547] width 489 height 11
click at [412, 548] on p "**********" at bounding box center [598, 547] width 489 height 11
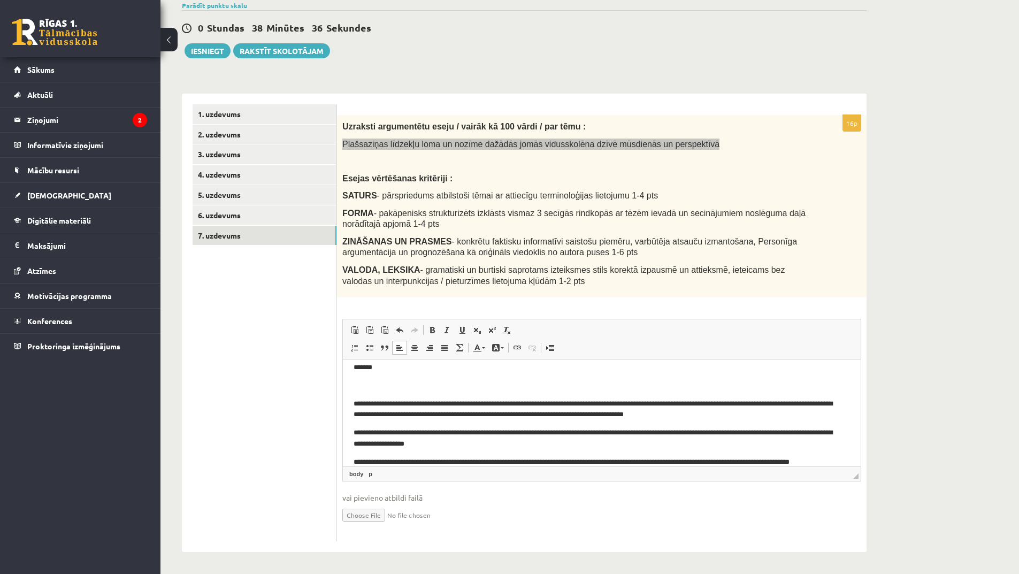
scroll to position [125, 0]
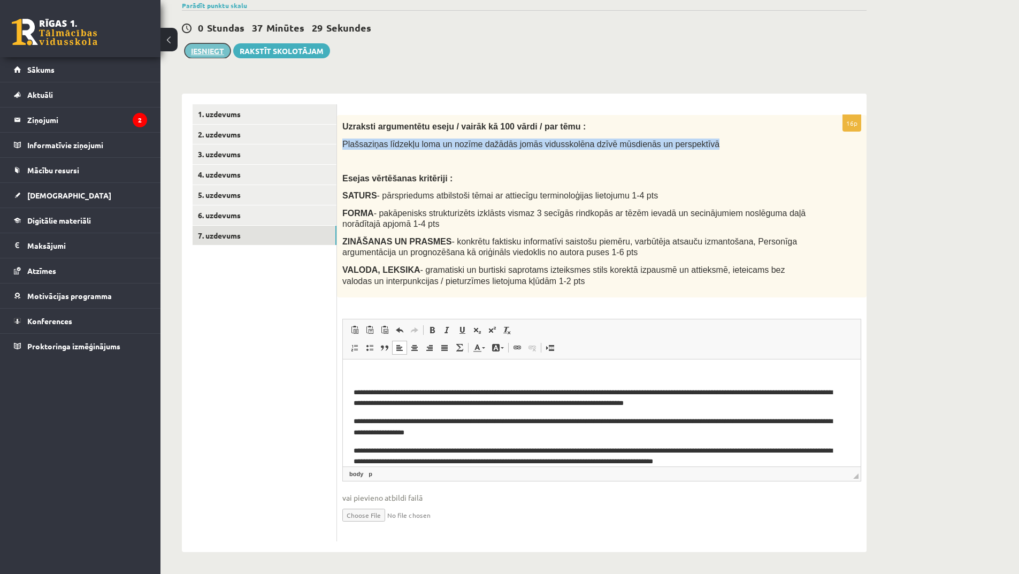
click at [211, 52] on button "Iesniegt" at bounding box center [208, 50] width 46 height 15
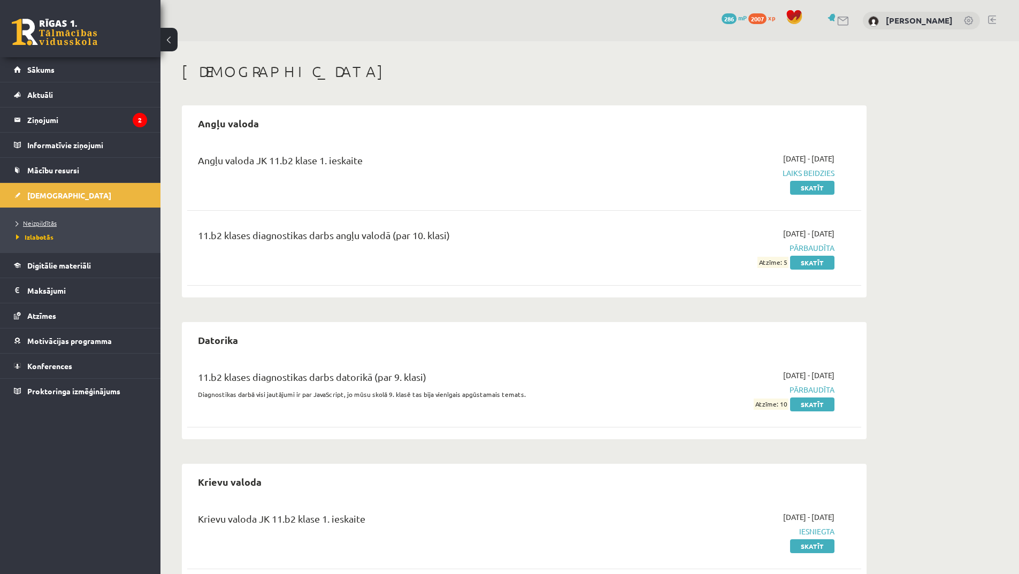
click at [44, 223] on span "Neizpildītās" at bounding box center [36, 223] width 41 height 9
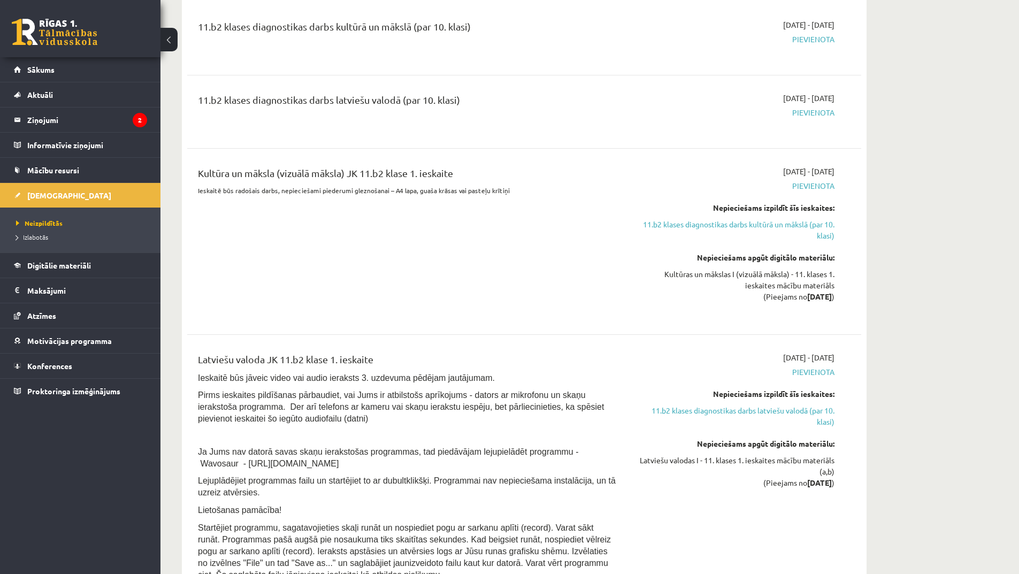
scroll to position [535, 0]
